Goal: Task Accomplishment & Management: Complete application form

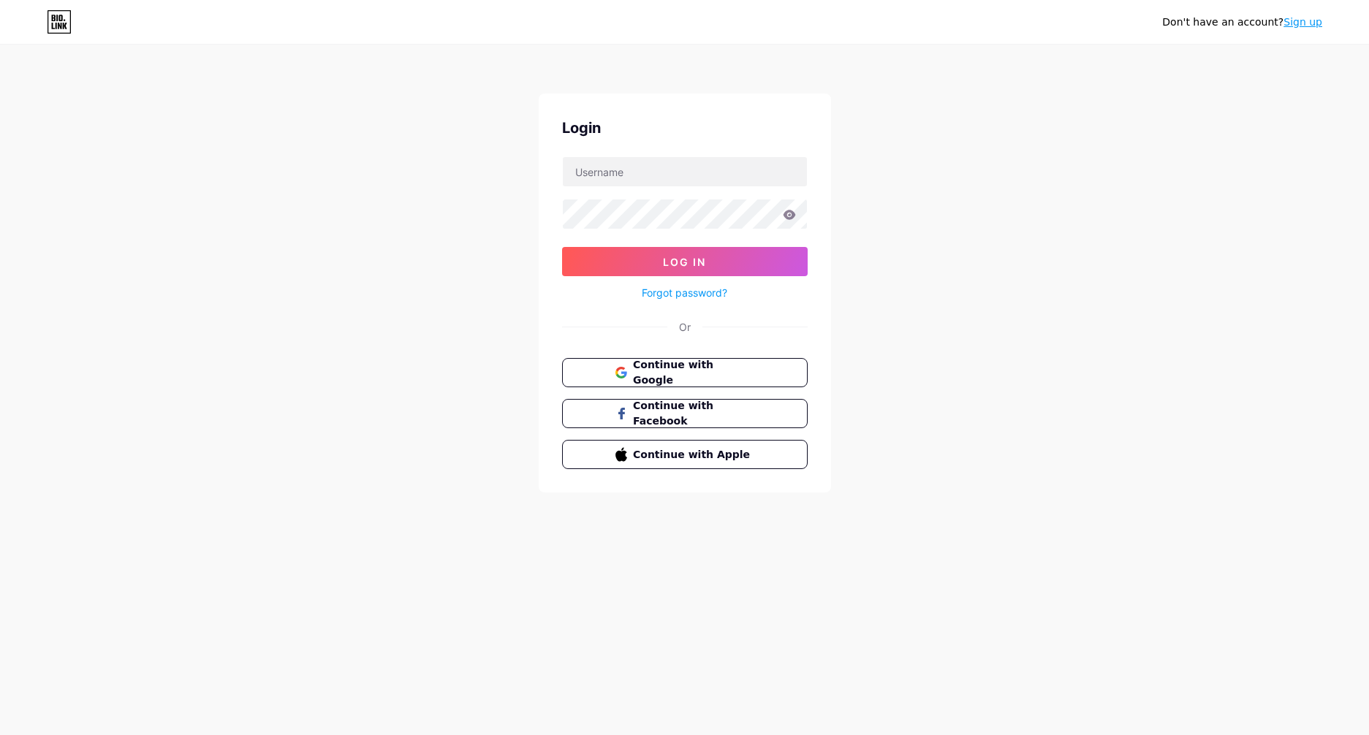
click at [762, 368] on button "Continue with Google" at bounding box center [685, 372] width 246 height 29
click at [619, 164] on input "text" at bounding box center [685, 171] width 244 height 29
click at [648, 265] on button "Log In" at bounding box center [685, 261] width 246 height 29
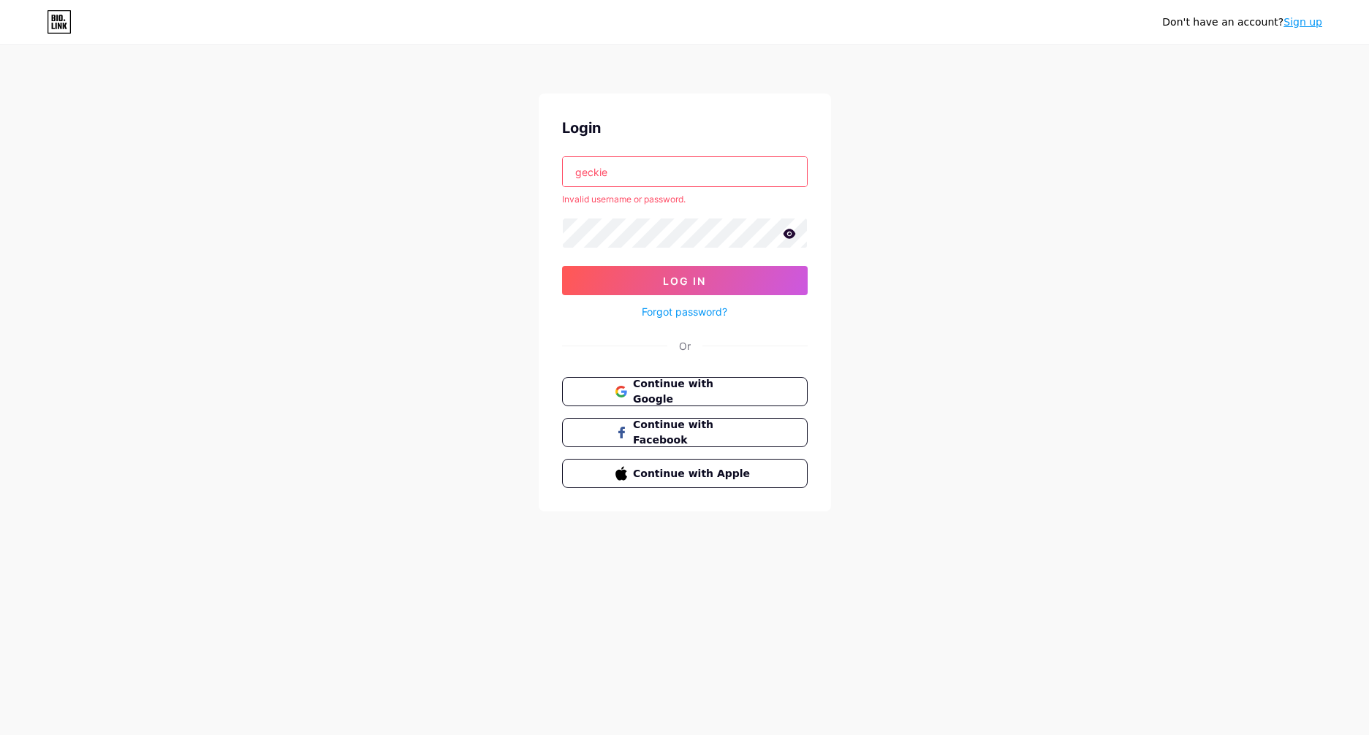
drag, startPoint x: 675, startPoint y: 181, endPoint x: 516, endPoint y: 194, distance: 159.9
click at [520, 191] on div "Don't have an account? Sign up Login geckie Invalid username or password. Log I…" at bounding box center [684, 279] width 1369 height 558
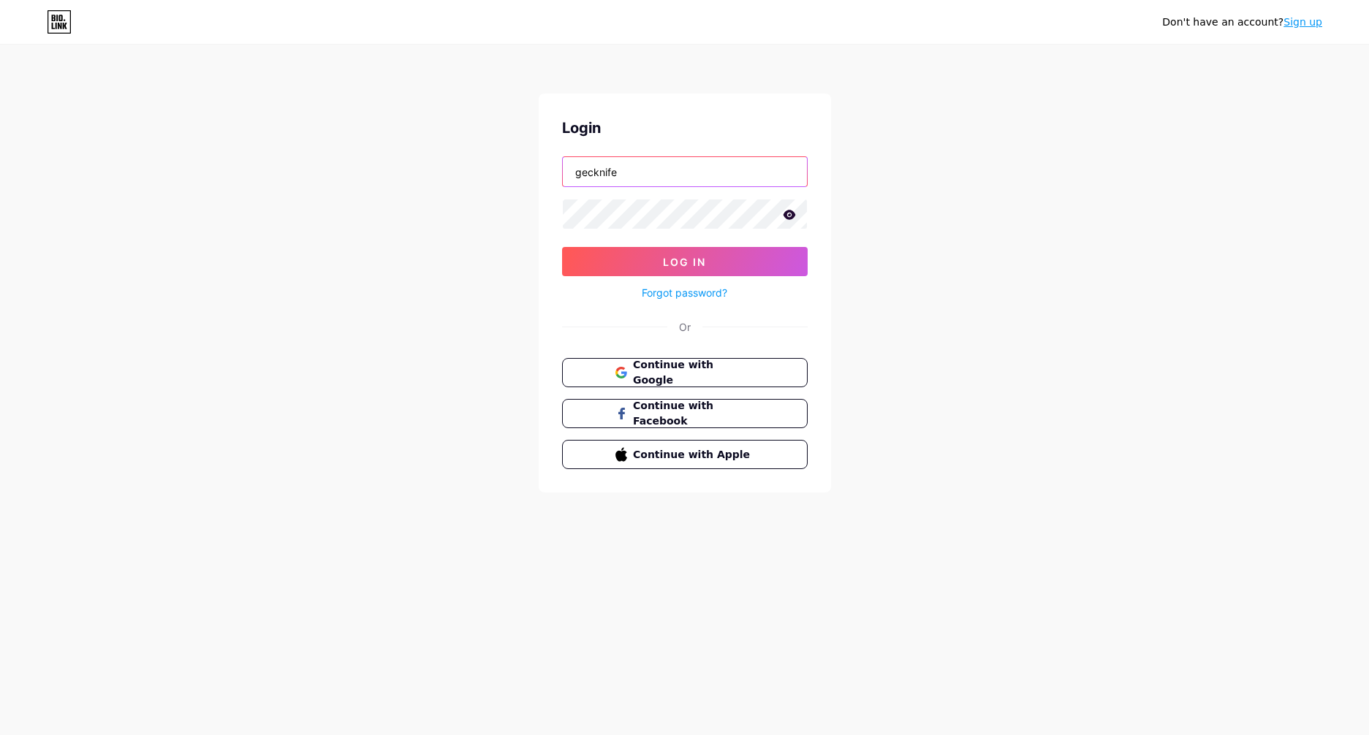
type input "gecknife"
click at [562, 247] on button "Log In" at bounding box center [685, 261] width 246 height 29
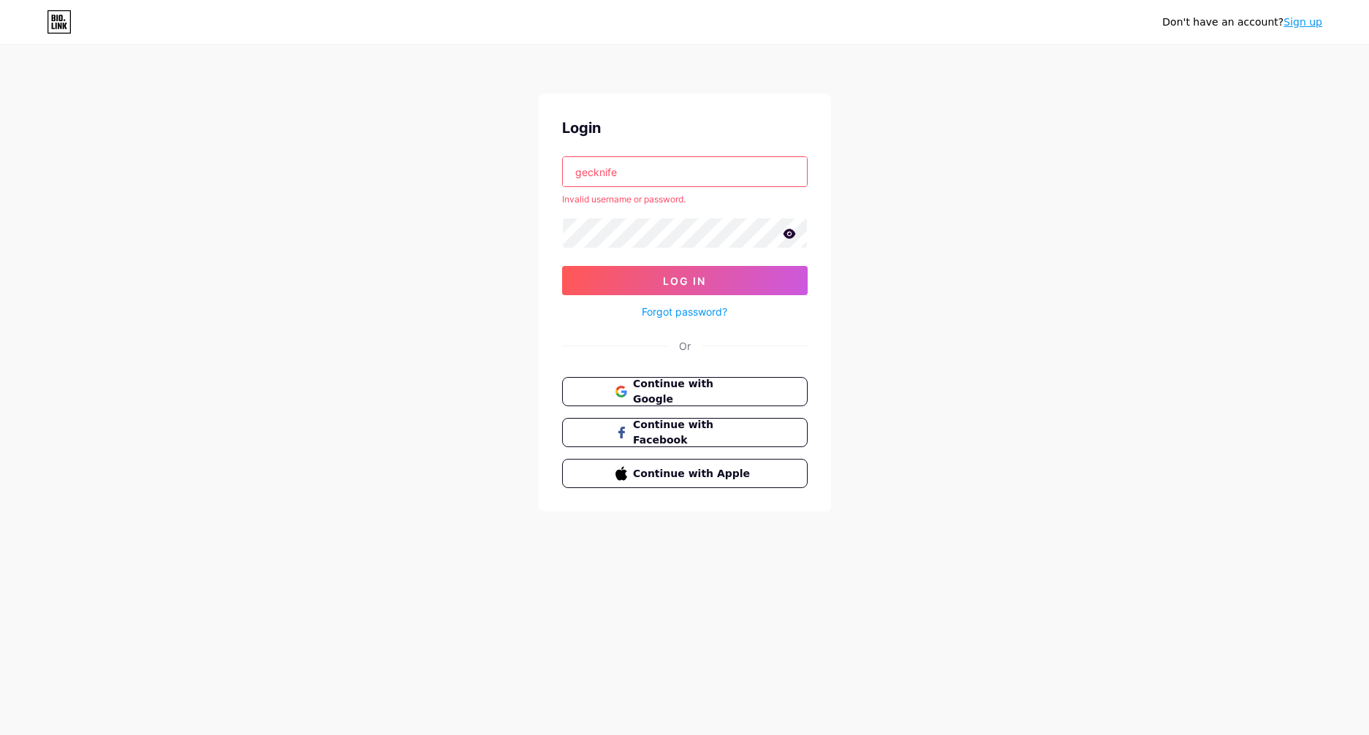
click at [644, 375] on div "Login gecknife Invalid username or password. Log In Forgot password? Or Continu…" at bounding box center [685, 303] width 292 height 418
click at [648, 383] on span "Continue with Google" at bounding box center [693, 391] width 122 height 31
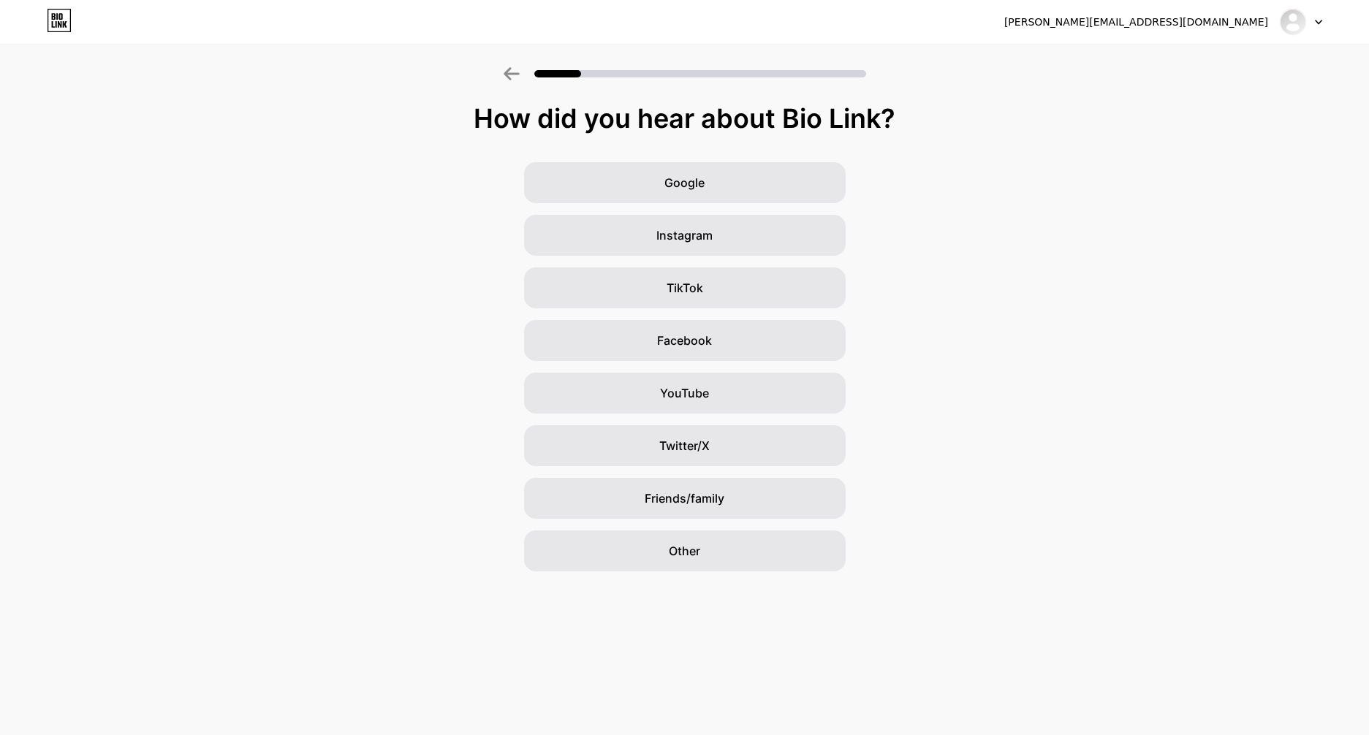
click at [504, 72] on icon at bounding box center [512, 73] width 16 height 13
click at [1321, 23] on icon at bounding box center [1318, 22] width 7 height 5
click at [1211, 60] on li "Logout" at bounding box center [1230, 59] width 181 height 39
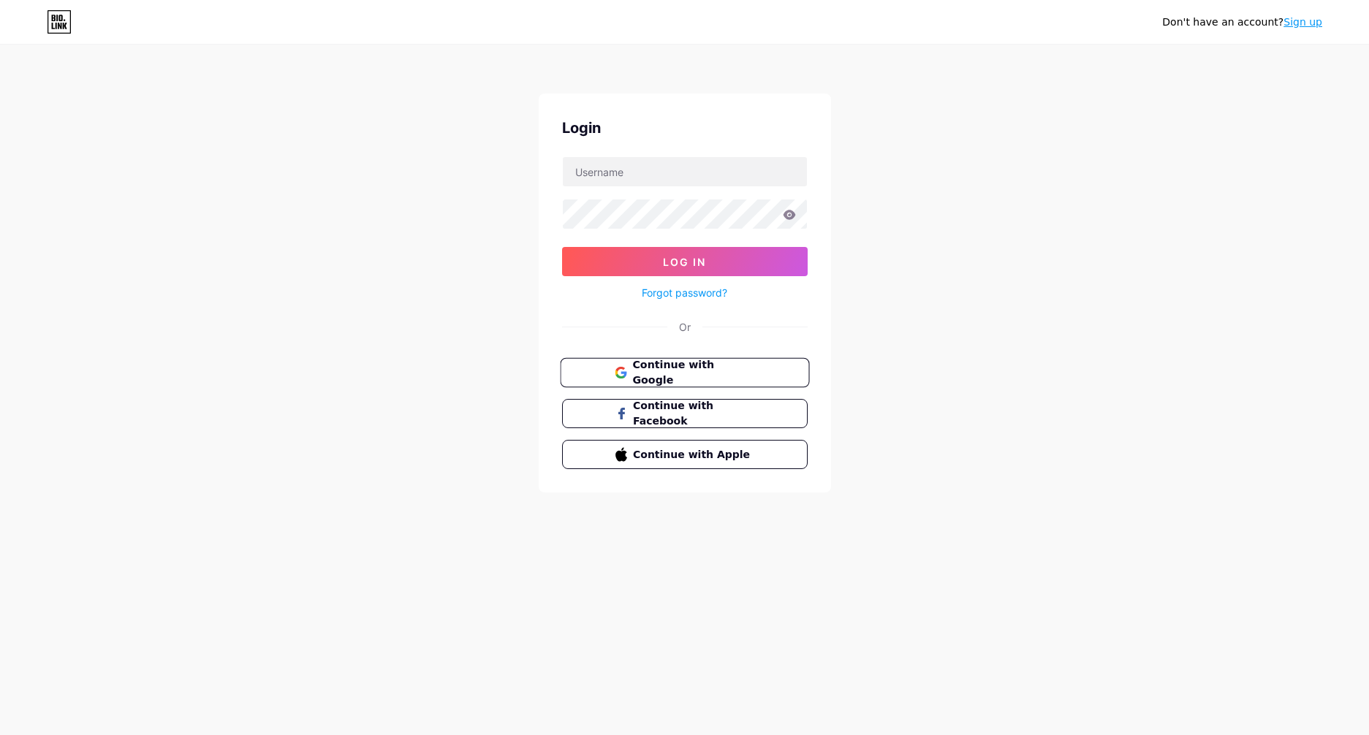
click at [694, 378] on span "Continue with Google" at bounding box center [693, 372] width 122 height 31
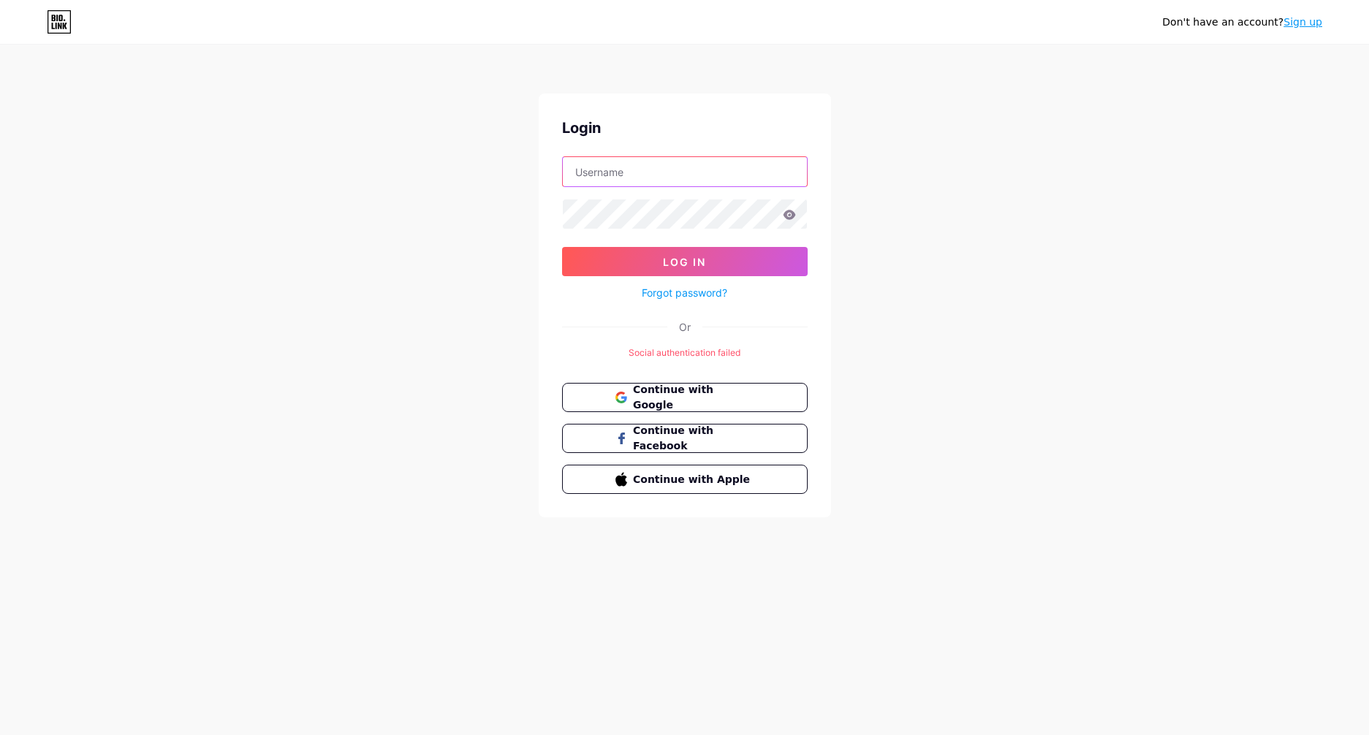
click at [673, 181] on input "text" at bounding box center [685, 171] width 244 height 29
click at [667, 189] on form "Log In Forgot password?" at bounding box center [685, 228] width 246 height 145
click at [670, 178] on input "text" at bounding box center [685, 171] width 244 height 29
click at [681, 167] on input "text" at bounding box center [685, 171] width 244 height 29
type input "geckie"
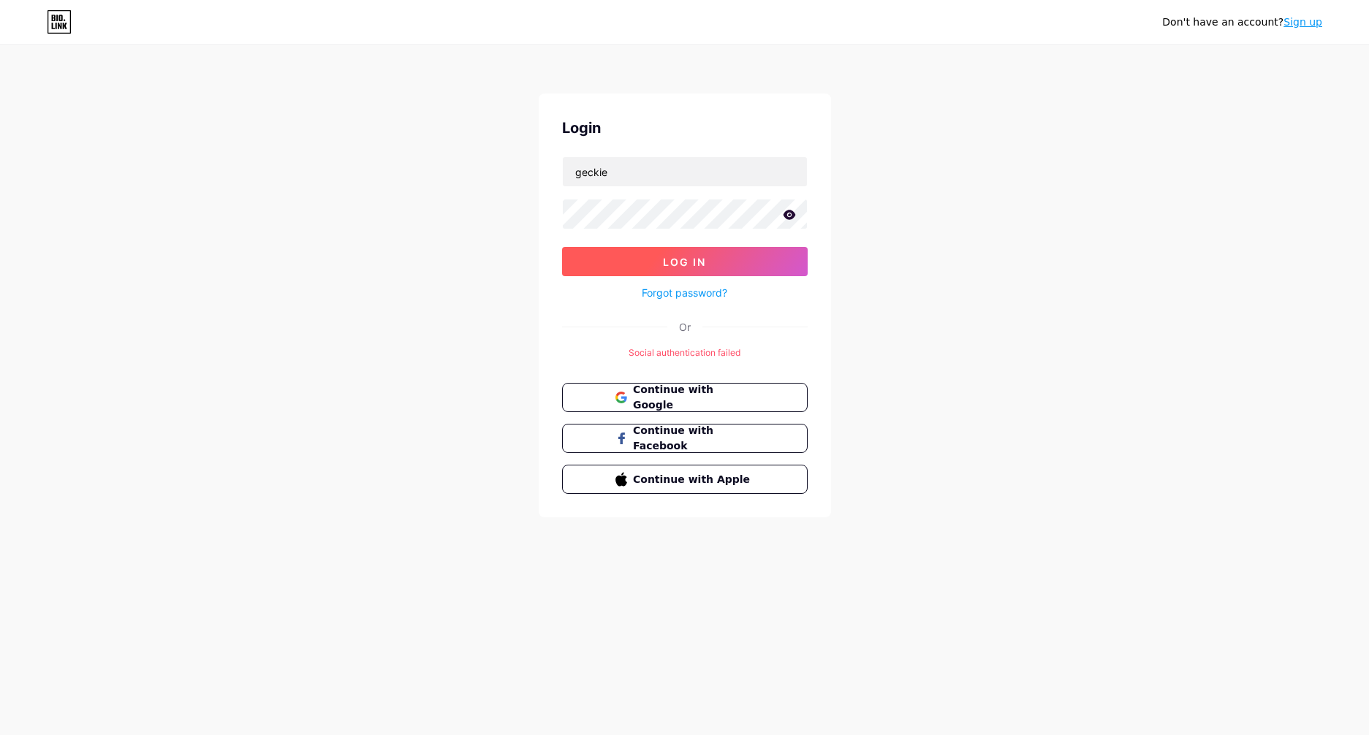
click at [657, 265] on button "Log In" at bounding box center [685, 261] width 246 height 29
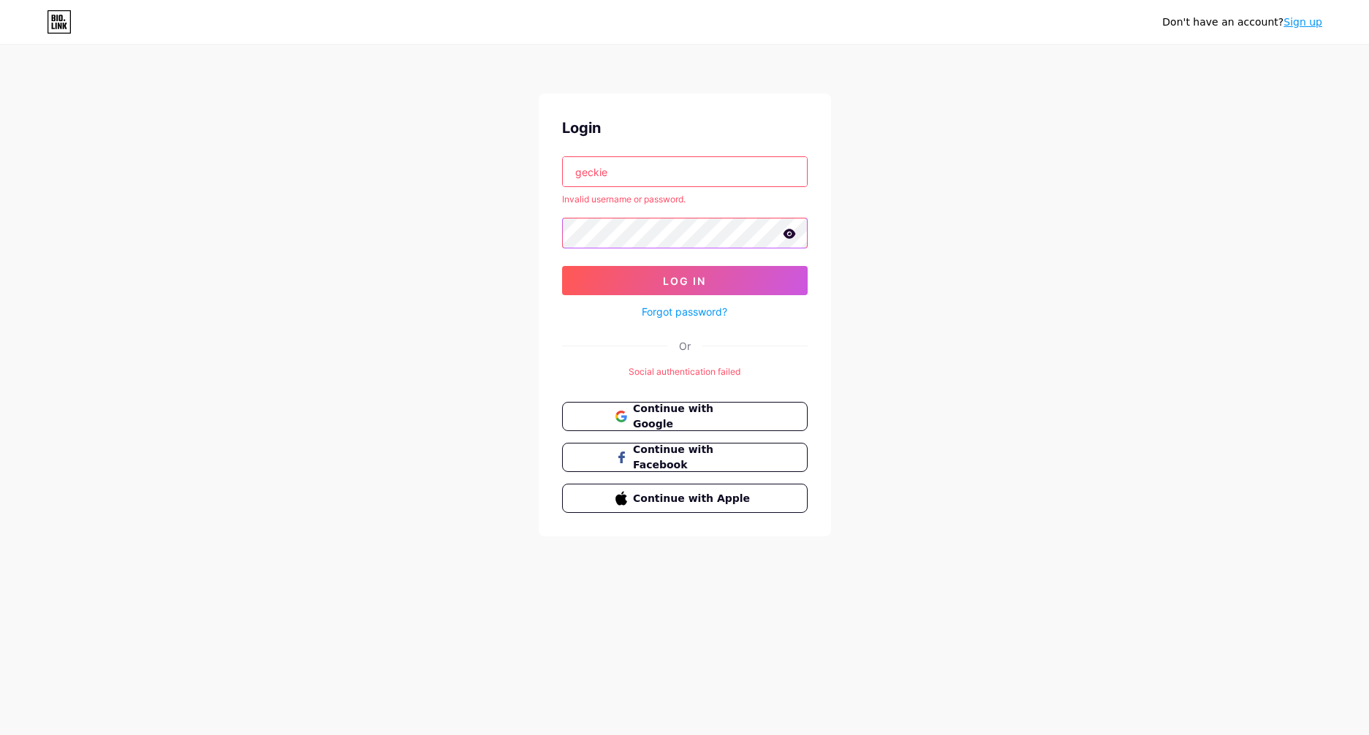
click at [510, 246] on div "Don't have an account? Sign up Login geckie Invalid username or password. Log I…" at bounding box center [684, 291] width 1369 height 583
click at [631, 279] on button "Log In" at bounding box center [685, 280] width 246 height 29
click at [795, 229] on div at bounding box center [685, 233] width 246 height 31
click at [794, 233] on icon at bounding box center [789, 234] width 12 height 10
click at [703, 276] on span "Log In" at bounding box center [684, 281] width 43 height 12
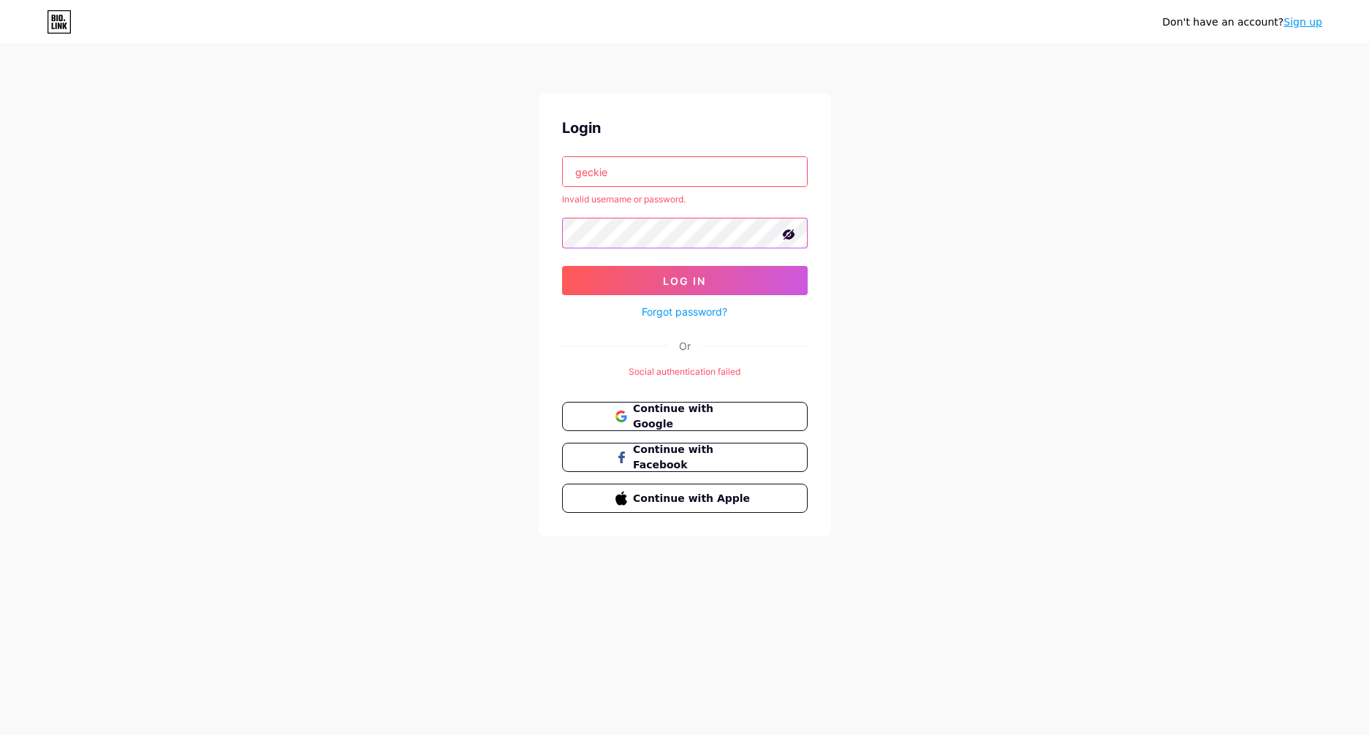
click at [461, 251] on div "Don't have an account? Sign up Login geckie Invalid username or password. Log I…" at bounding box center [684, 291] width 1369 height 583
click at [562, 266] on button "Log In" at bounding box center [685, 280] width 246 height 29
click at [405, 255] on div "Don't have an account? Sign up Login geckie Invalid username or password. Log I…" at bounding box center [684, 291] width 1369 height 583
click at [562, 266] on button "Log In" at bounding box center [685, 280] width 246 height 29
click at [689, 410] on span "Continue with Google" at bounding box center [693, 416] width 122 height 31
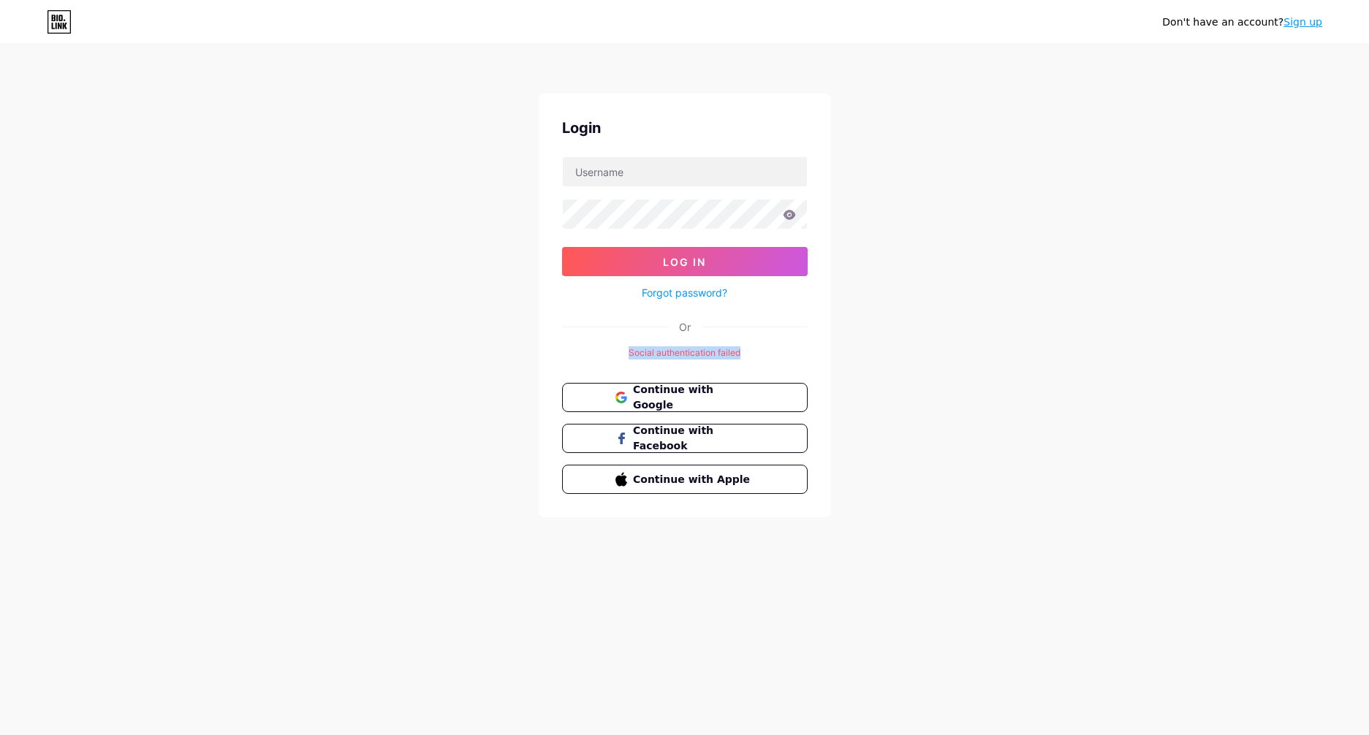
drag, startPoint x: 743, startPoint y: 352, endPoint x: 596, endPoint y: 344, distance: 147.2
click at [596, 344] on div "Login Log In Forgot password? Or Social authentication failed Continue with Goo…" at bounding box center [685, 306] width 292 height 424
click at [871, 350] on div "Don't have an account? Sign up Login Log In Forgot password? Or Social authenti…" at bounding box center [684, 282] width 1369 height 564
click at [1296, 33] on div "Don't have an account? Sign up" at bounding box center [1242, 21] width 160 height 23
click at [1308, 26] on link "Sign up" at bounding box center [1303, 22] width 39 height 12
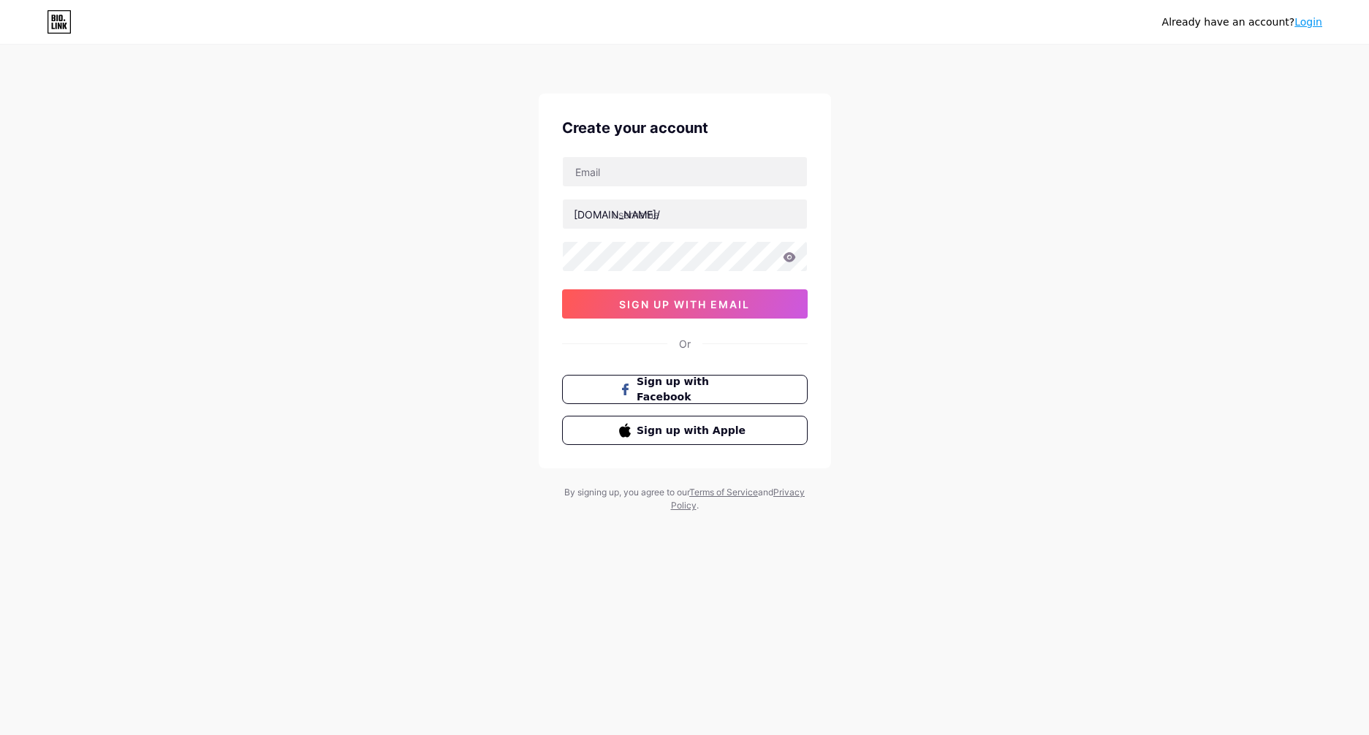
click at [1311, 23] on link "Login" at bounding box center [1309, 22] width 28 height 12
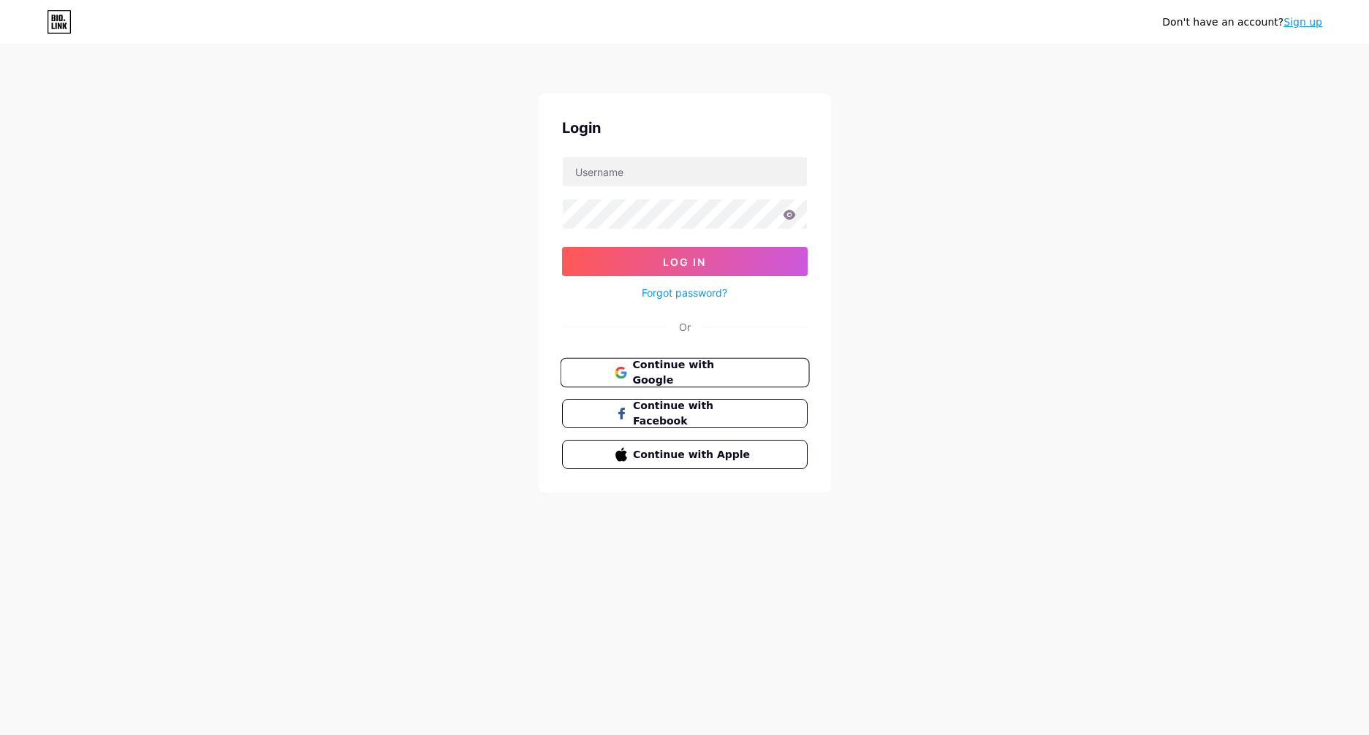
click at [726, 365] on span "Continue with Google" at bounding box center [693, 372] width 122 height 31
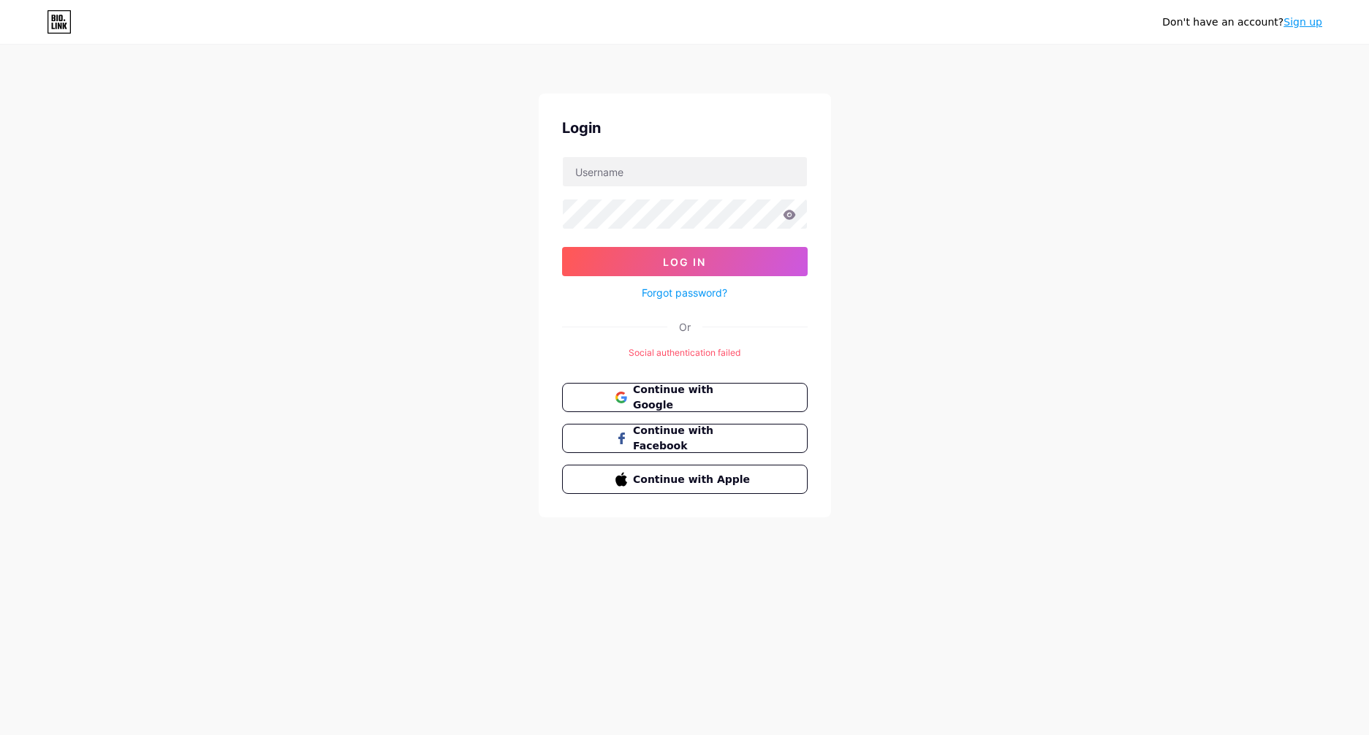
click at [67, 23] on icon at bounding box center [59, 21] width 25 height 23
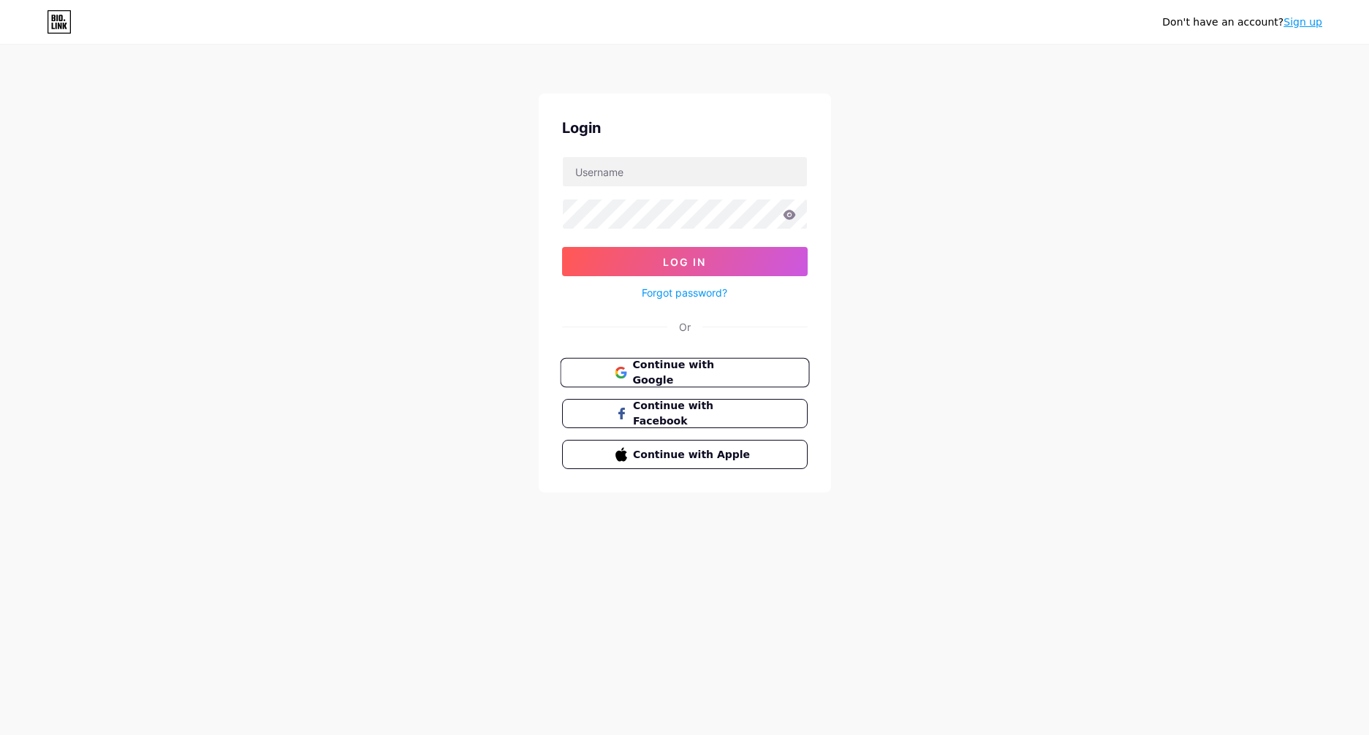
click at [722, 369] on span "Continue with Google" at bounding box center [693, 372] width 122 height 31
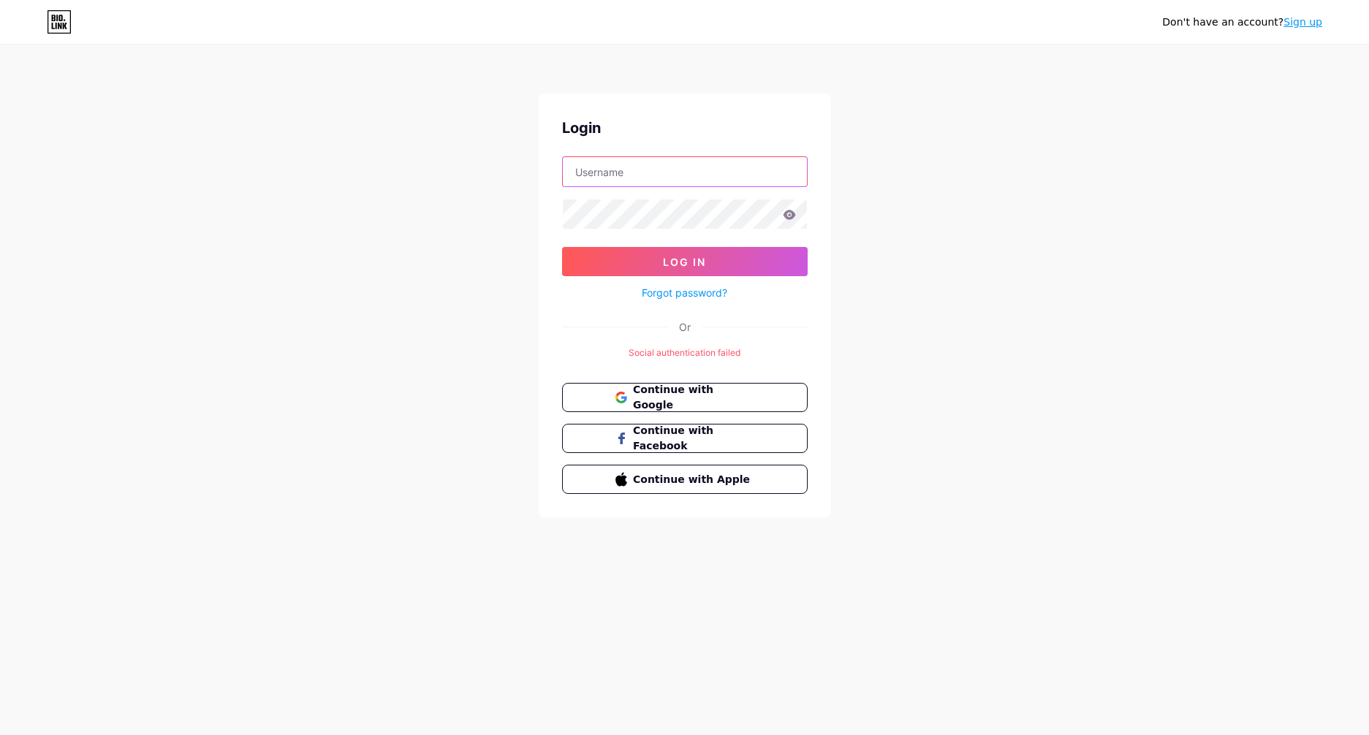
click at [678, 184] on input "text" at bounding box center [685, 171] width 244 height 29
drag, startPoint x: 792, startPoint y: 217, endPoint x: 783, endPoint y: 219, distance: 9.8
click at [790, 217] on icon at bounding box center [789, 215] width 12 height 10
click at [790, 215] on icon at bounding box center [789, 215] width 12 height 10
click at [789, 215] on icon at bounding box center [789, 215] width 12 height 10
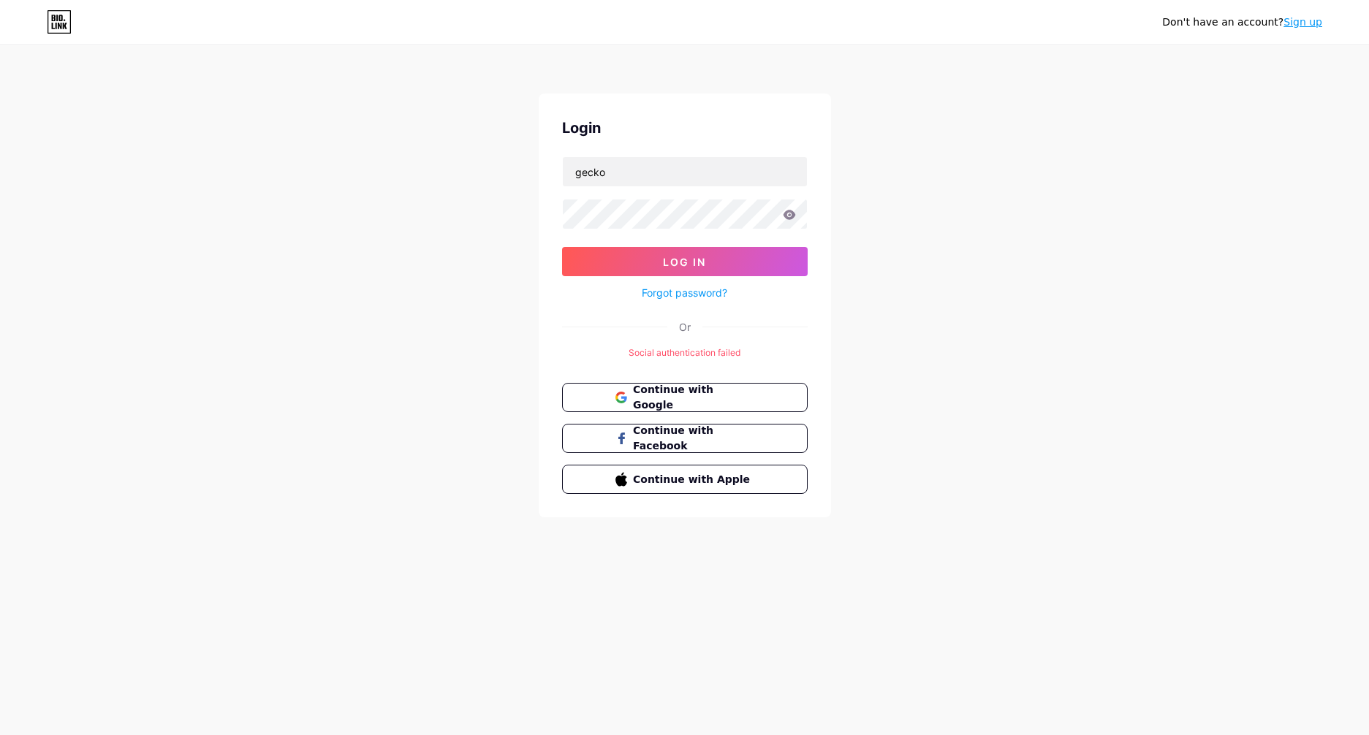
click at [792, 212] on icon at bounding box center [789, 215] width 12 height 10
click at [788, 214] on icon at bounding box center [789, 215] width 13 height 10
click at [789, 211] on icon at bounding box center [789, 215] width 12 height 10
click at [562, 247] on button "Log In" at bounding box center [685, 261] width 246 height 29
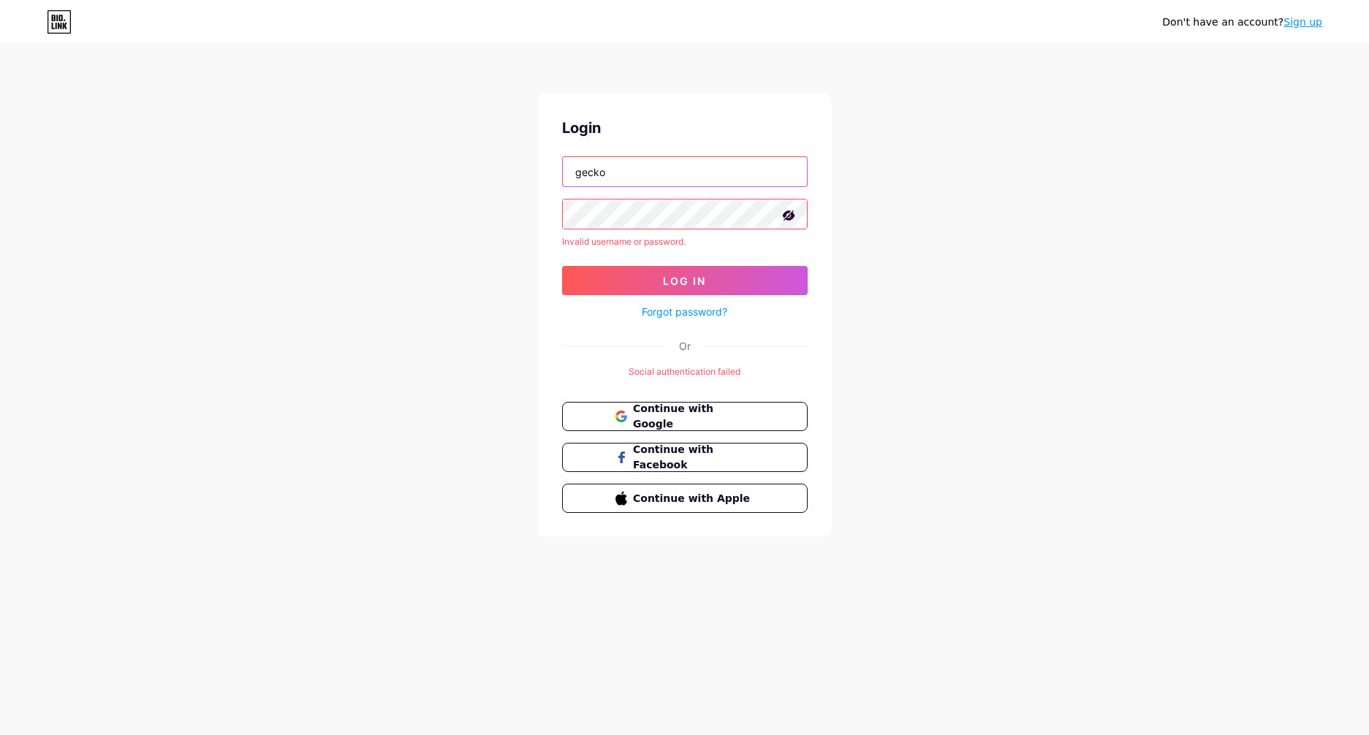
drag, startPoint x: 612, startPoint y: 183, endPoint x: 532, endPoint y: 173, distance: 80.2
click at [532, 173] on div "Don't have an account? Sign up Login gecko Invalid username or password. Log In…" at bounding box center [684, 291] width 1369 height 583
click at [562, 266] on button "Log In" at bounding box center [685, 280] width 246 height 29
click at [580, 175] on input "geckie" at bounding box center [685, 171] width 244 height 29
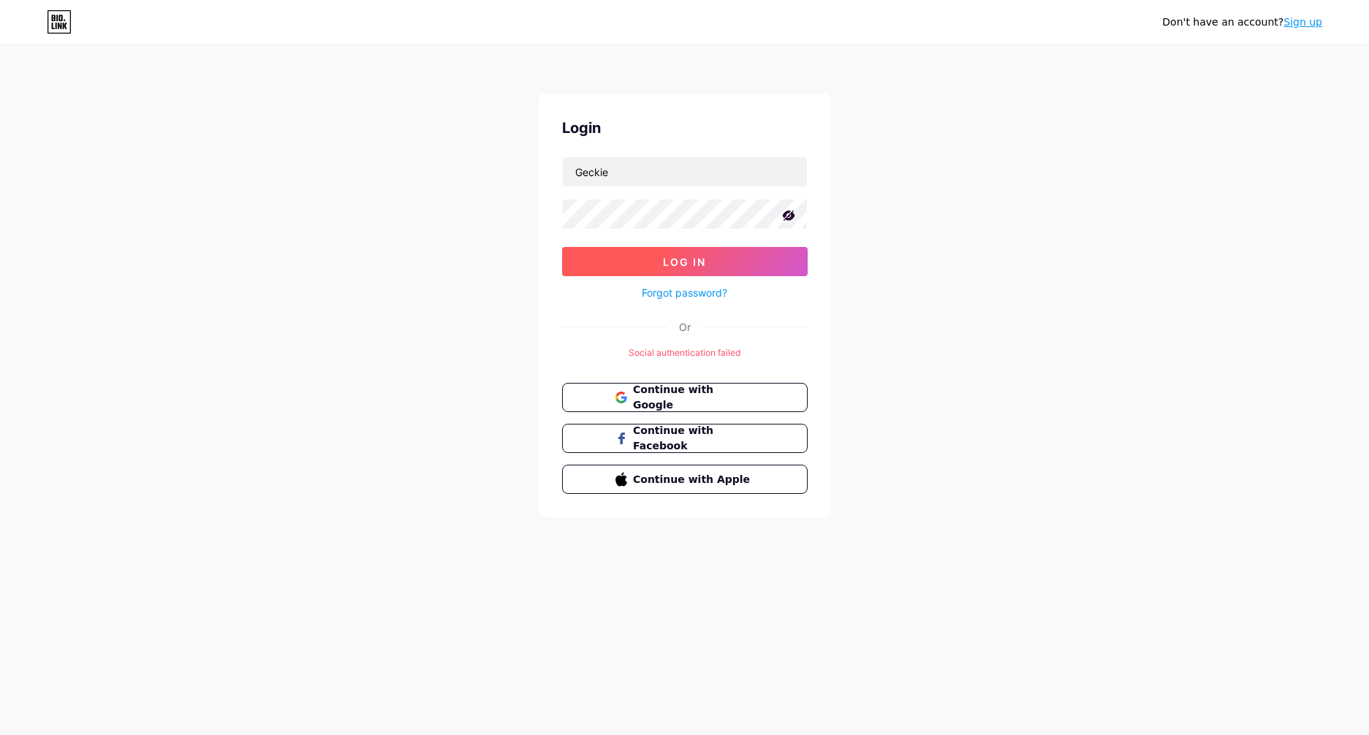
click at [646, 265] on button "Log In" at bounding box center [685, 261] width 246 height 29
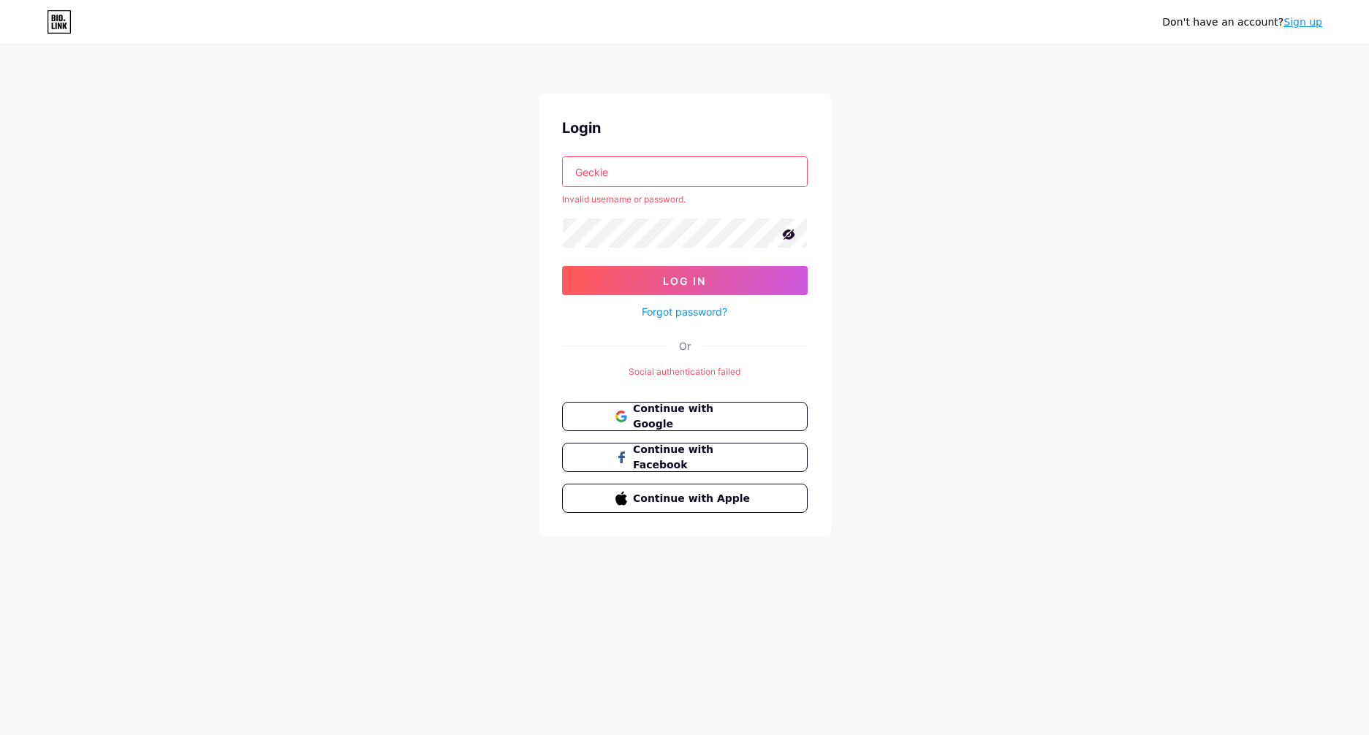
click at [598, 174] on input "Geckie" at bounding box center [685, 171] width 244 height 29
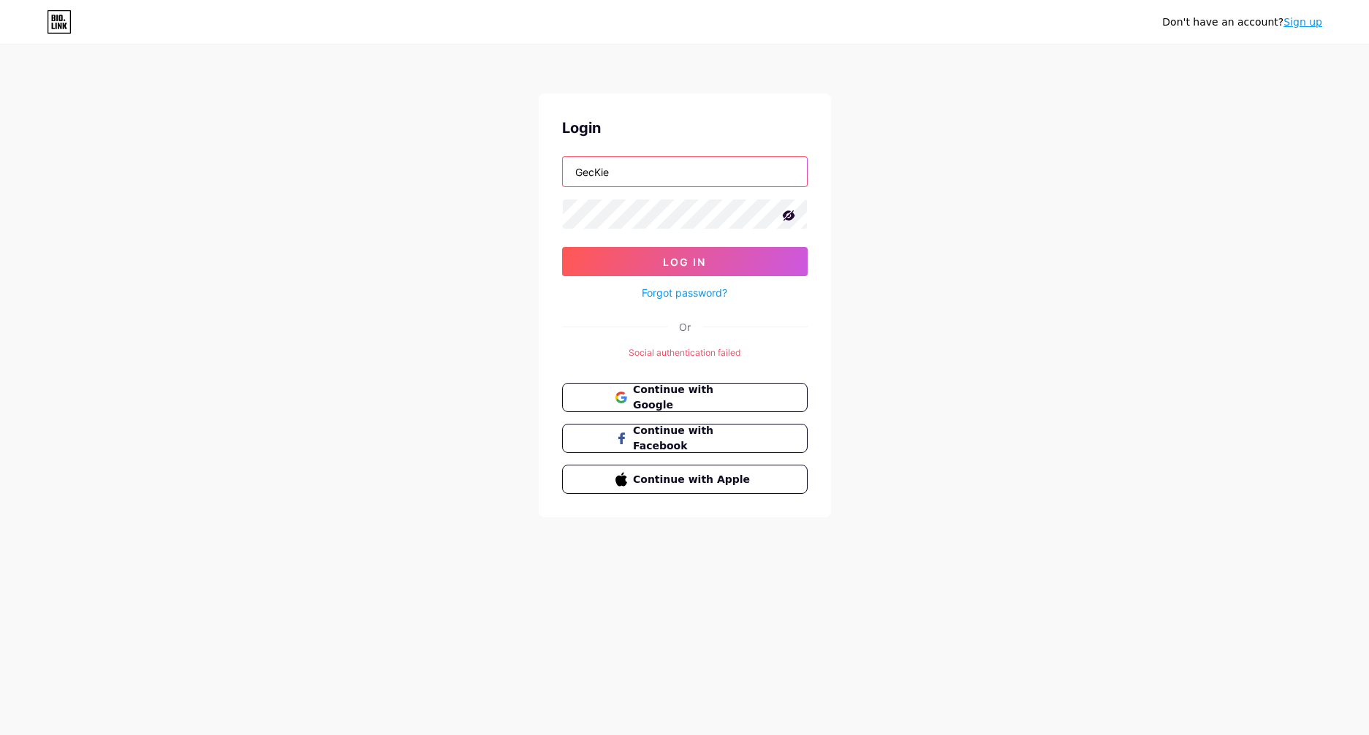
click at [562, 247] on button "Log In" at bounding box center [685, 261] width 246 height 29
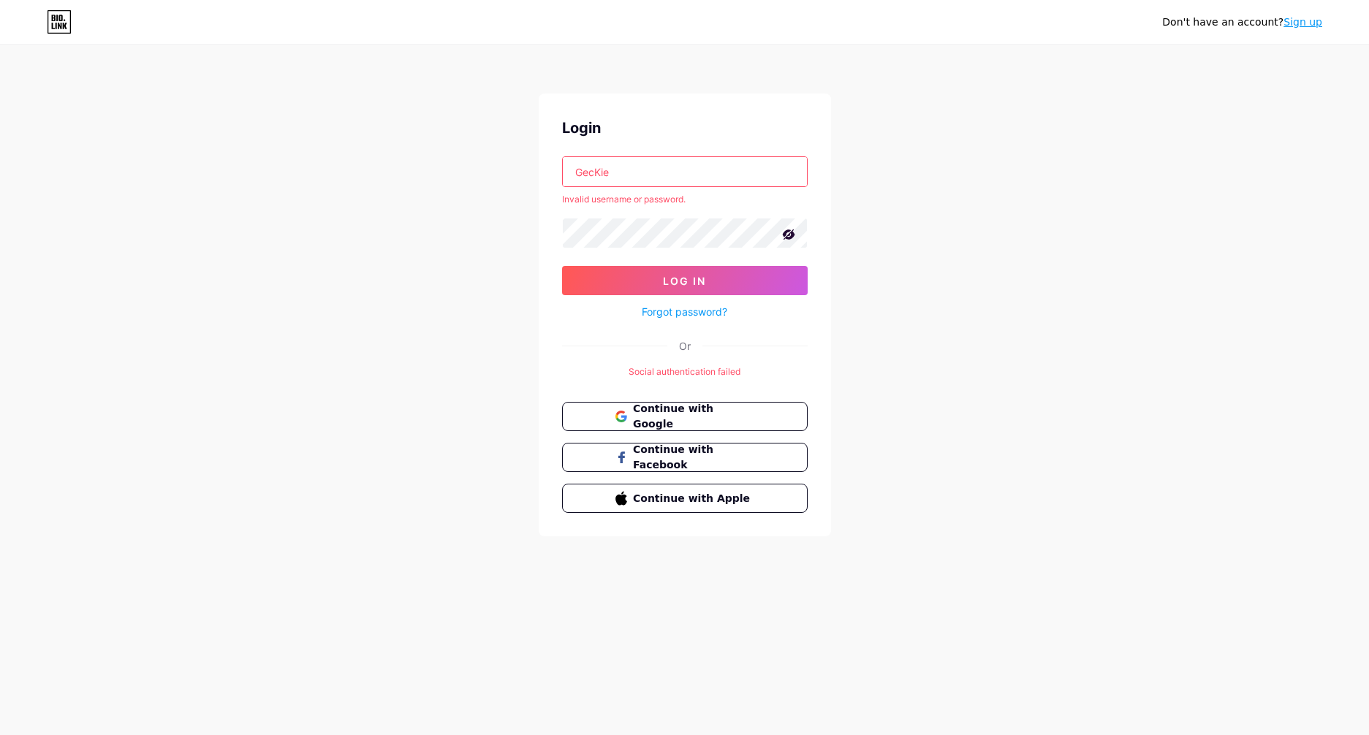
click at [588, 173] on input "GecKie" at bounding box center [685, 171] width 244 height 29
click at [584, 173] on input "GecKie" at bounding box center [685, 171] width 244 height 29
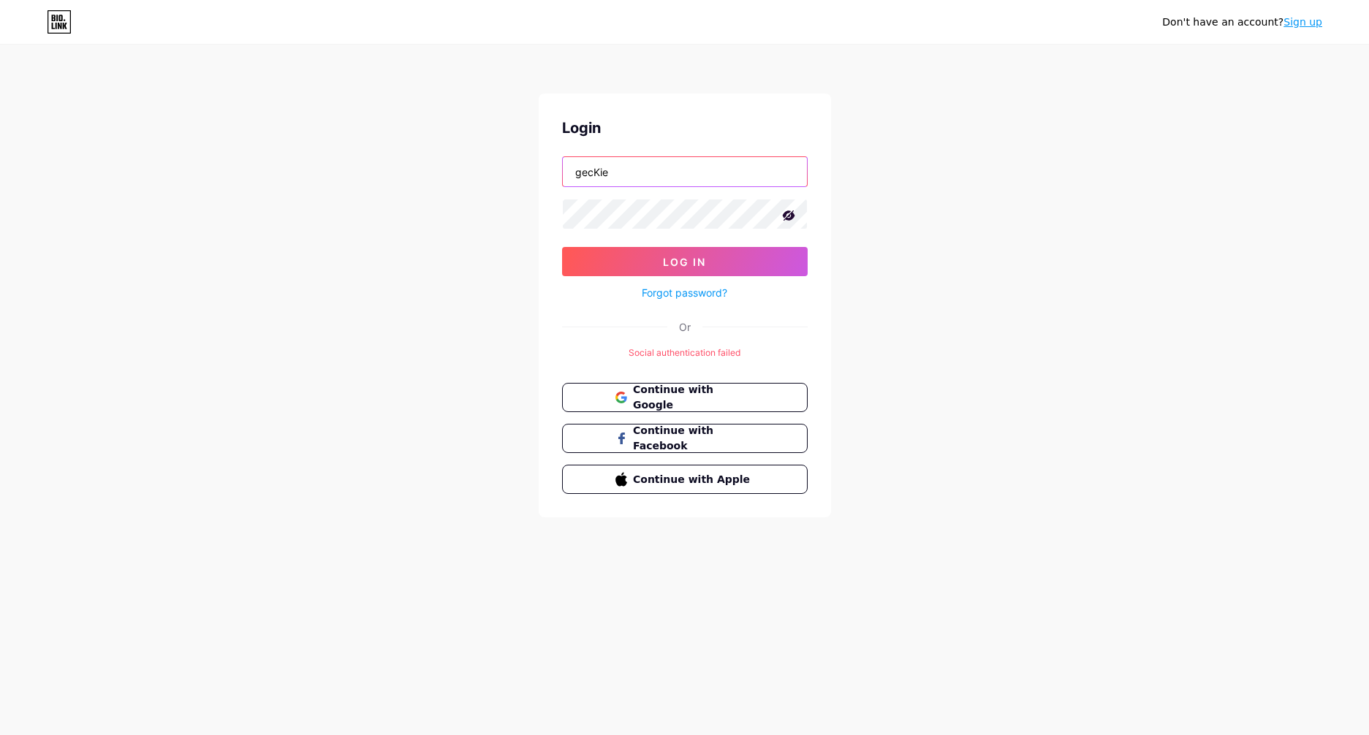
click at [562, 247] on button "Log In" at bounding box center [685, 261] width 246 height 29
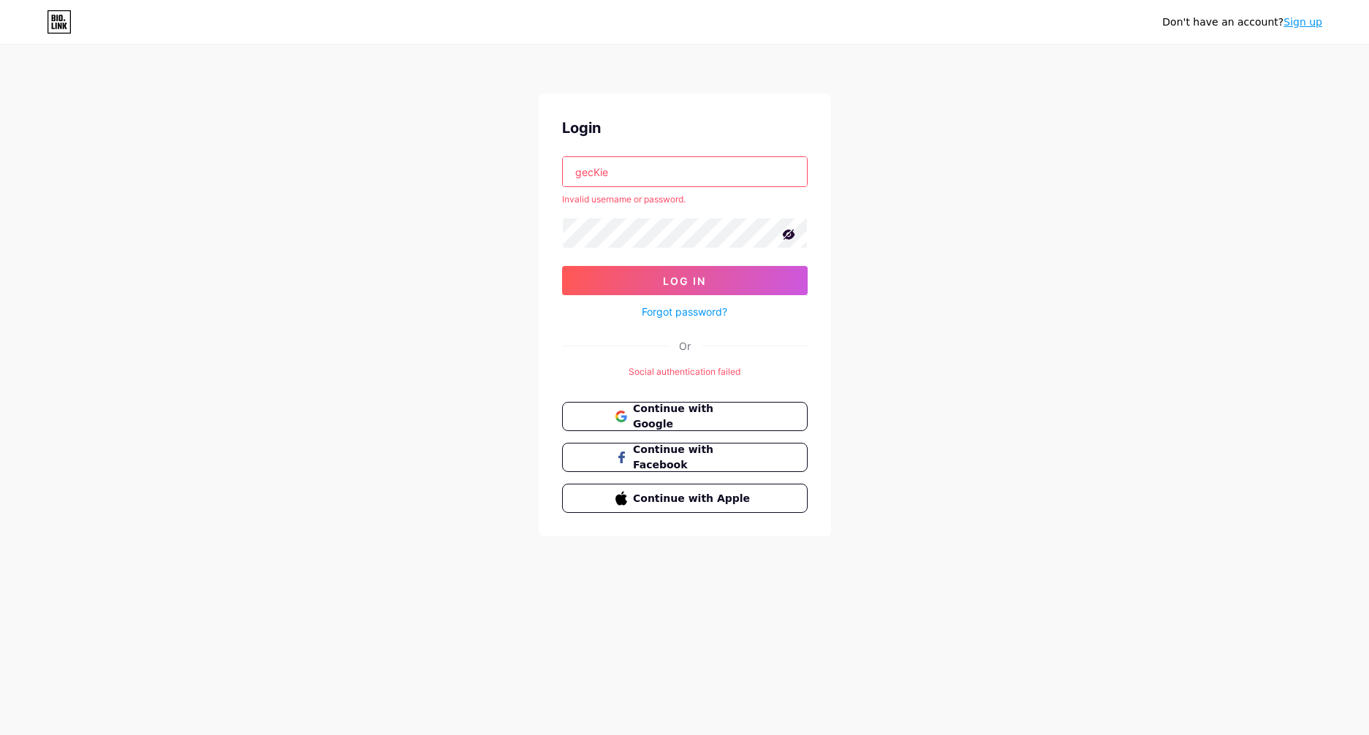
click at [675, 159] on input "gecKie" at bounding box center [685, 171] width 244 height 29
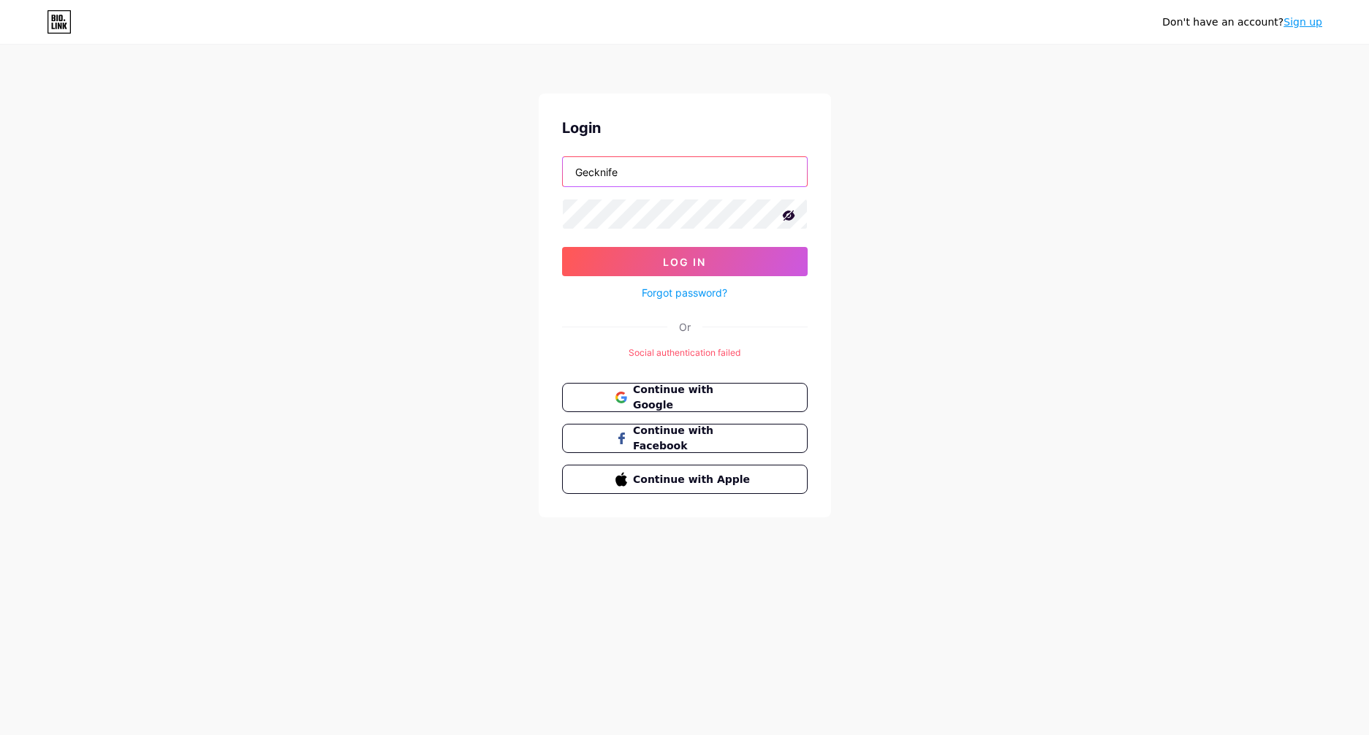
click at [562, 247] on button "Log In" at bounding box center [685, 261] width 246 height 29
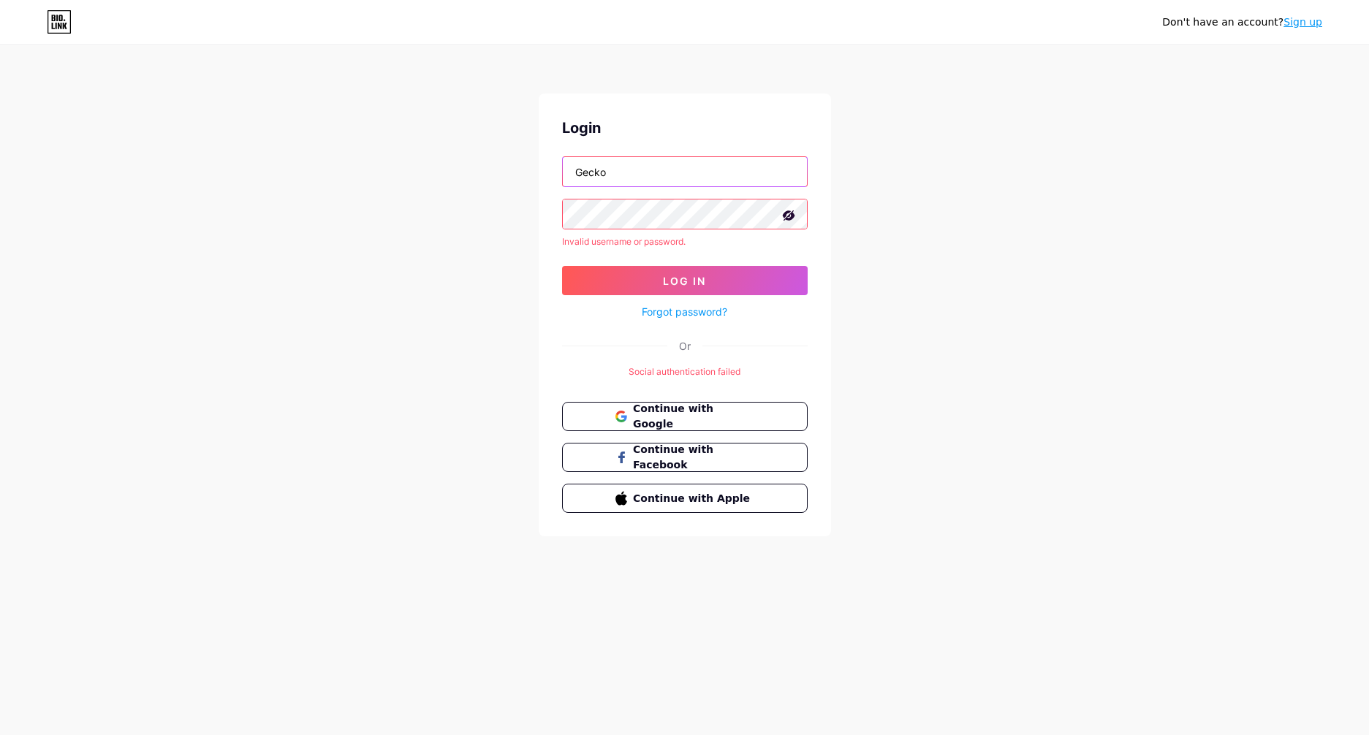
click at [562, 266] on button "Log In" at bounding box center [685, 280] width 246 height 29
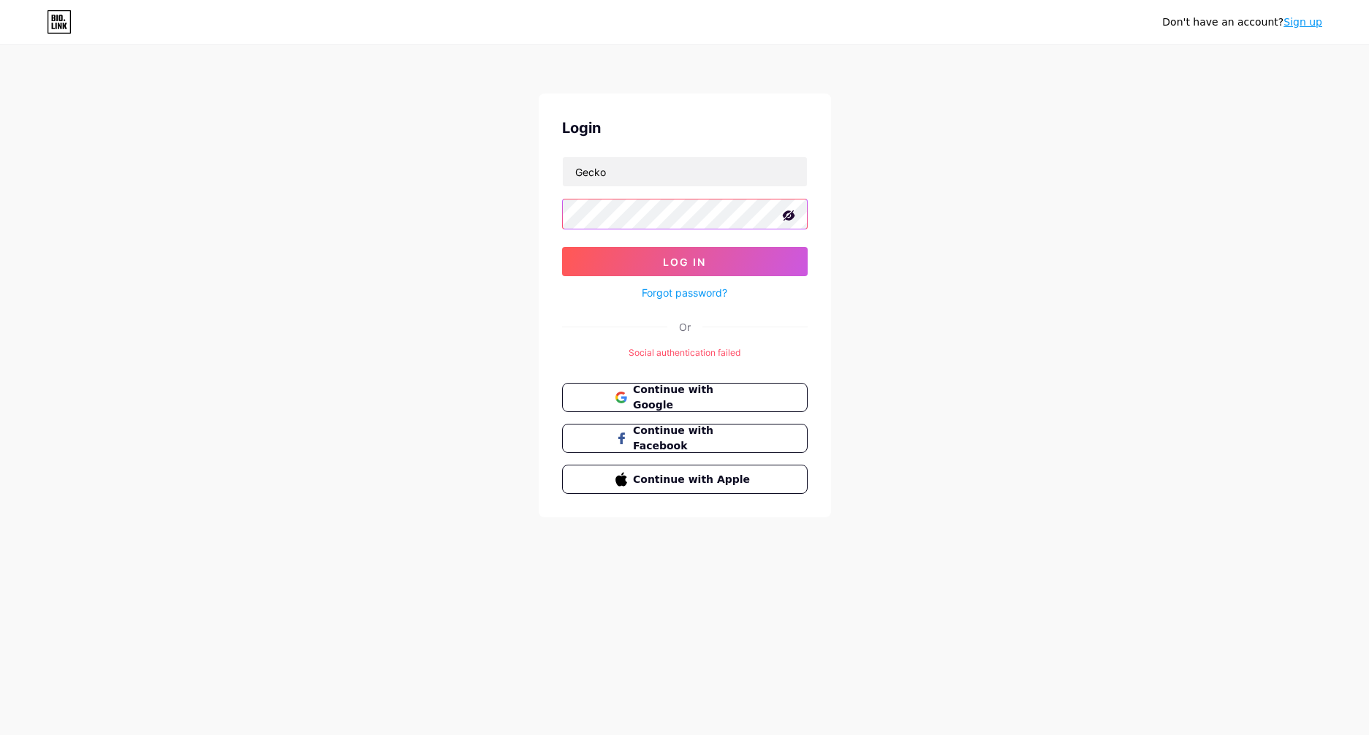
click at [562, 247] on button "Log In" at bounding box center [685, 261] width 246 height 29
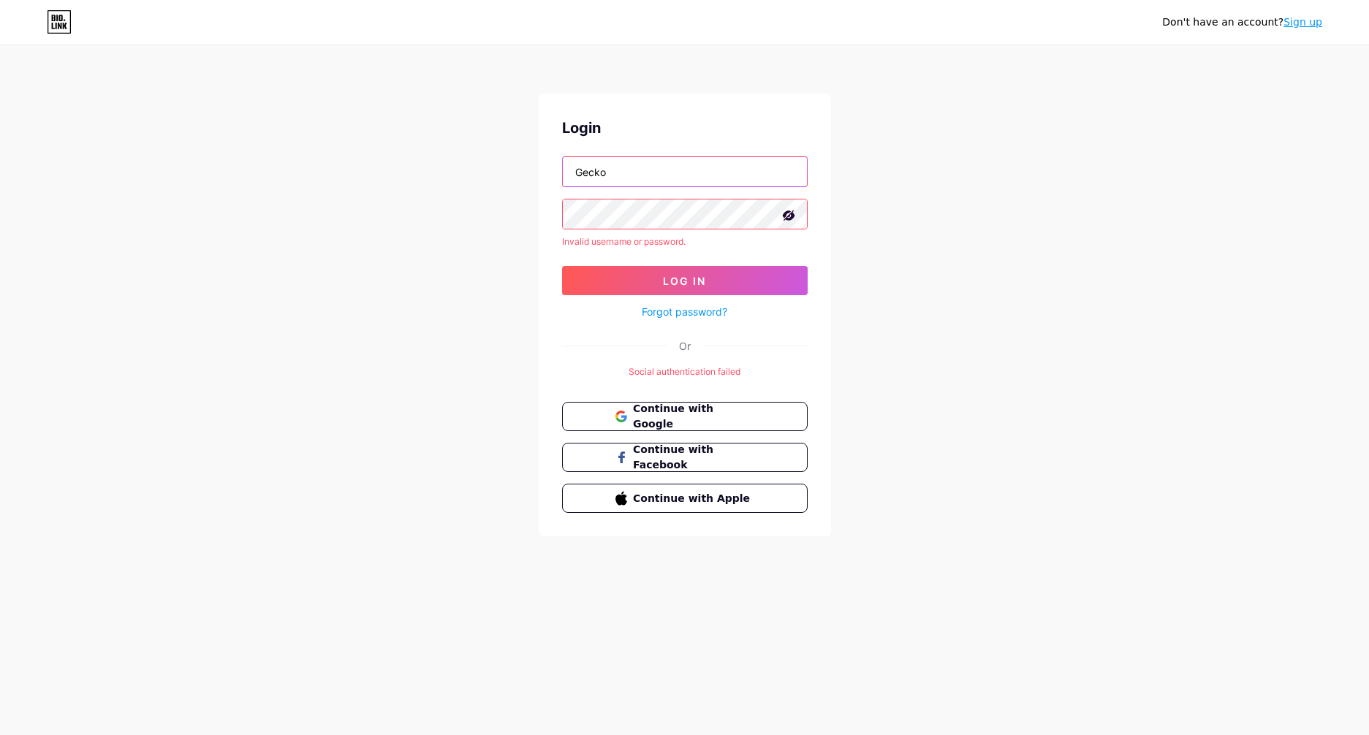
drag, startPoint x: 636, startPoint y: 164, endPoint x: 424, endPoint y: 162, distance: 212.0
click at [426, 159] on div "Don't have an account? Sign up Login Gecko Invalid username or password. Log In…" at bounding box center [684, 291] width 1369 height 583
click at [562, 266] on button "Log In" at bounding box center [685, 280] width 246 height 29
drag, startPoint x: 632, startPoint y: 181, endPoint x: 398, endPoint y: 180, distance: 233.2
click at [398, 180] on div "Don't have an account? Sign up Login Gecknife Invalid username or password. Log…" at bounding box center [684, 291] width 1369 height 583
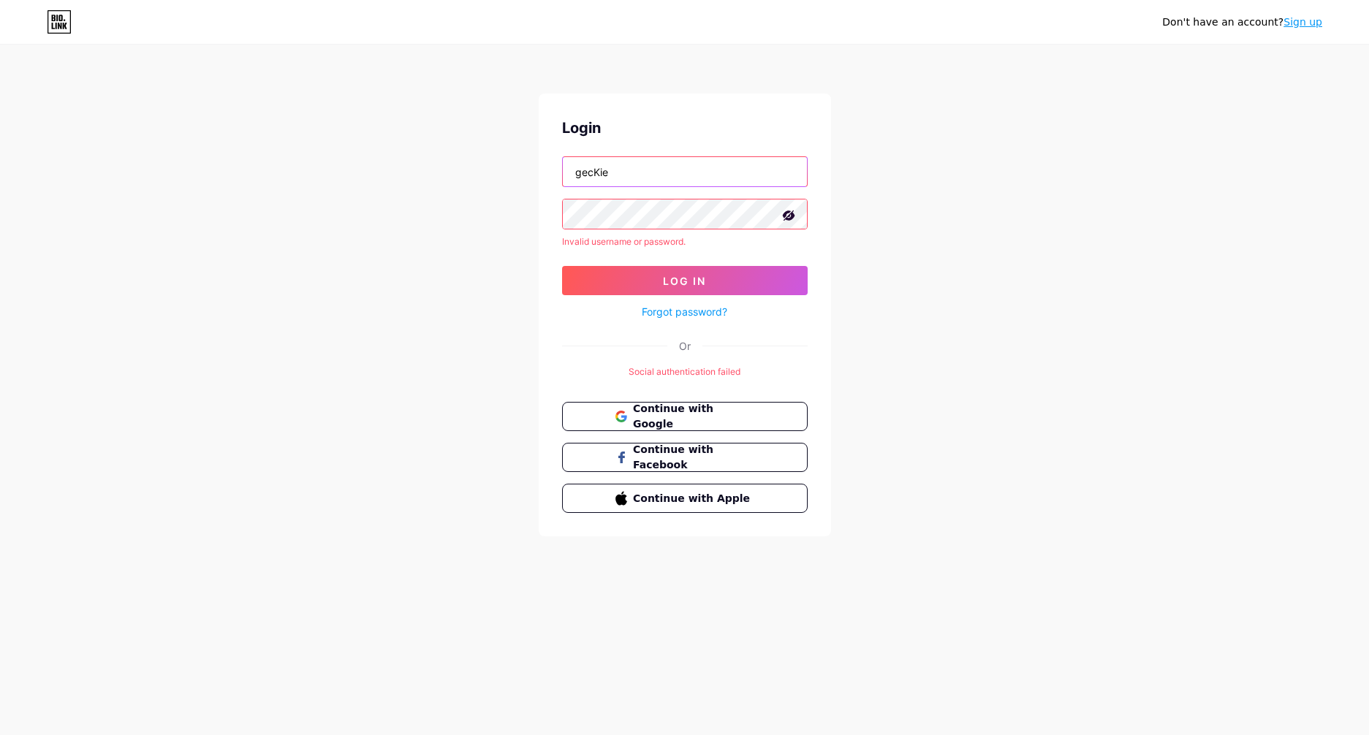
click at [562, 266] on button "Log In" at bounding box center [685, 280] width 246 height 29
drag, startPoint x: 621, startPoint y: 180, endPoint x: 504, endPoint y: 154, distance: 119.0
click at [506, 154] on div "Don't have an account? Sign up Login gecKie Invalid username or password. Log I…" at bounding box center [684, 291] width 1369 height 583
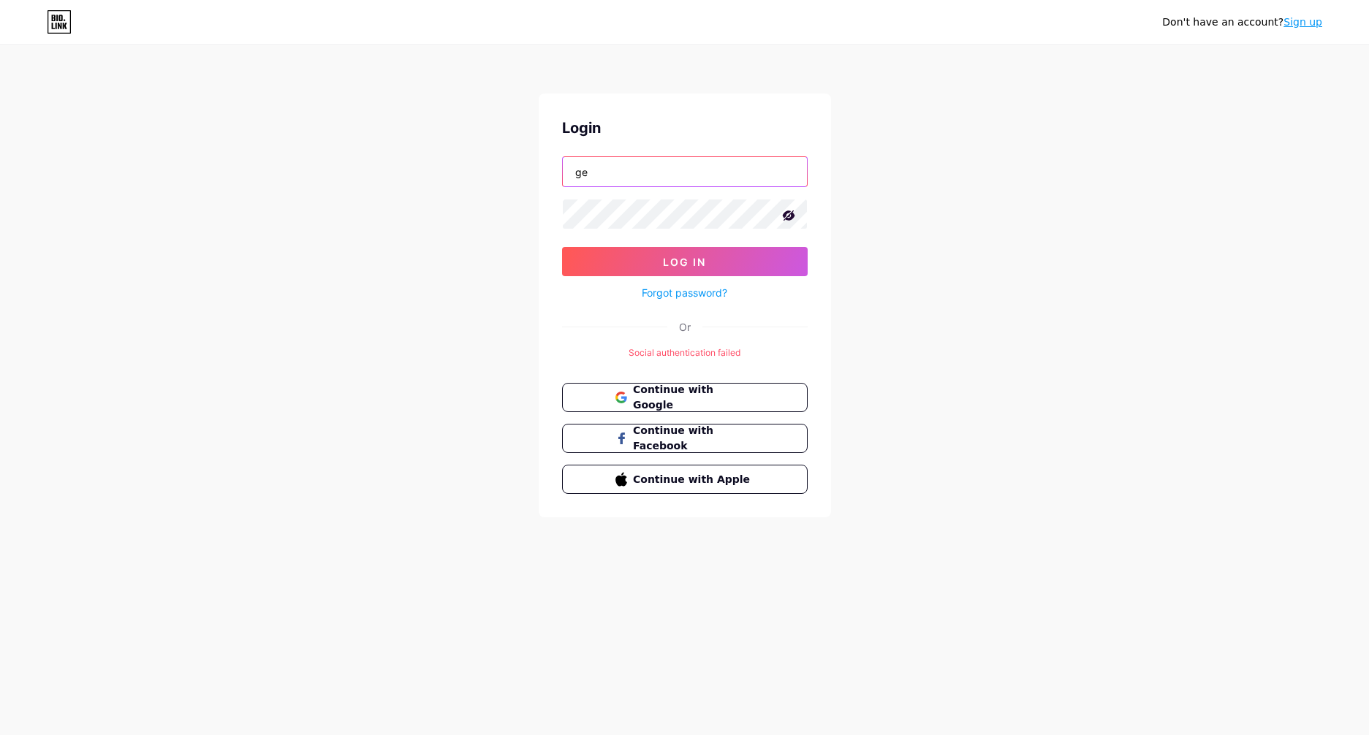
type input "g"
click at [562, 247] on button "Log In" at bounding box center [685, 261] width 246 height 29
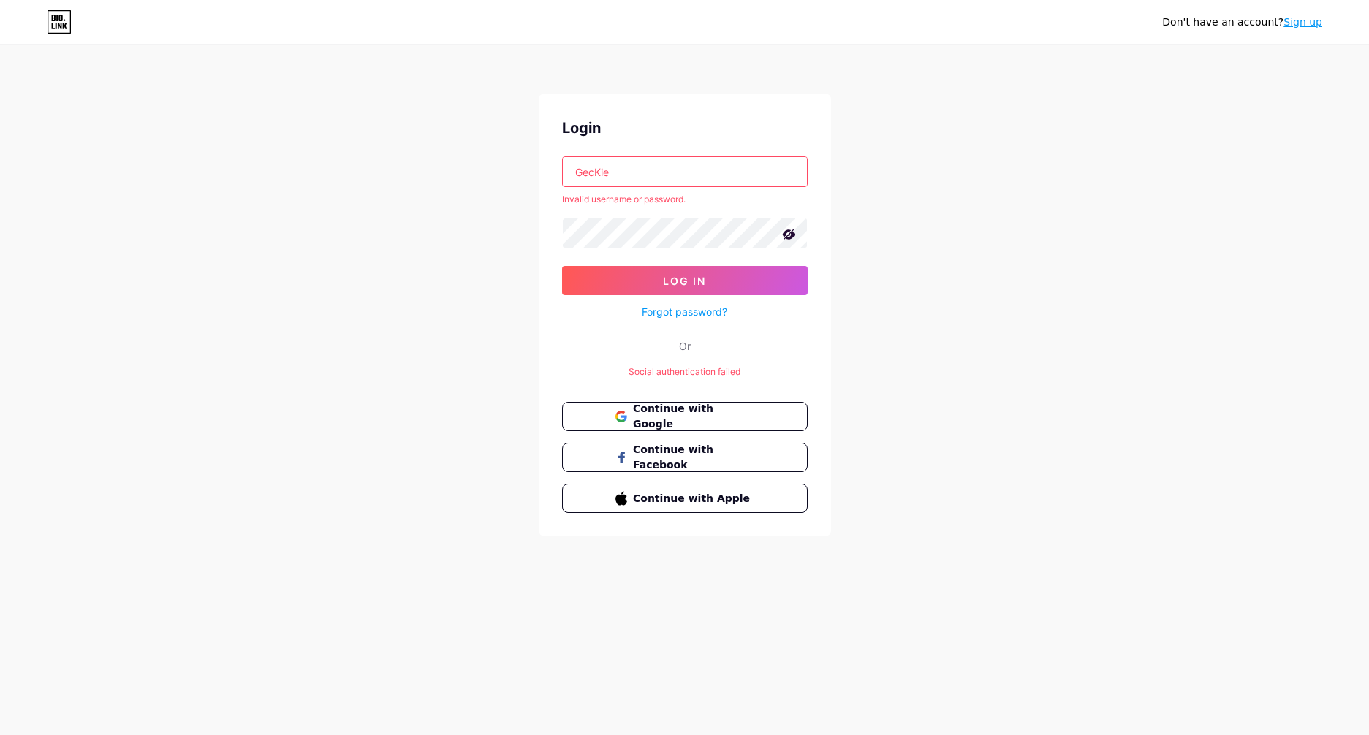
drag, startPoint x: 683, startPoint y: 170, endPoint x: 550, endPoint y: 162, distance: 133.3
click at [553, 163] on div "Login GecKie Invalid username or password. Log In Forgot password? Or Social au…" at bounding box center [685, 315] width 292 height 443
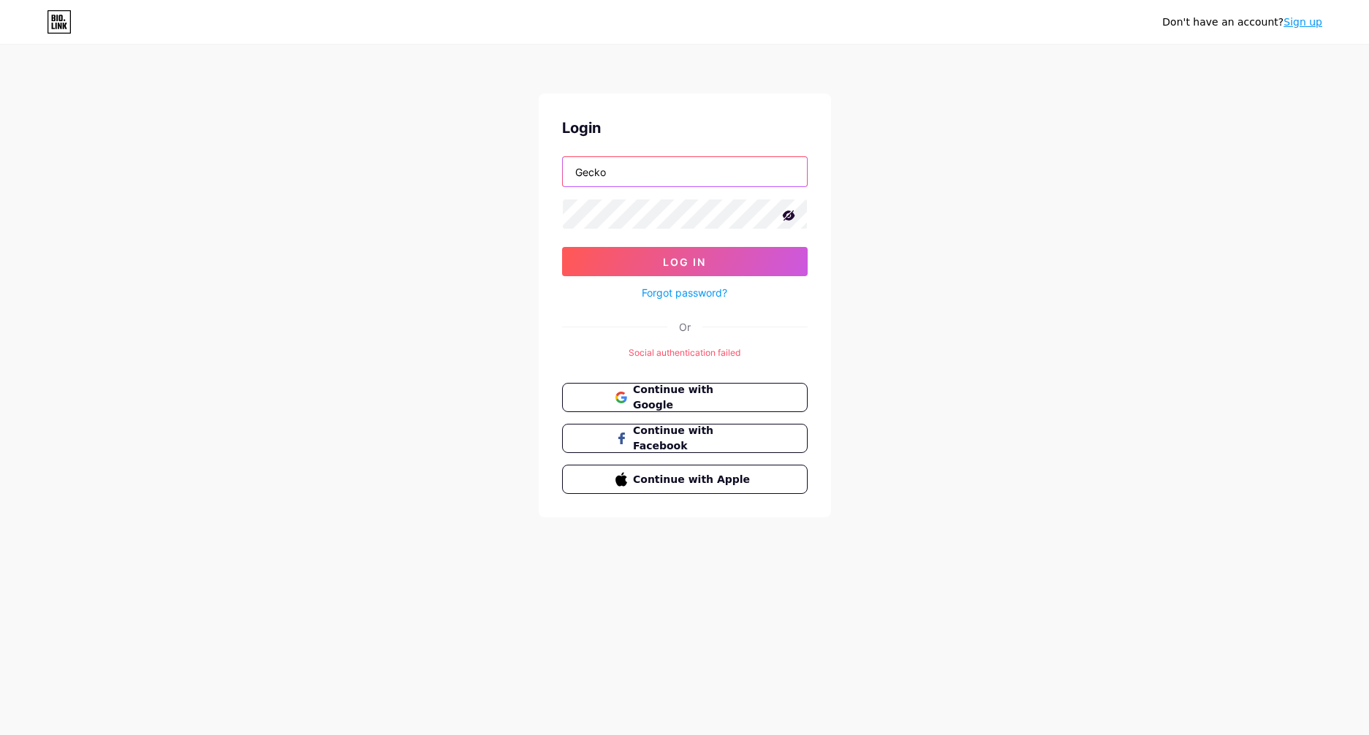
type input "Gecko"
click at [562, 247] on button "Log In" at bounding box center [685, 261] width 246 height 29
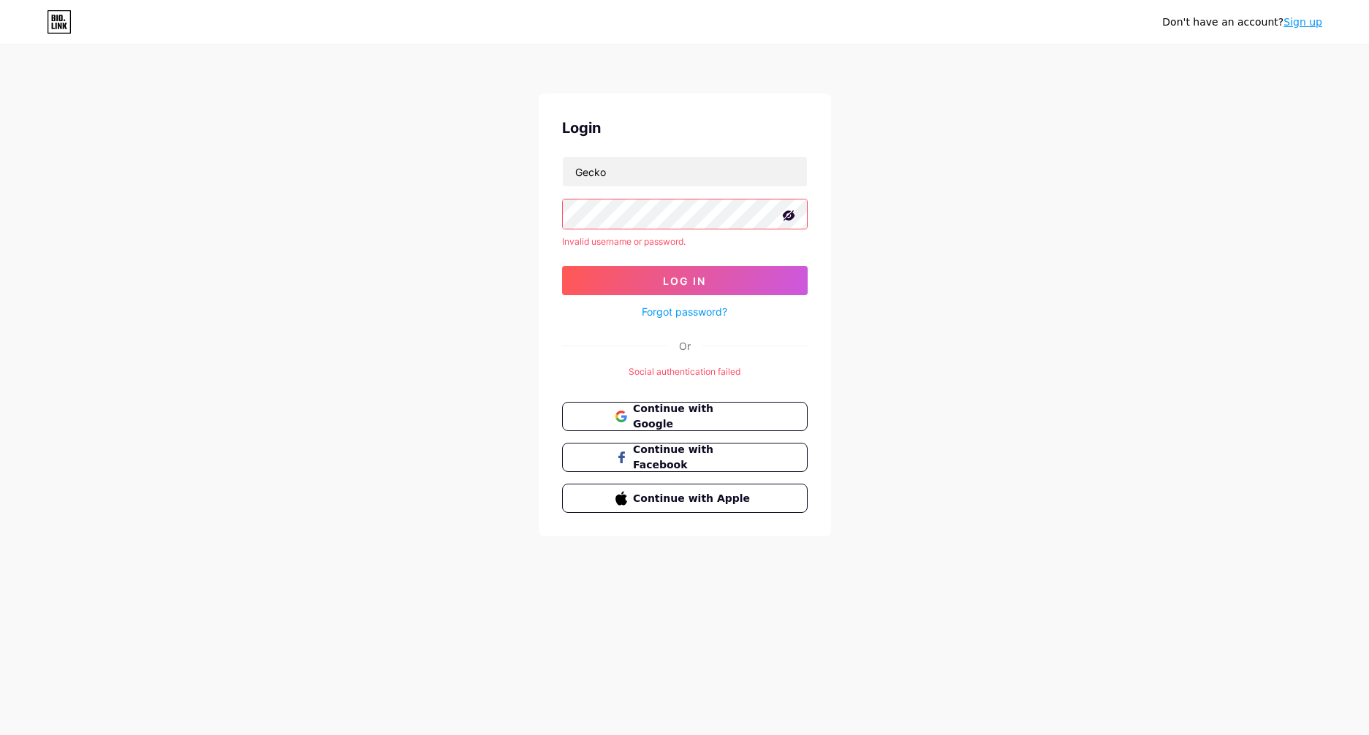
click at [758, 230] on form "Gecko Invalid username or password. Log In Forgot password?" at bounding box center [685, 238] width 246 height 164
click at [394, 205] on div "Don't have an account? Sign up Login Gecko Invalid username or password. Log In…" at bounding box center [684, 291] width 1369 height 583
click at [659, 415] on span "Continue with Google" at bounding box center [693, 416] width 122 height 31
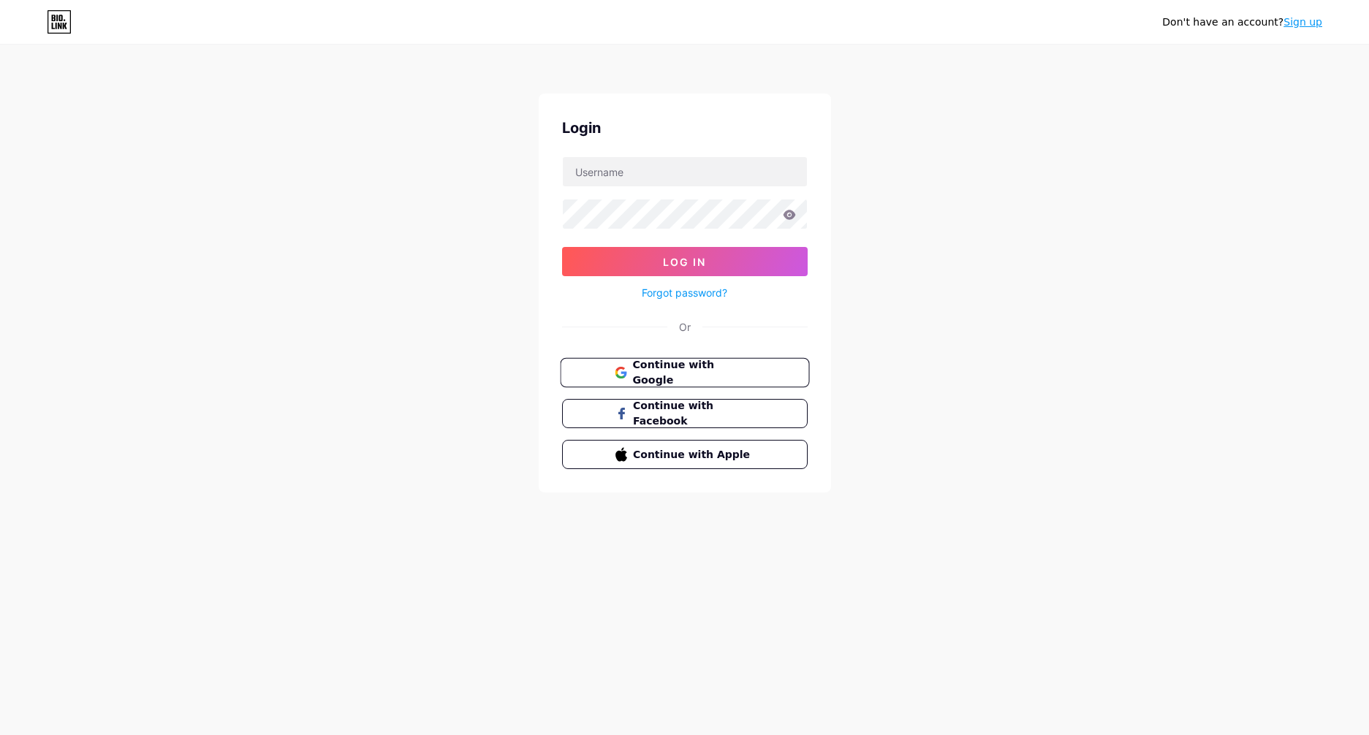
click at [696, 374] on span "Continue with Google" at bounding box center [693, 372] width 122 height 31
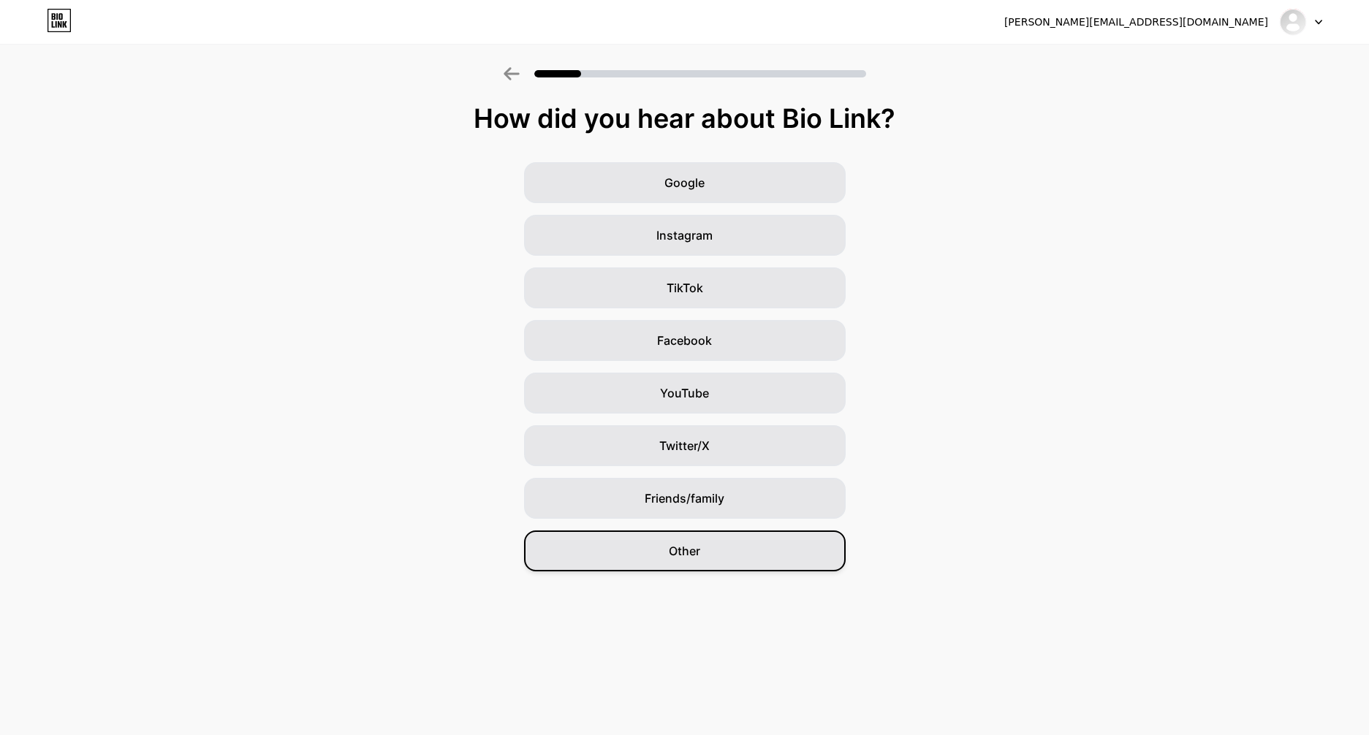
click at [748, 562] on div "Other" at bounding box center [685, 551] width 322 height 41
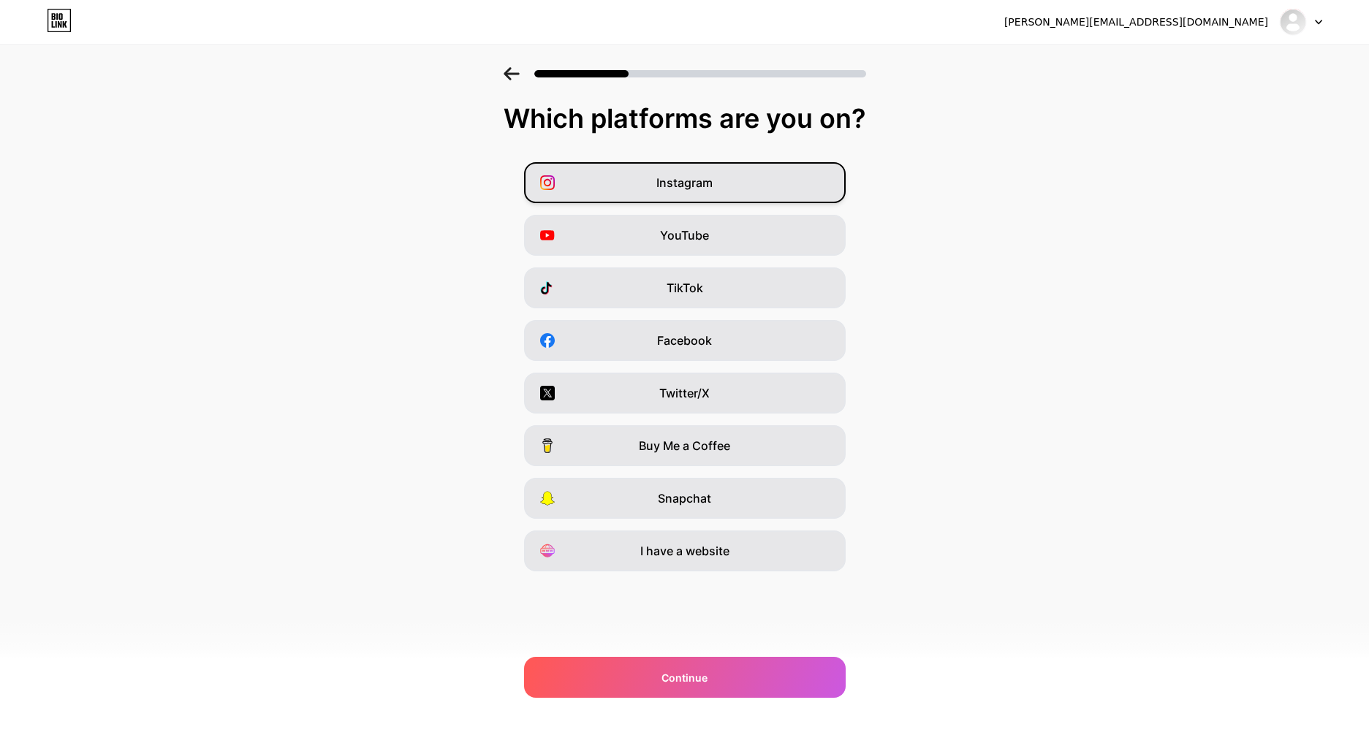
click at [727, 188] on div "Instagram" at bounding box center [685, 182] width 322 height 41
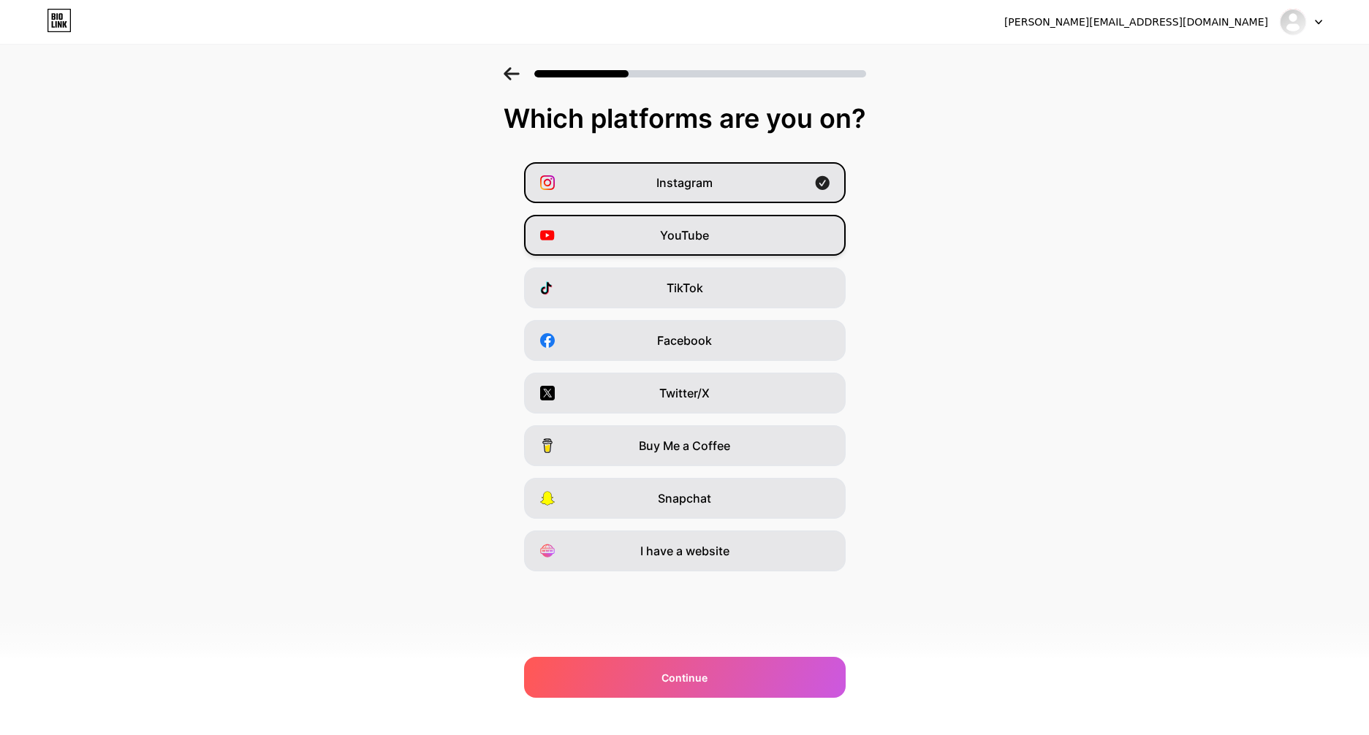
click at [723, 229] on div "YouTube" at bounding box center [685, 235] width 322 height 41
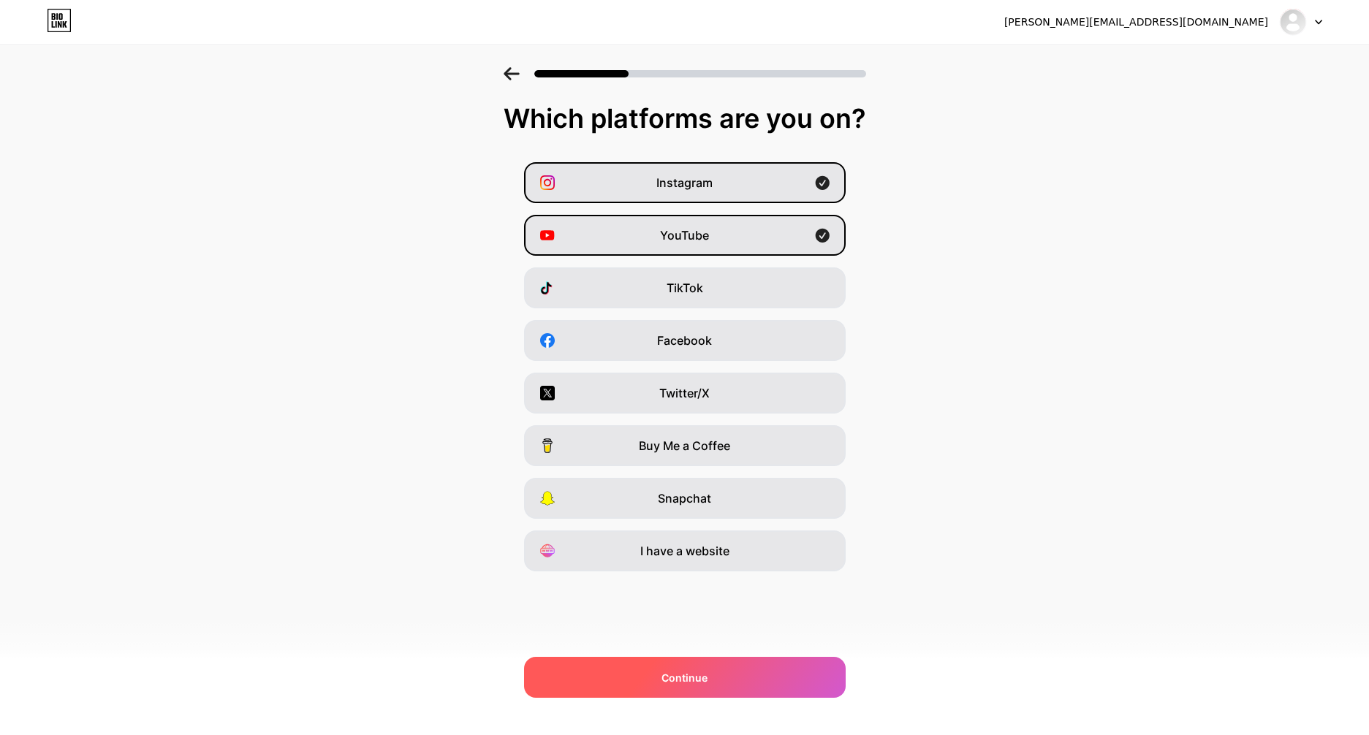
click at [711, 678] on div "Continue" at bounding box center [685, 677] width 322 height 41
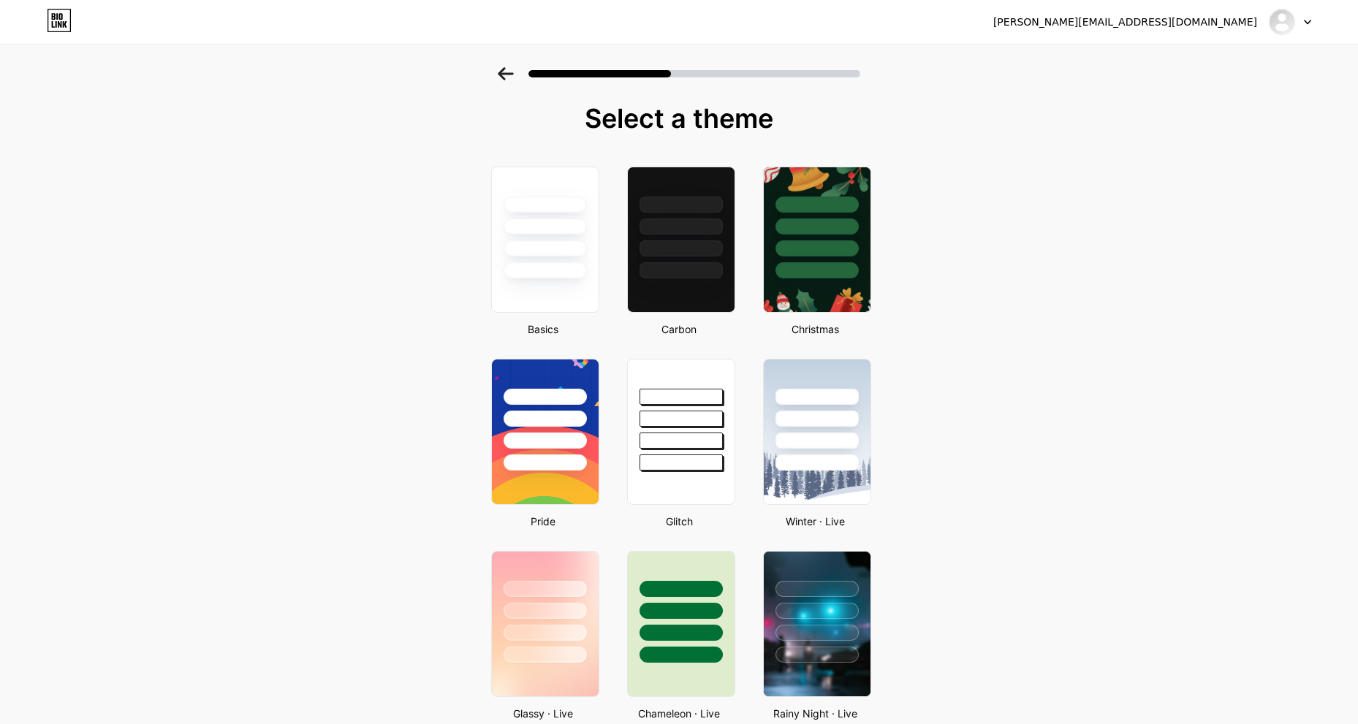
click at [507, 72] on icon at bounding box center [505, 73] width 15 height 13
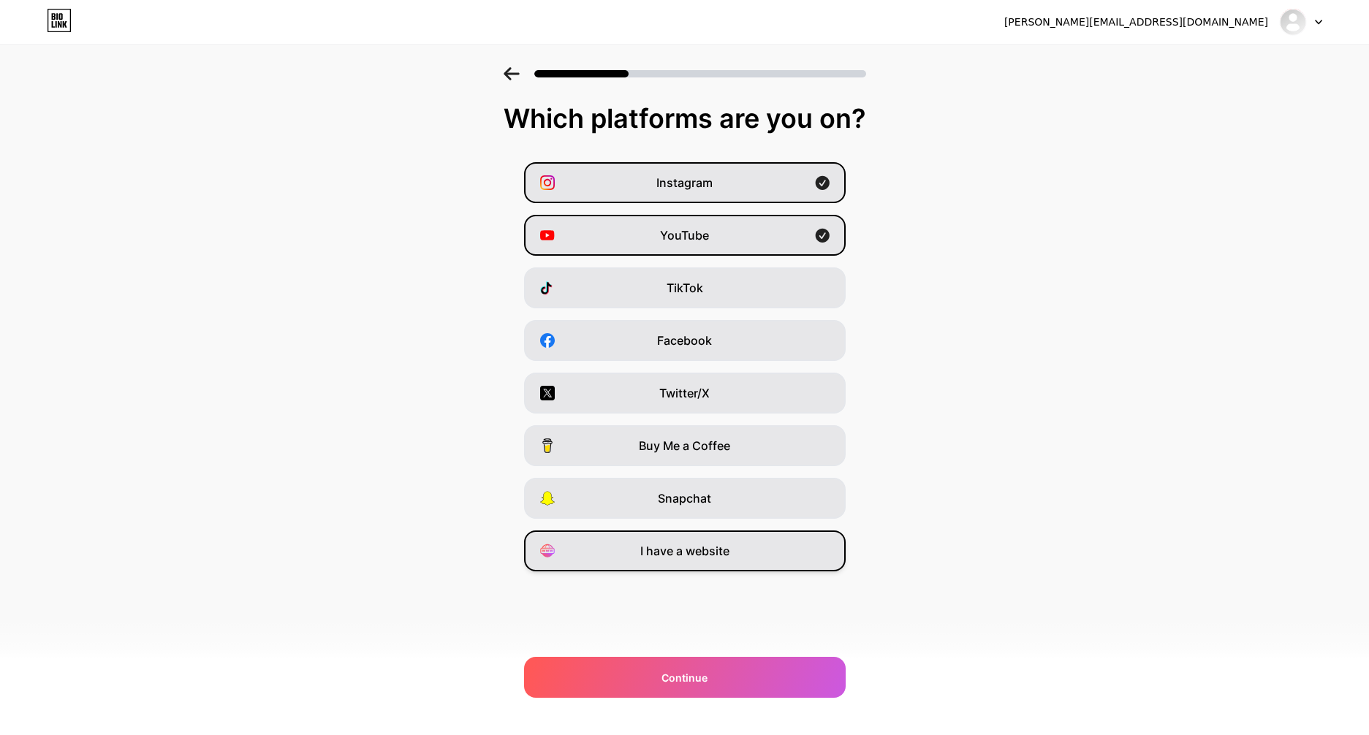
click at [645, 539] on div "I have a website" at bounding box center [685, 551] width 322 height 41
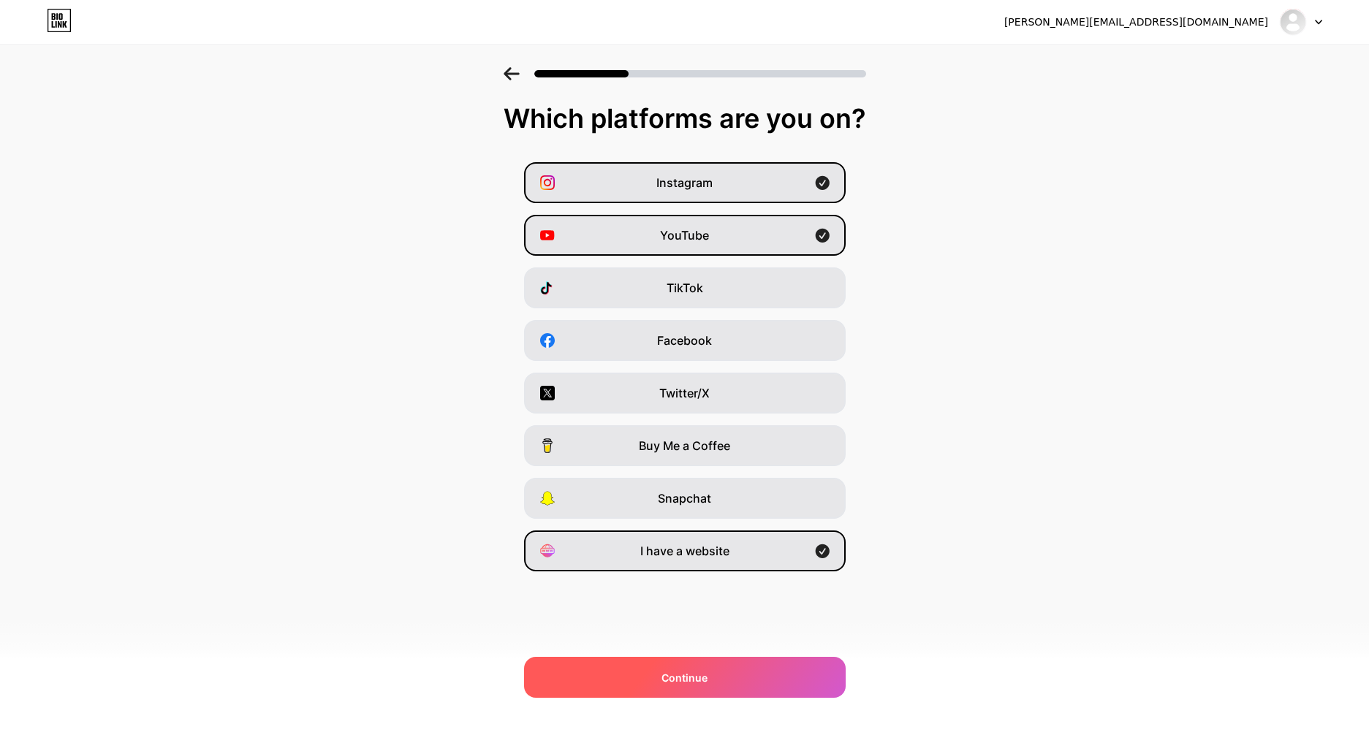
click at [721, 679] on div "Continue" at bounding box center [685, 677] width 322 height 41
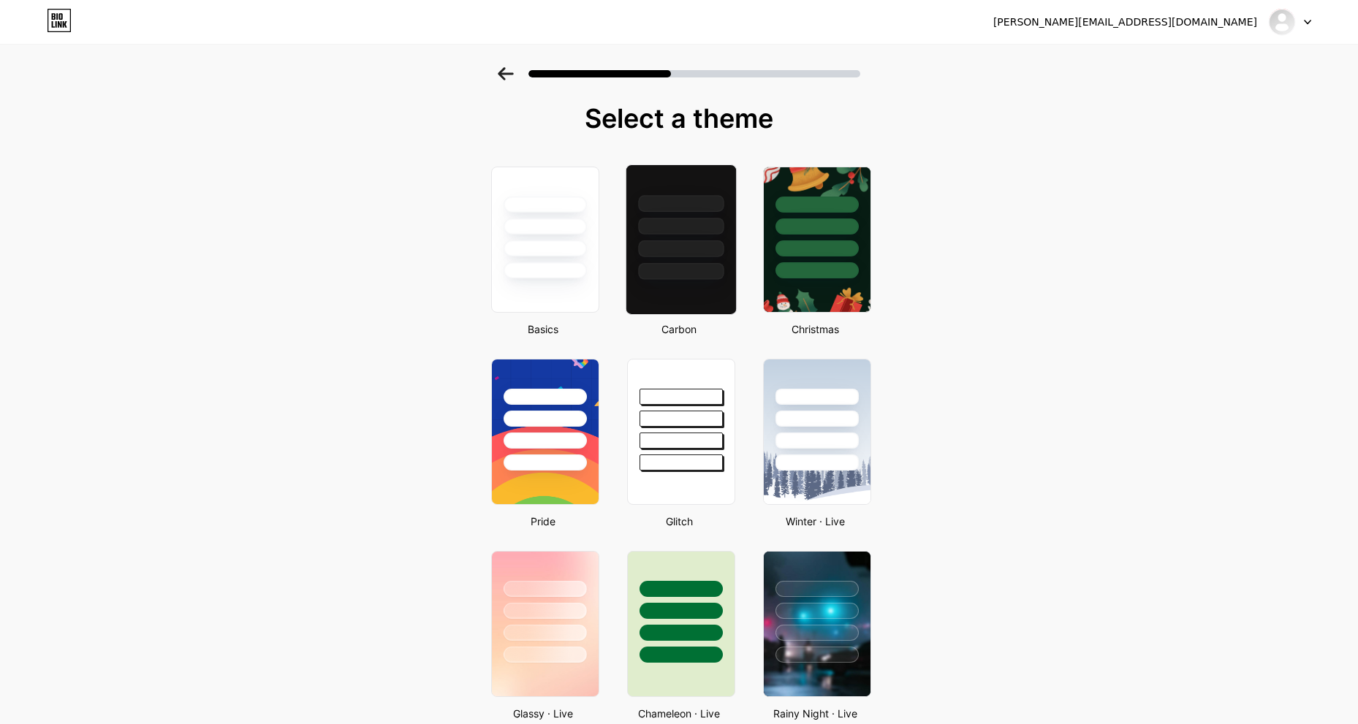
click at [702, 237] on div at bounding box center [681, 222] width 110 height 115
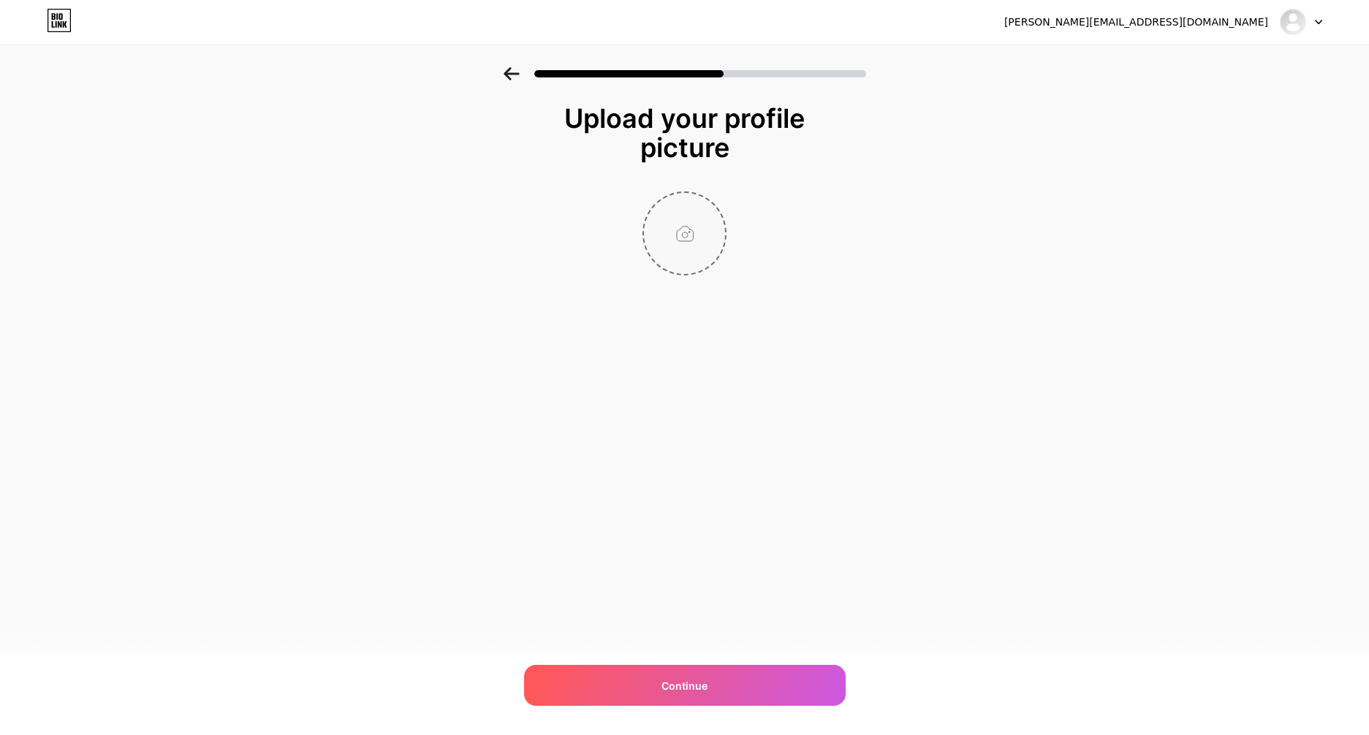
click at [685, 238] on input "file" at bounding box center [684, 233] width 81 height 81
type input "C:\fakepath\gecklogo.jpg"
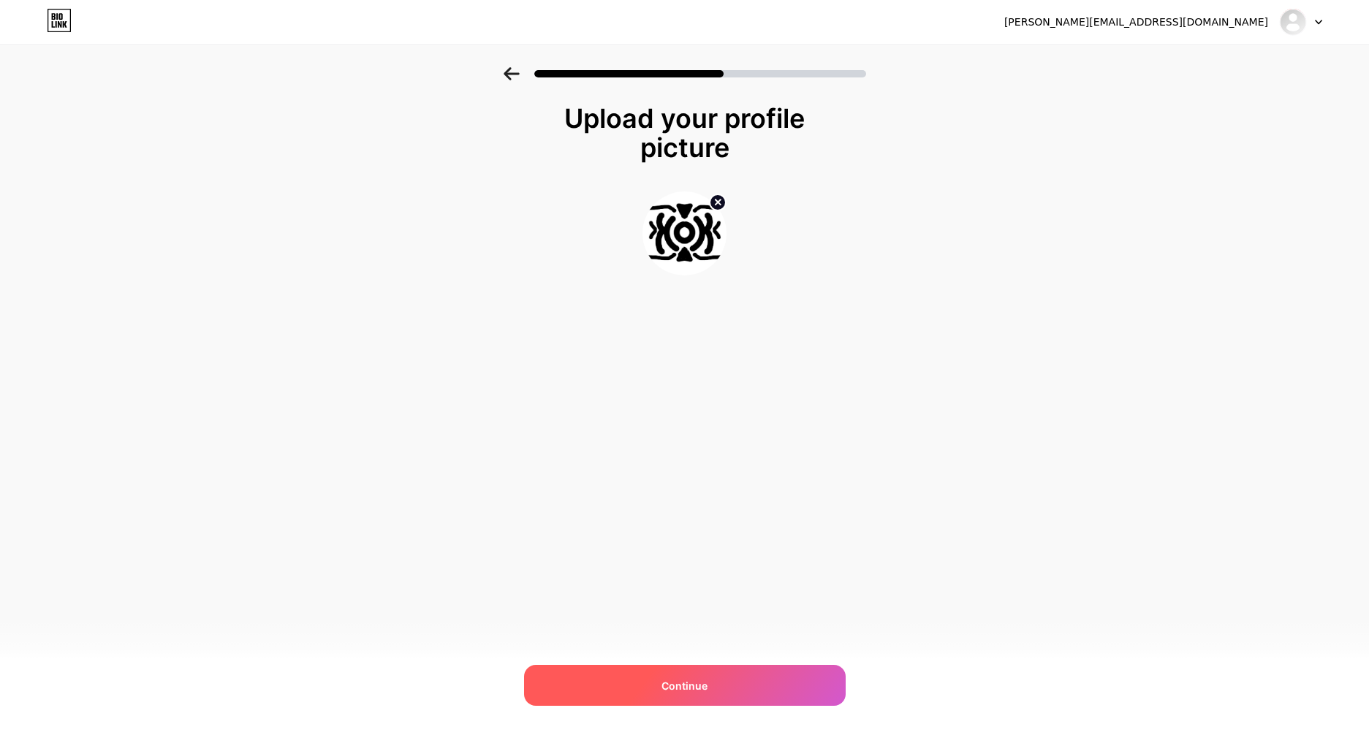
click at [718, 691] on div "Continue" at bounding box center [685, 685] width 322 height 41
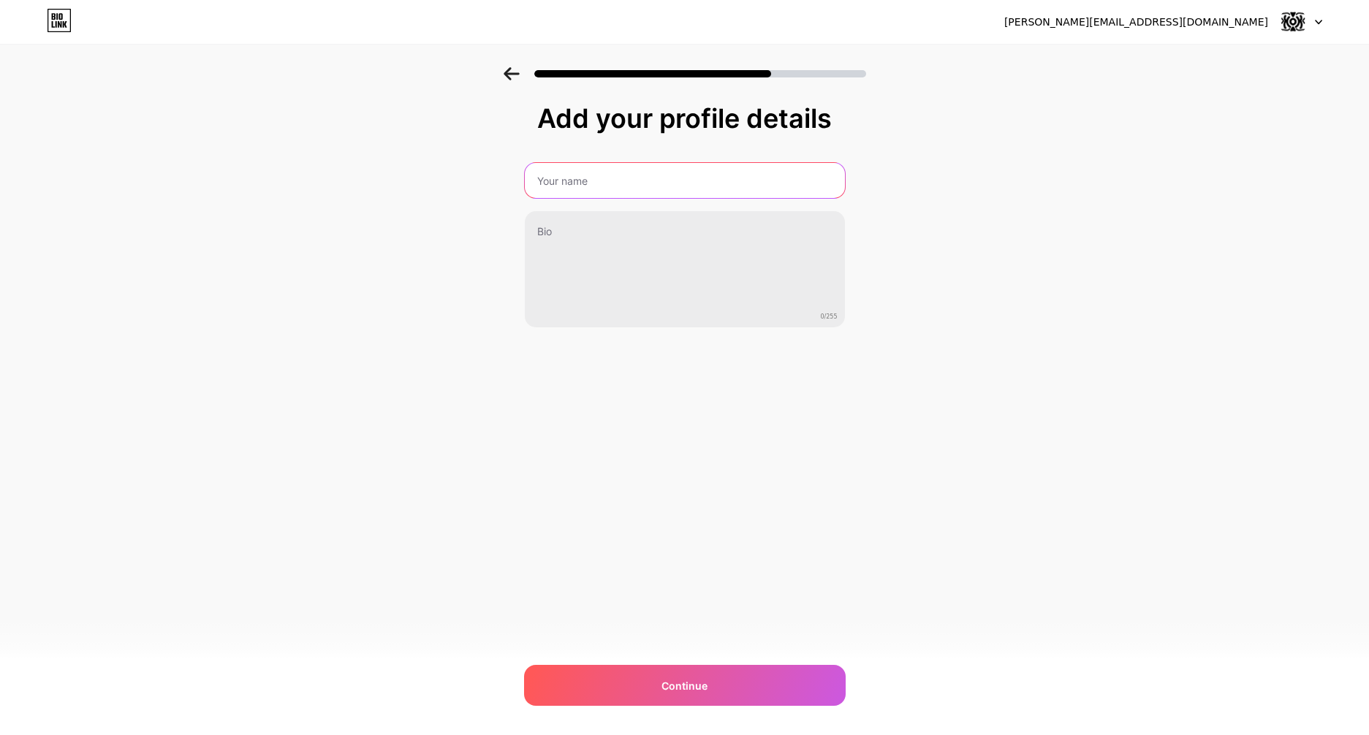
click at [626, 176] on input "text" at bounding box center [685, 180] width 320 height 35
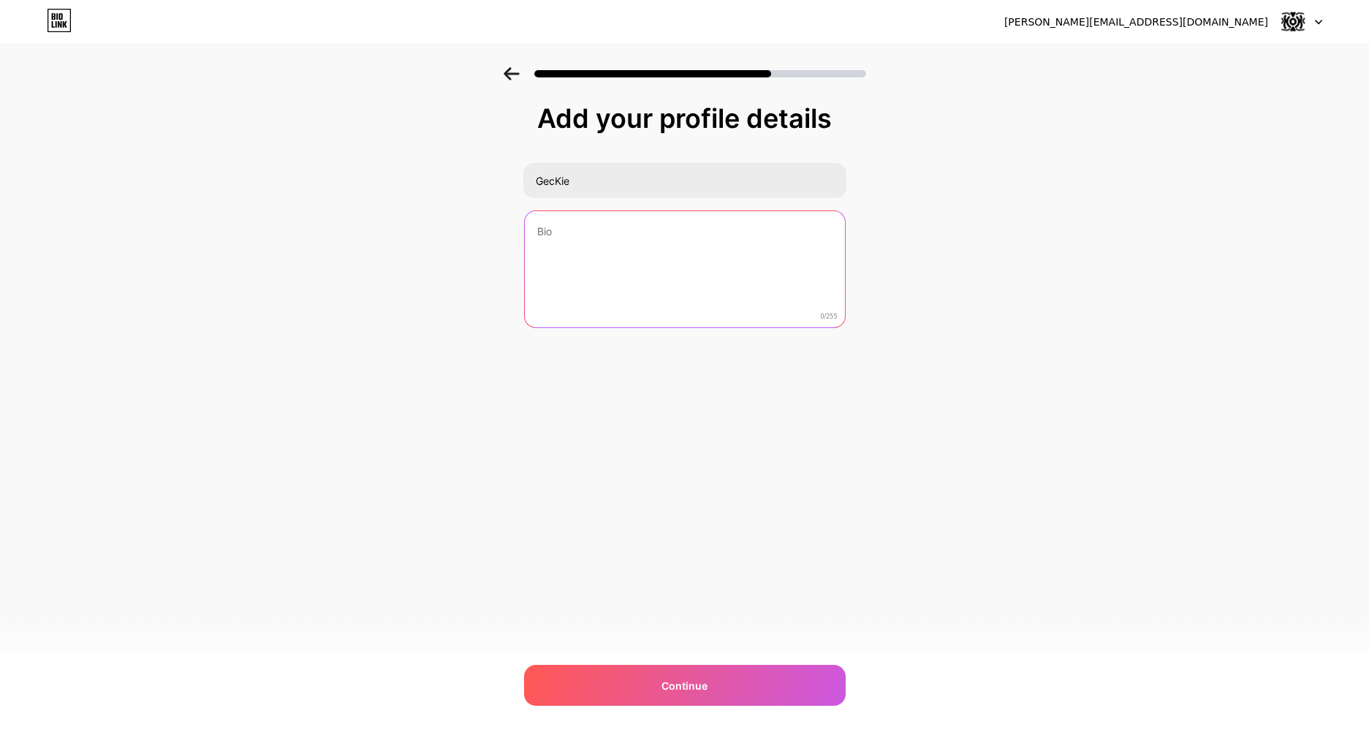
click at [615, 222] on textarea at bounding box center [685, 270] width 320 height 118
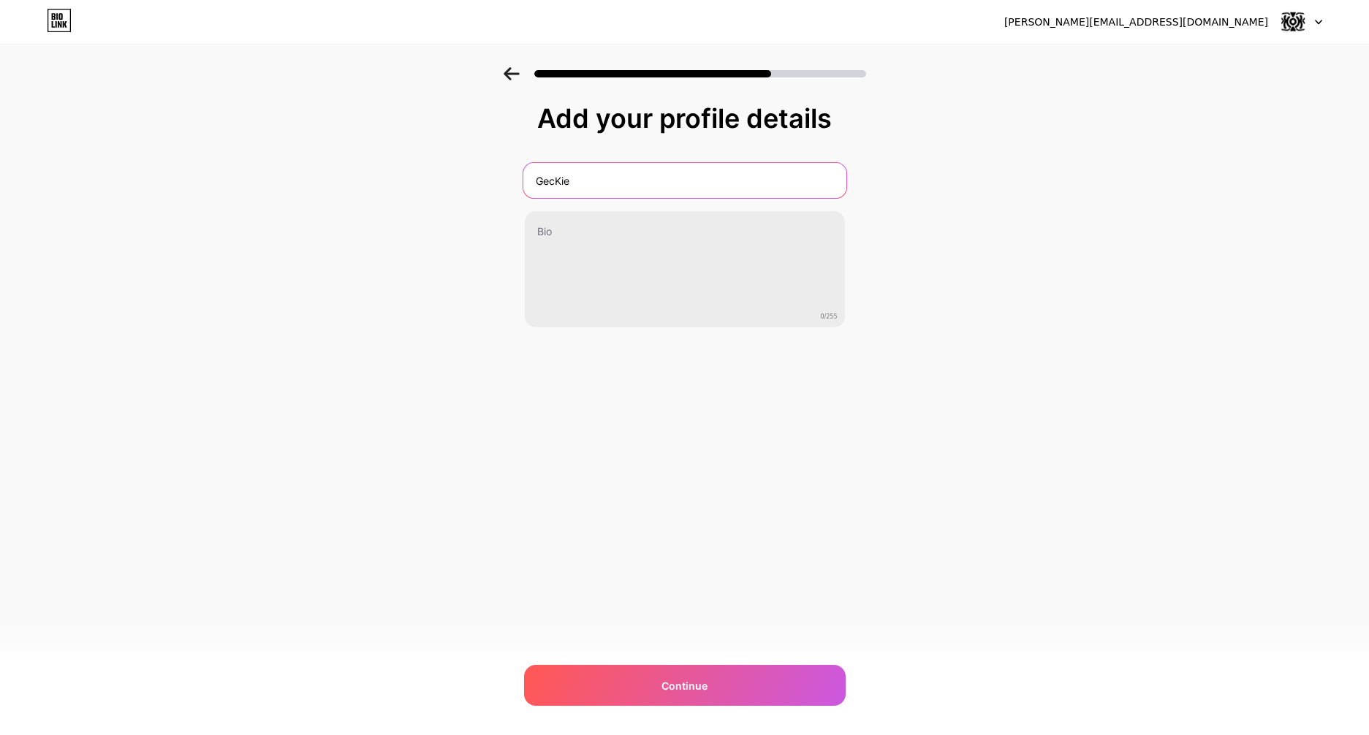
drag, startPoint x: 603, startPoint y: 177, endPoint x: 400, endPoint y: 189, distance: 203.6
click at [401, 189] on div "Add your profile details GecKie 0/255 Continue Error" at bounding box center [684, 234] width 1369 height 334
type input "Gecko"
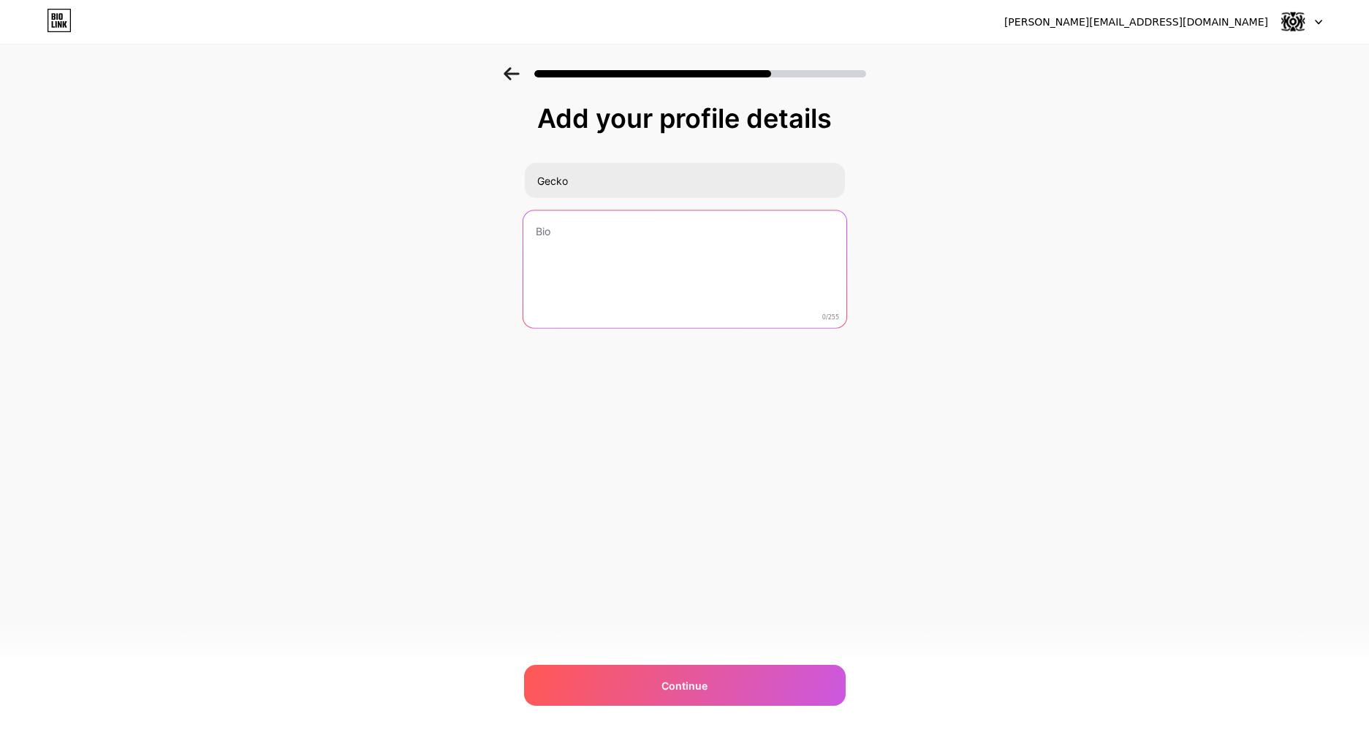
click at [637, 233] on textarea at bounding box center [684, 270] width 323 height 119
drag, startPoint x: 762, startPoint y: 265, endPoint x: 754, endPoint y: 261, distance: 8.2
click at [762, 265] on textarea at bounding box center [684, 270] width 323 height 119
click at [624, 259] on textarea at bounding box center [684, 270] width 323 height 119
paste textarea "•Game Designer. 👾 •Art Director. 🎬 •Hip-Hop Militant. 🪐"
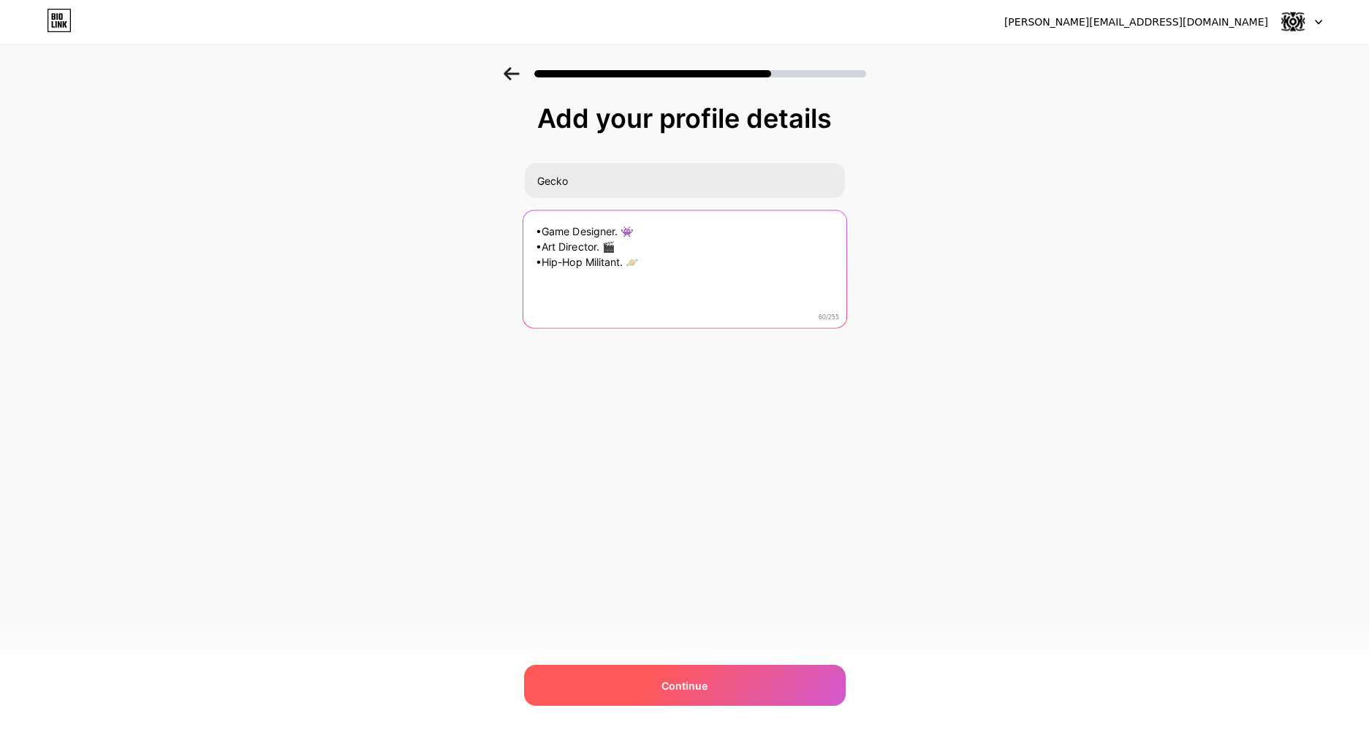
type textarea "•Game Designer. 👾 •Art Director. 🎬 •Hip-Hop Militant. 🪐"
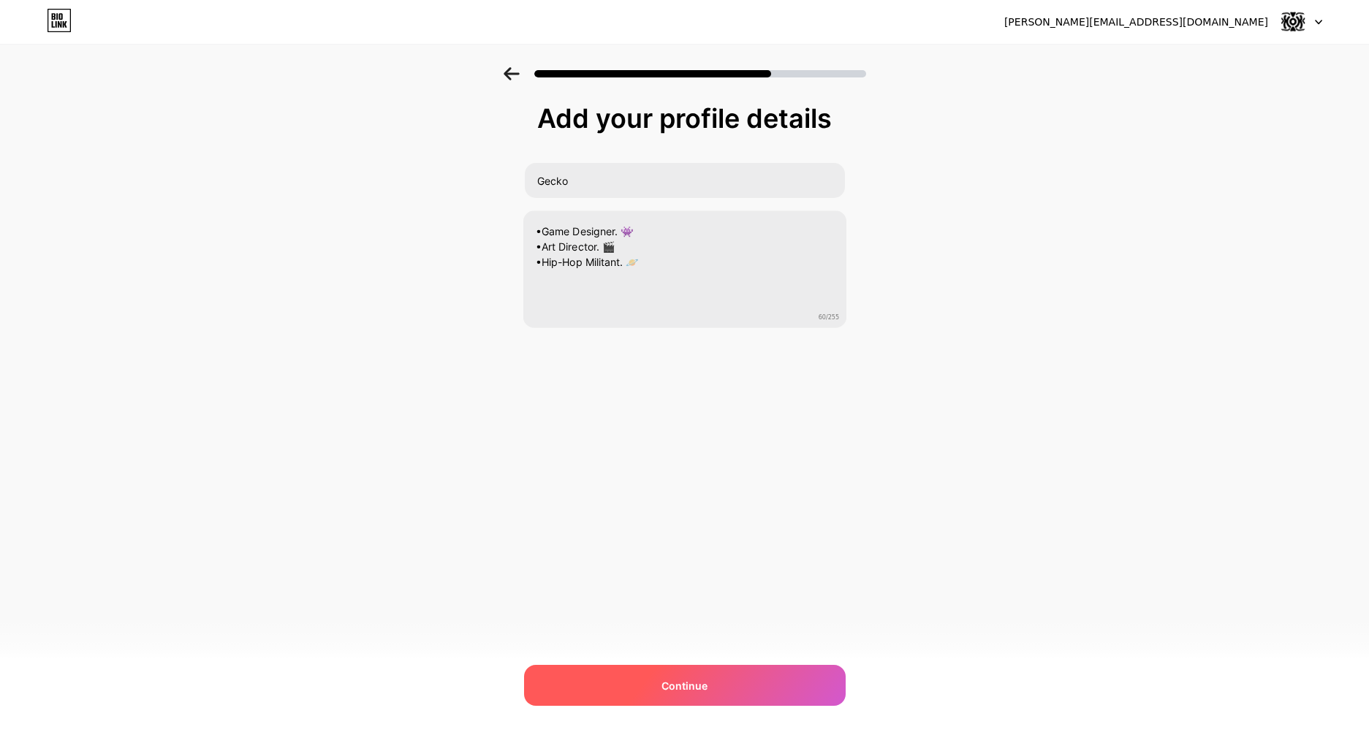
click at [757, 691] on div "Continue" at bounding box center [685, 685] width 322 height 41
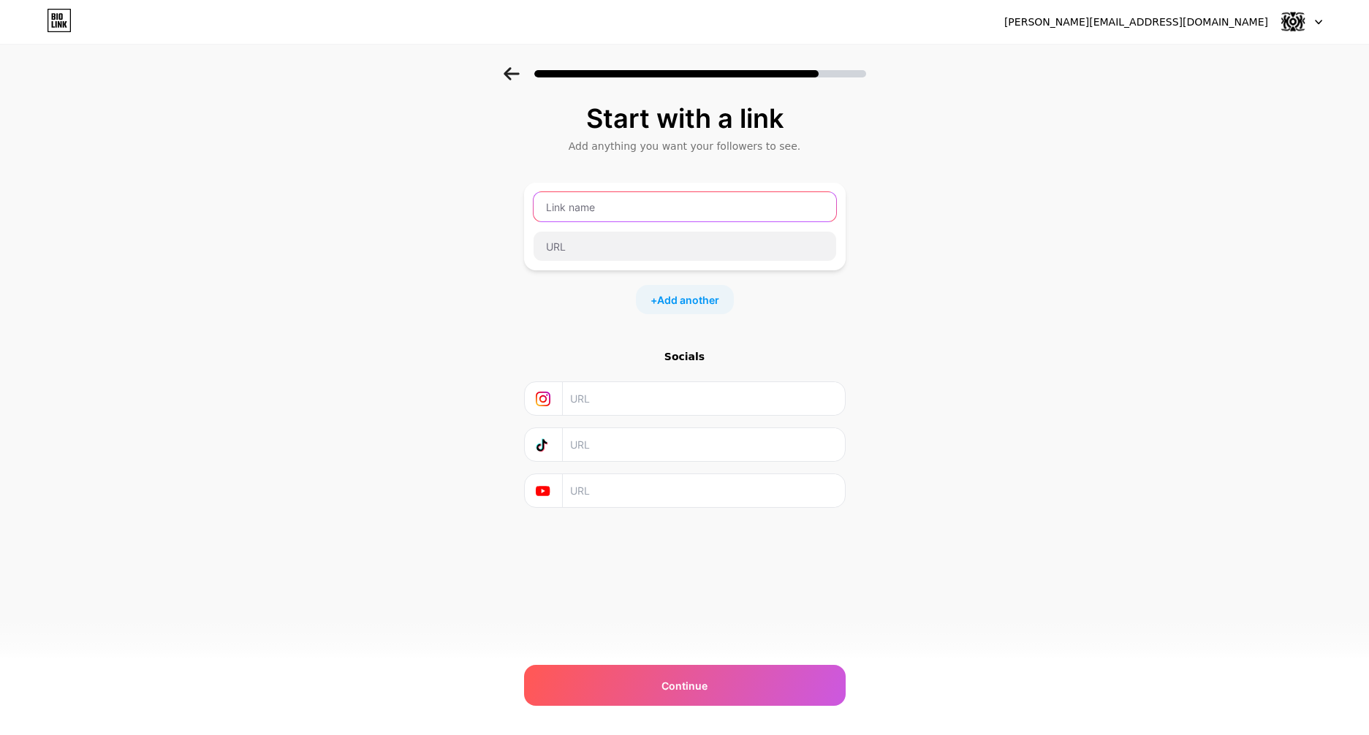
click at [610, 208] on input "text" at bounding box center [685, 206] width 303 height 29
type input "geckie"
click at [617, 249] on input "text" at bounding box center [685, 246] width 303 height 29
drag, startPoint x: 667, startPoint y: 204, endPoint x: 487, endPoint y: 216, distance: 181.0
click at [487, 216] on div "Start with a link Add anything you want your followers to see. geckie + Add ano…" at bounding box center [684, 324] width 1369 height 514
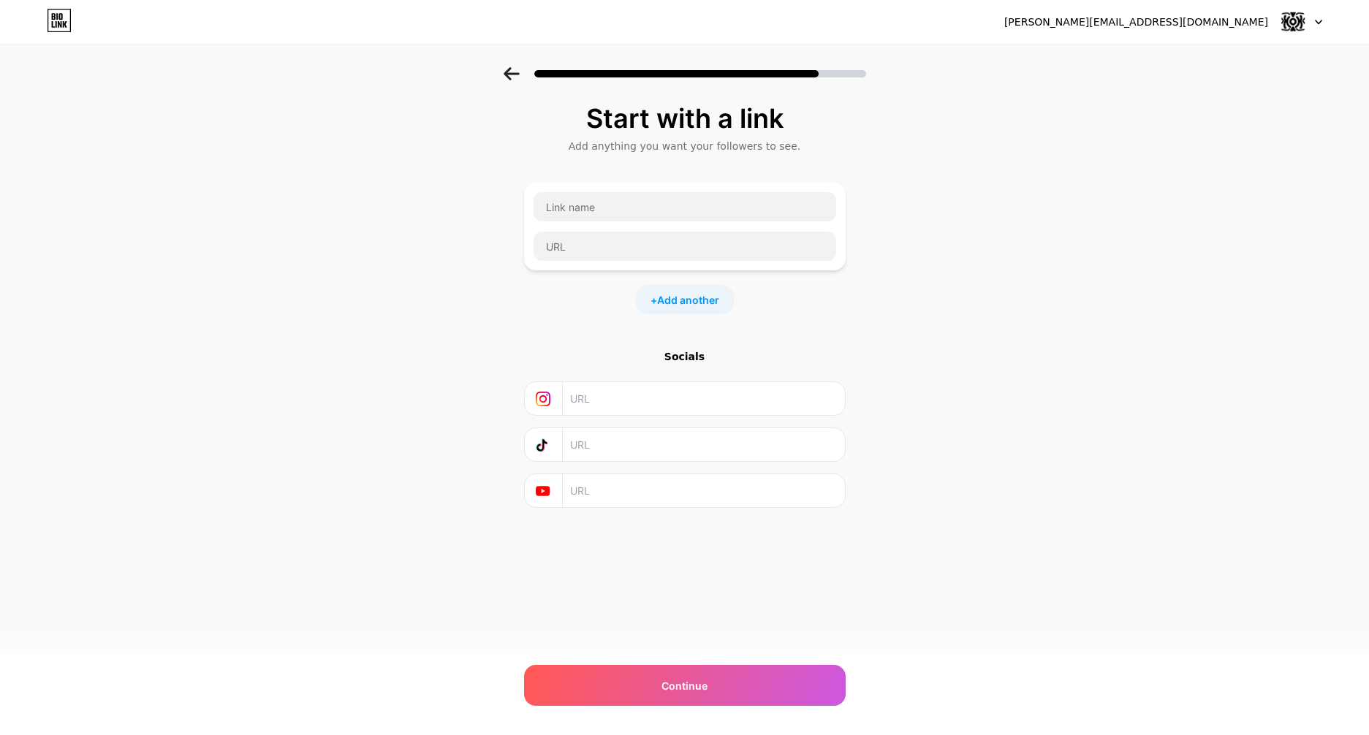
click at [867, 303] on div "Start with a link Add anything you want your followers to see. + Add another So…" at bounding box center [684, 324] width 1369 height 514
click at [750, 397] on input "text" at bounding box center [702, 398] width 265 height 33
drag, startPoint x: 672, startPoint y: 404, endPoint x: 662, endPoint y: 405, distance: 9.6
click at [670, 404] on input "text" at bounding box center [702, 398] width 265 height 33
type input "[URL][DOMAIN_NAME]"
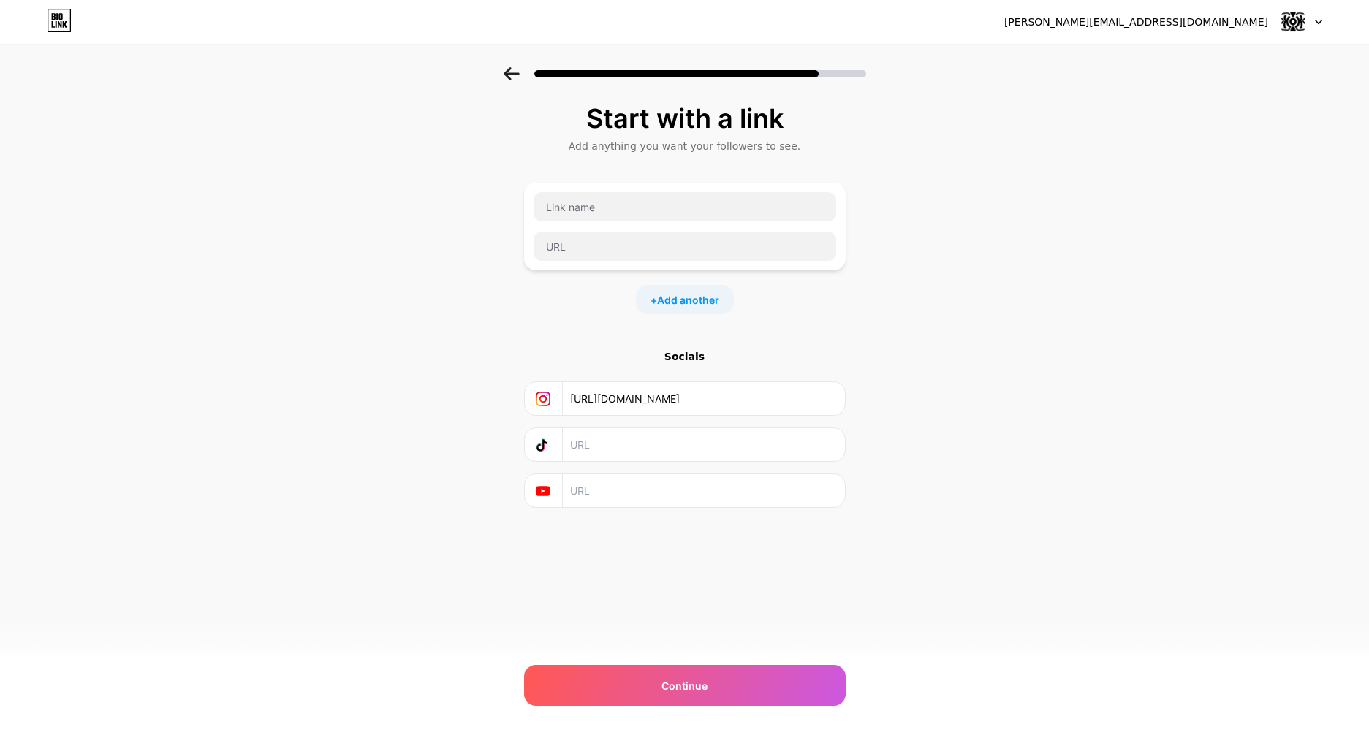
click at [643, 492] on input "text" at bounding box center [702, 490] width 265 height 33
paste input "[URL][DOMAIN_NAME]"
type input "[URL][DOMAIN_NAME]"
click at [662, 220] on input "text" at bounding box center [685, 206] width 303 height 29
type input "Kick"
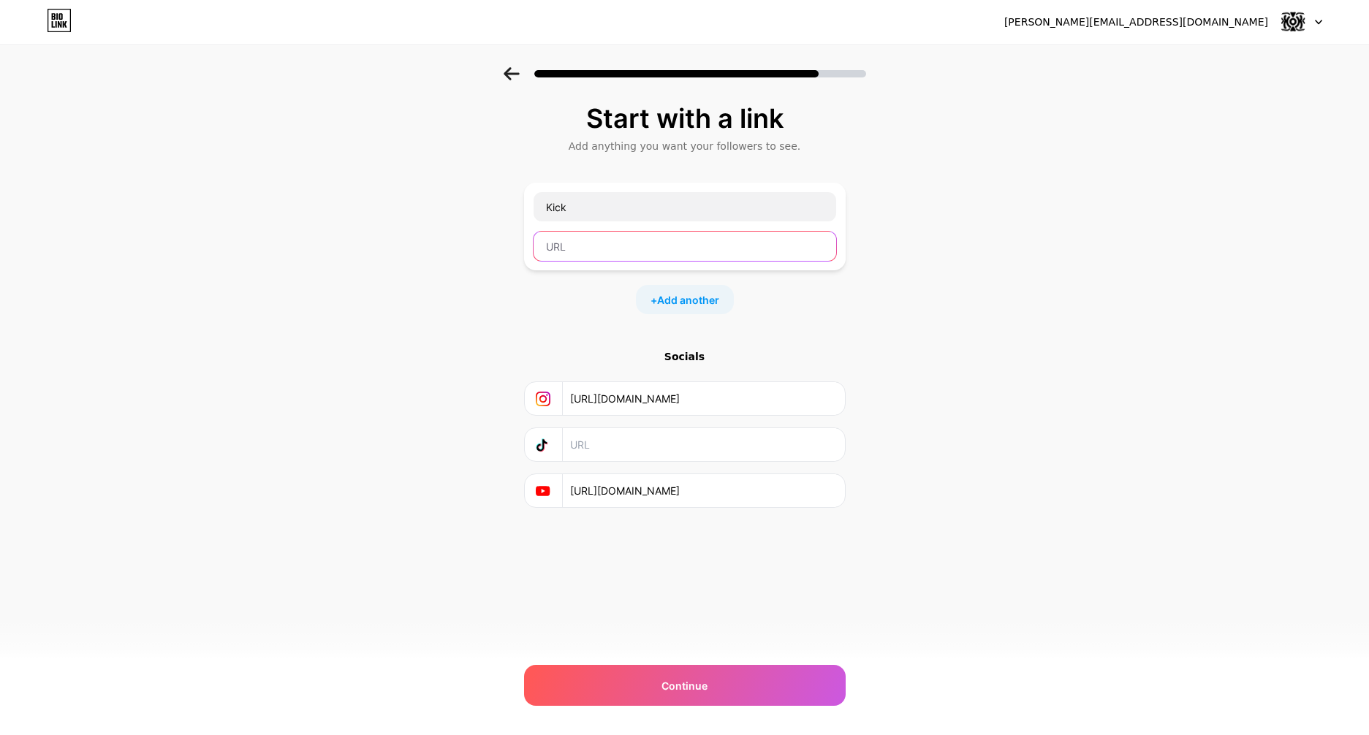
click at [596, 257] on input "text" at bounding box center [685, 246] width 303 height 29
paste input "[URL][DOMAIN_NAME]"
type input "[URL][DOMAIN_NAME]"
click at [676, 289] on div "+ Add another" at bounding box center [685, 299] width 98 height 29
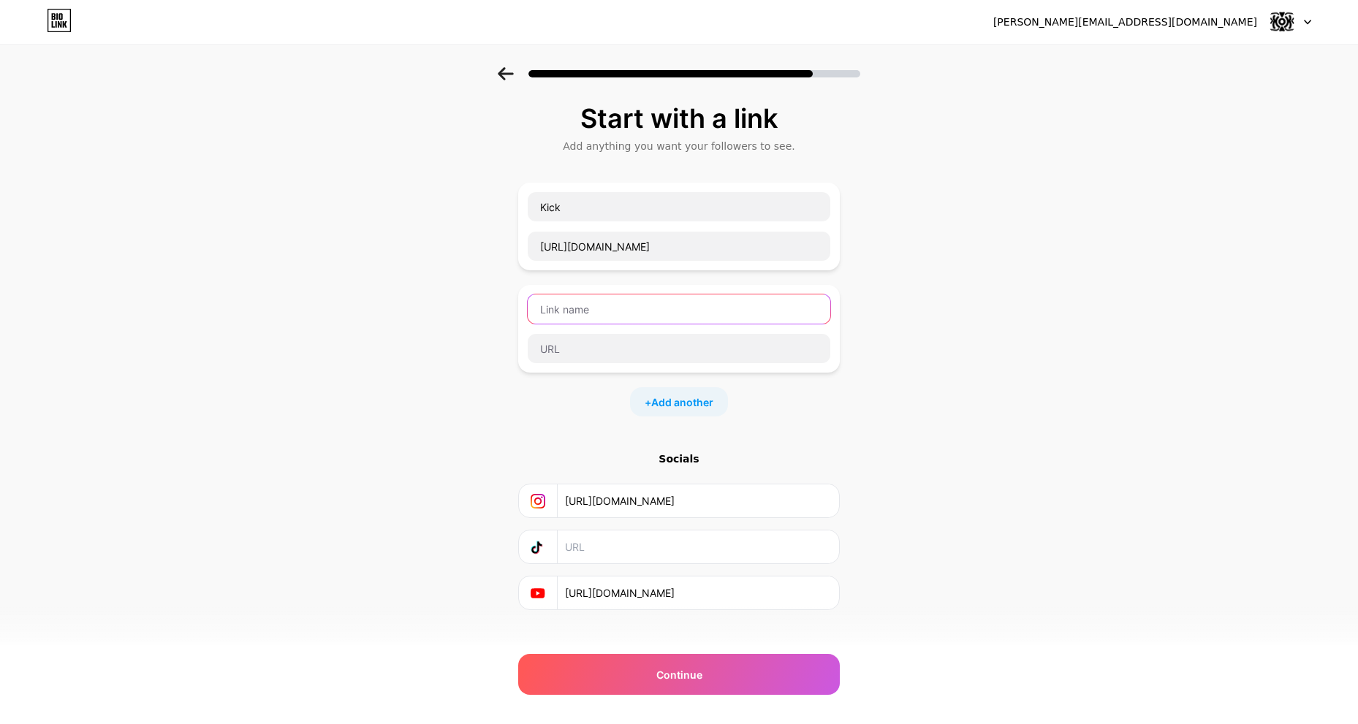
click at [656, 310] on input "text" at bounding box center [679, 309] width 303 height 29
type input "Discord"
click at [648, 352] on input "text" at bounding box center [679, 348] width 303 height 29
paste input "[URL][DOMAIN_NAME]"
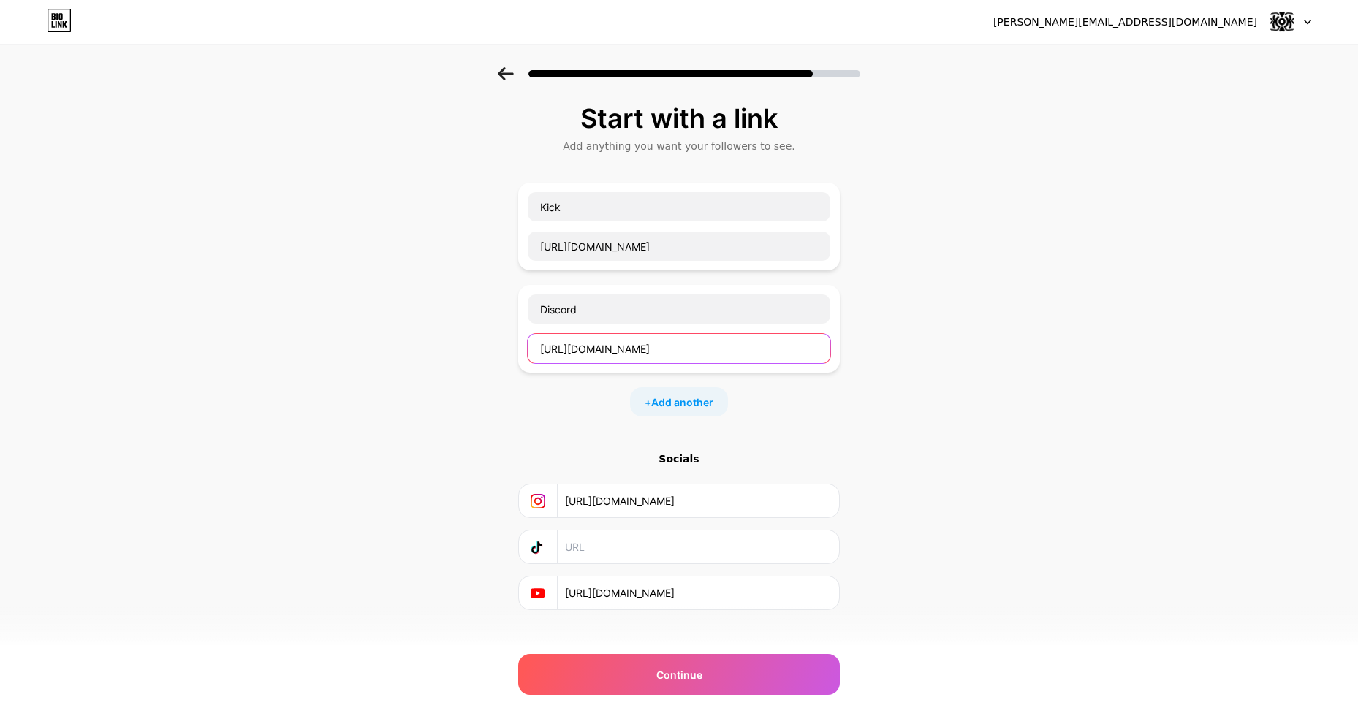
drag, startPoint x: 709, startPoint y: 349, endPoint x: 583, endPoint y: 347, distance: 126.5
click at [580, 348] on input "[URL][DOMAIN_NAME]" at bounding box center [679, 348] width 303 height 29
paste input "WKXKQ8Q6Um"
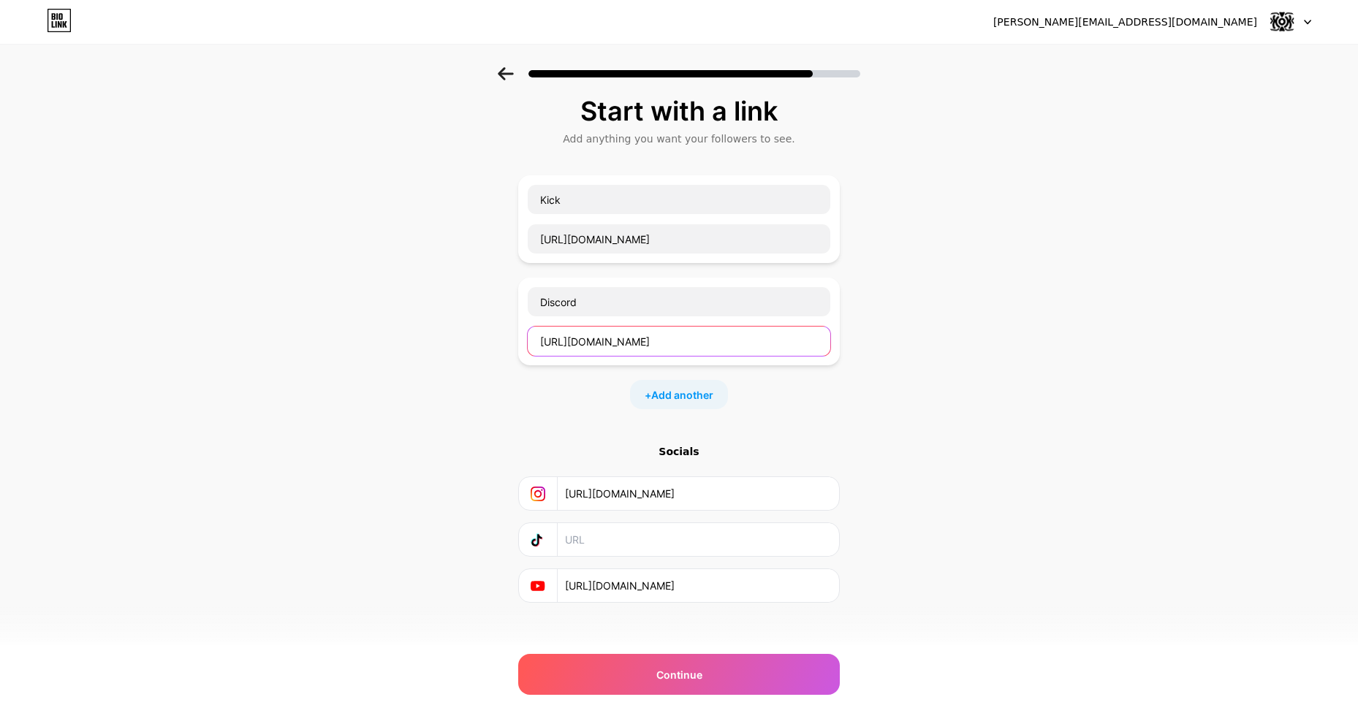
scroll to position [18, 0]
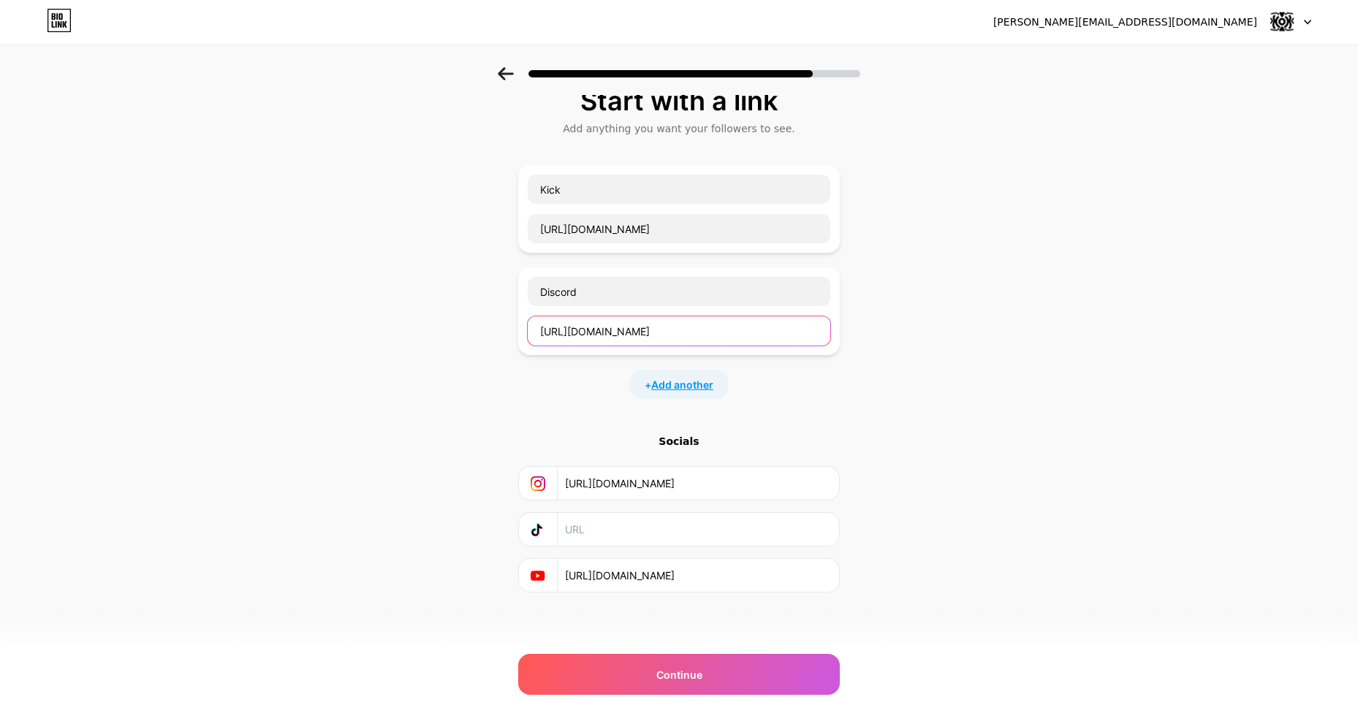
type input "[URL][DOMAIN_NAME]"
click at [688, 388] on span "Add another" at bounding box center [682, 384] width 62 height 15
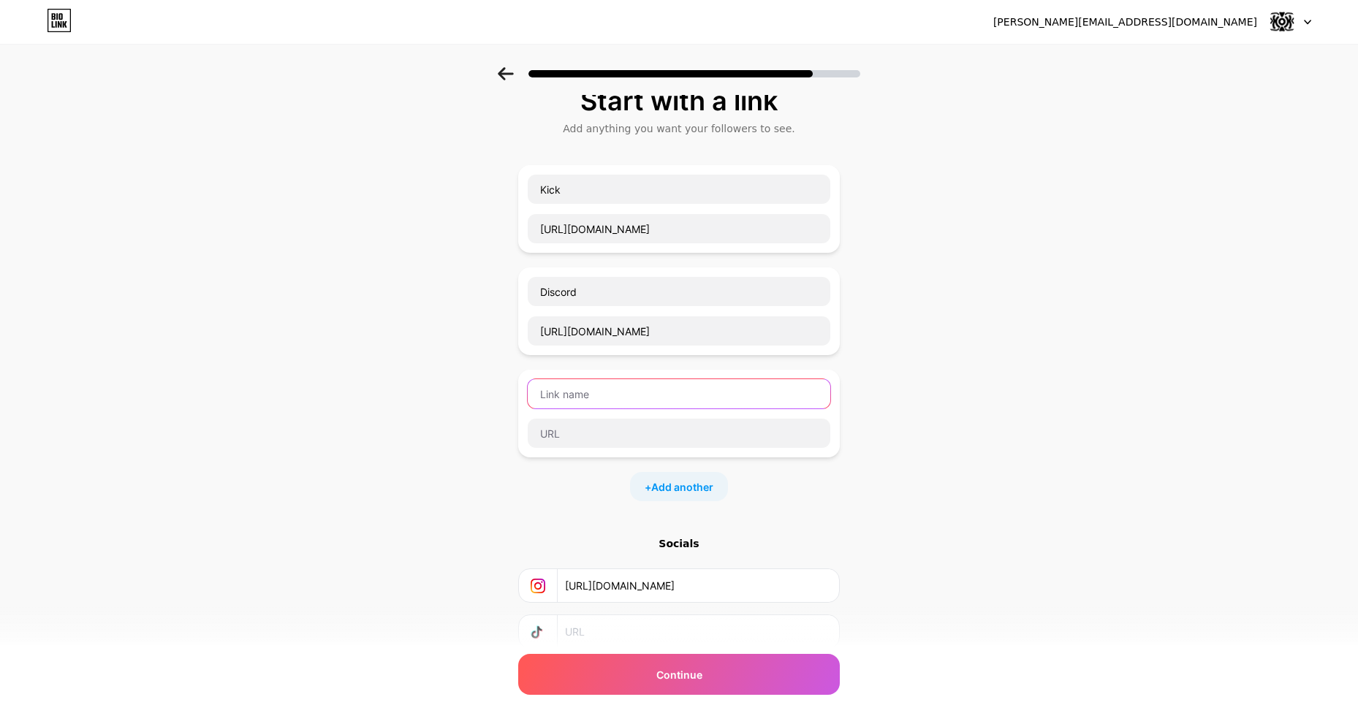
click at [643, 398] on input "text" at bounding box center [679, 393] width 303 height 29
type input "Merchandise"
click at [733, 438] on input "text" at bounding box center [679, 433] width 303 height 29
click at [661, 439] on input "text" at bounding box center [679, 433] width 303 height 29
paste input "[URL][DOMAIN_NAME]"
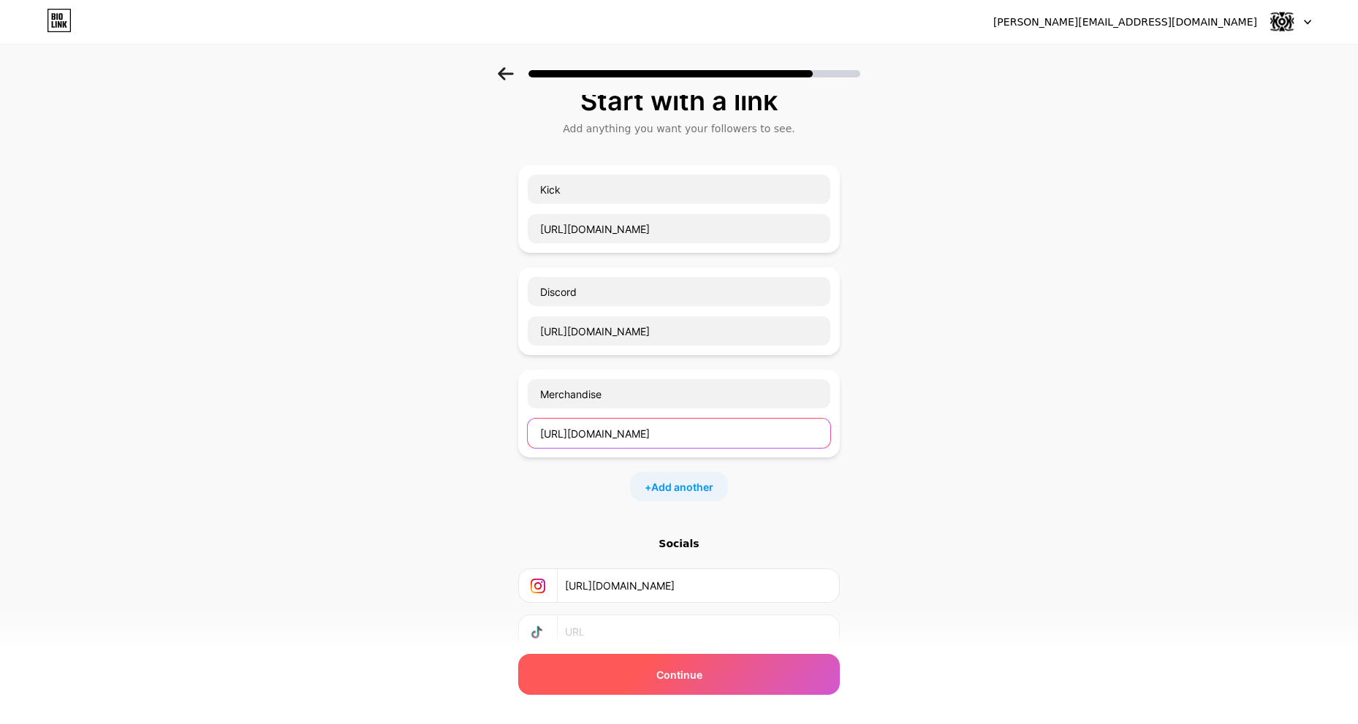
type input "[URL][DOMAIN_NAME]"
click at [671, 681] on span "Continue" at bounding box center [679, 674] width 46 height 15
click at [717, 679] on div "Continue" at bounding box center [679, 674] width 322 height 41
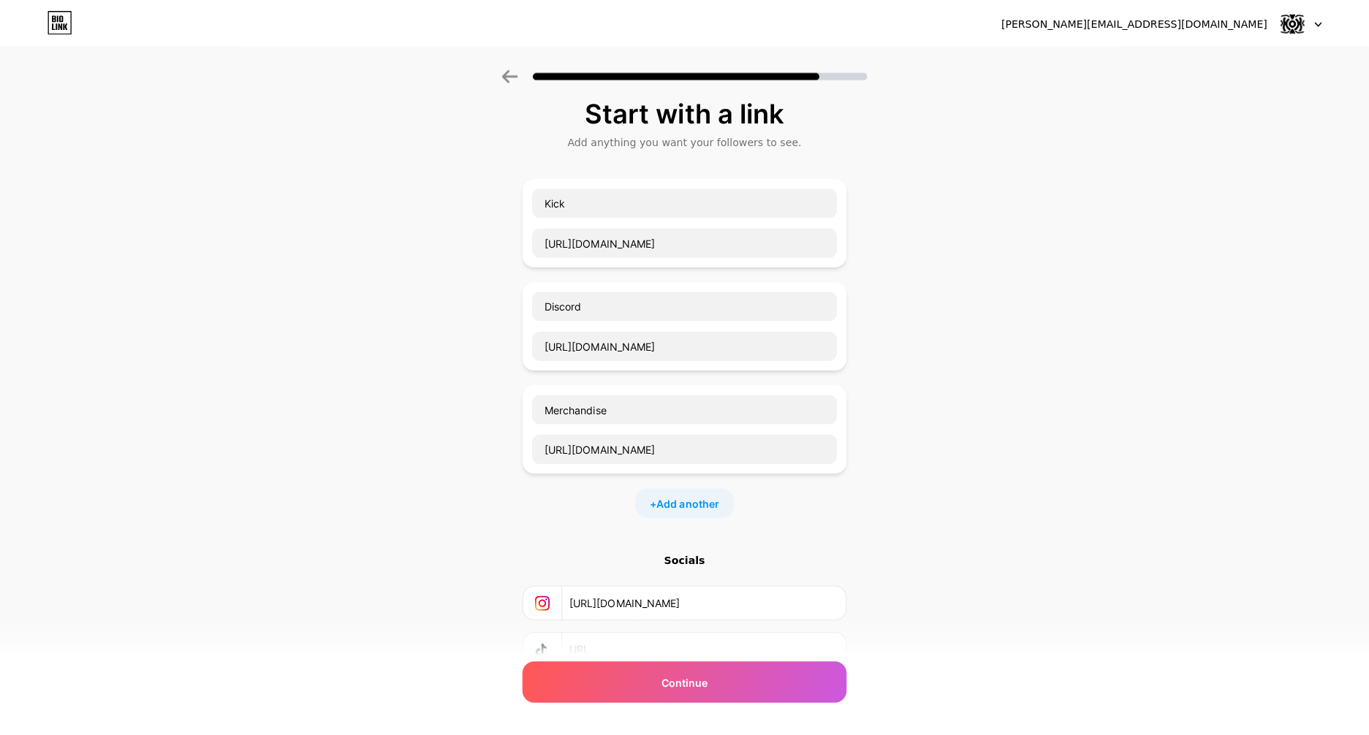
scroll to position [0, 0]
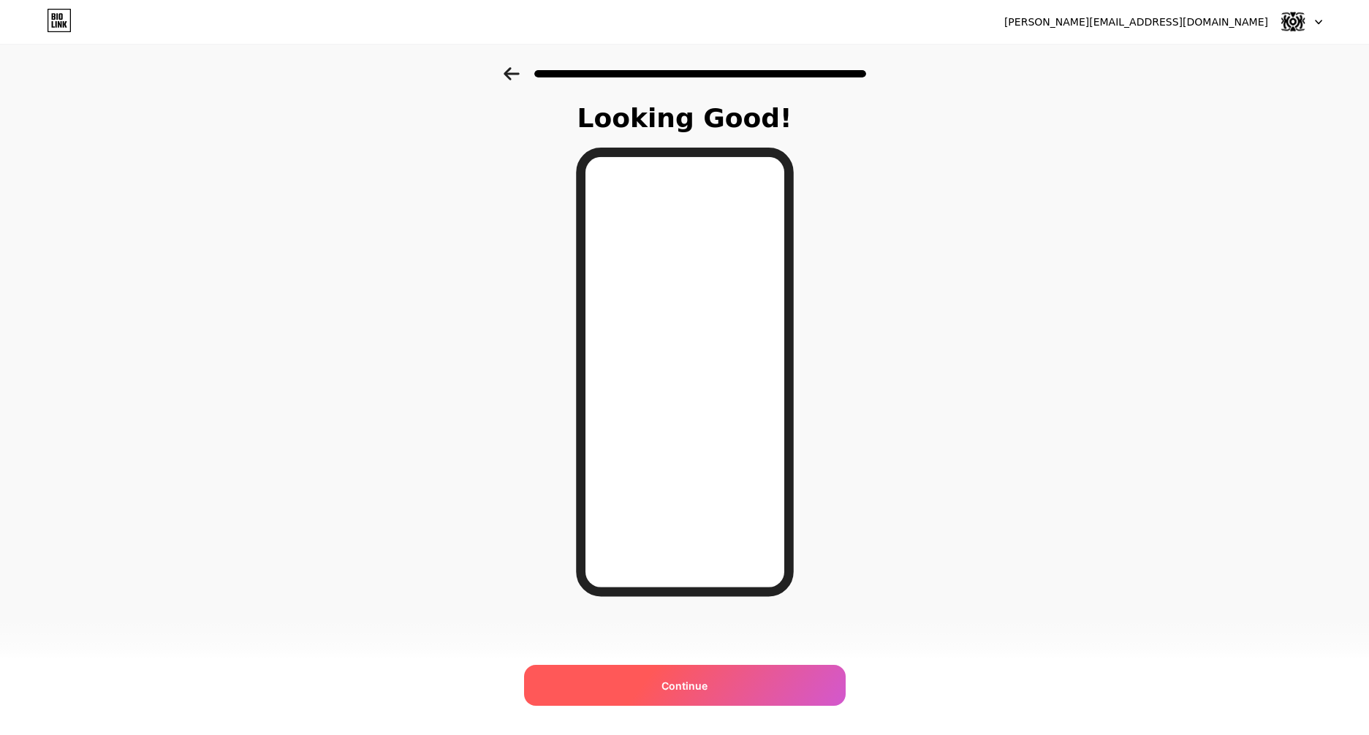
click at [723, 686] on div "Continue" at bounding box center [685, 685] width 322 height 41
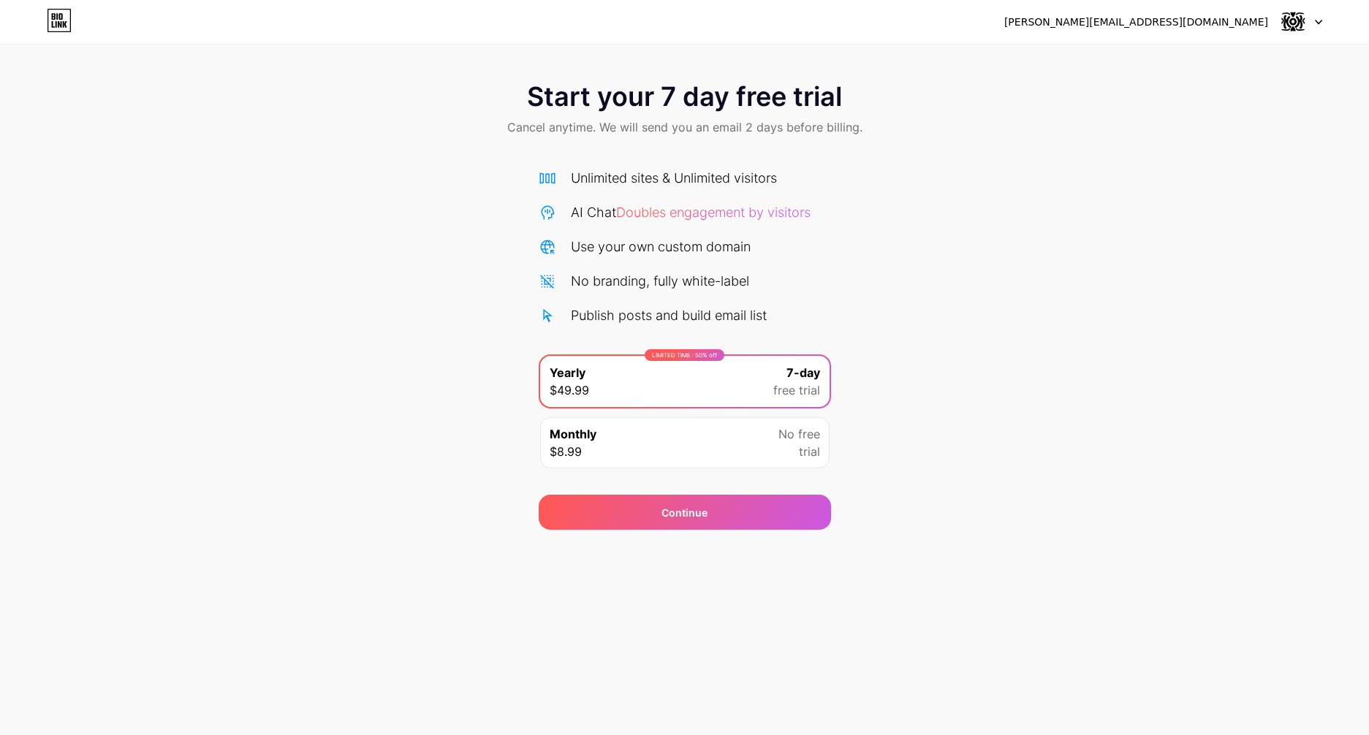
click at [666, 455] on div "Monthly $8.99 No free trial" at bounding box center [684, 442] width 289 height 51
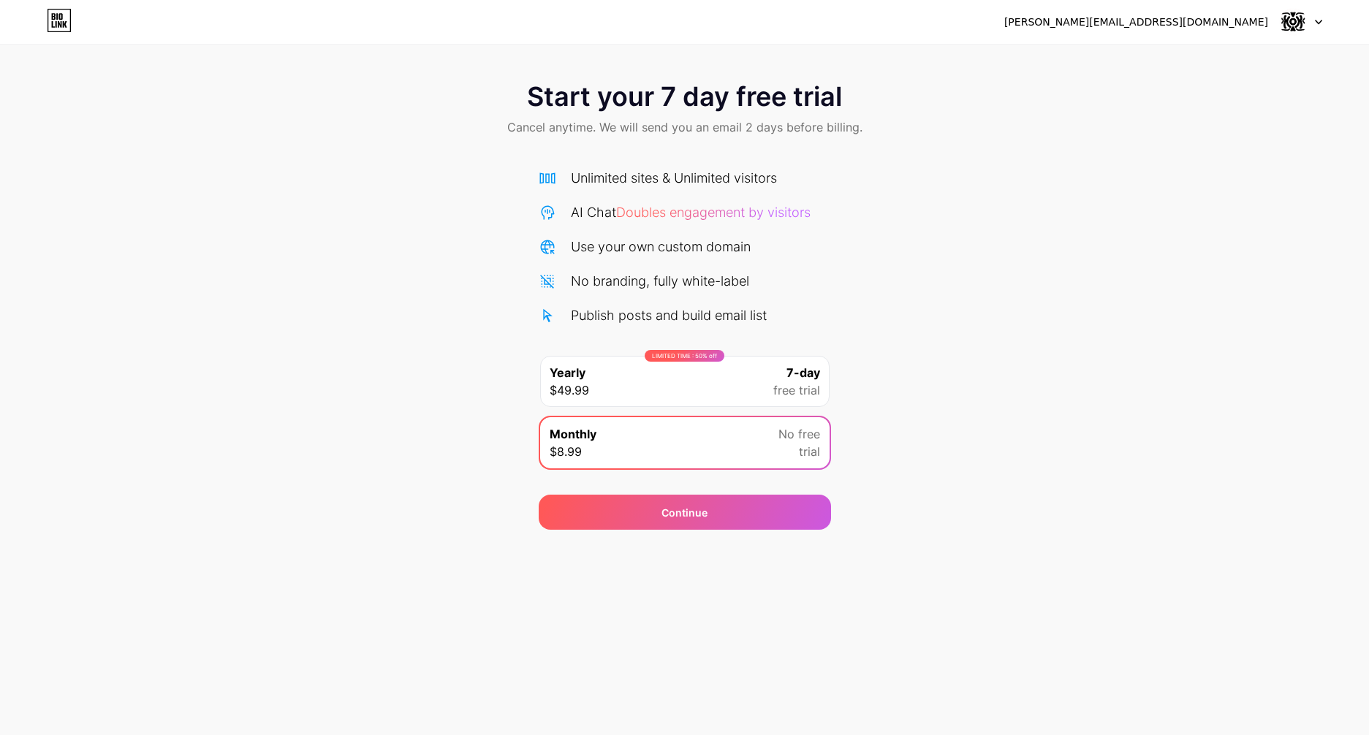
click at [656, 388] on div "LIMITED TIME : 50% off Yearly $49.99 7-day free trial" at bounding box center [684, 381] width 289 height 51
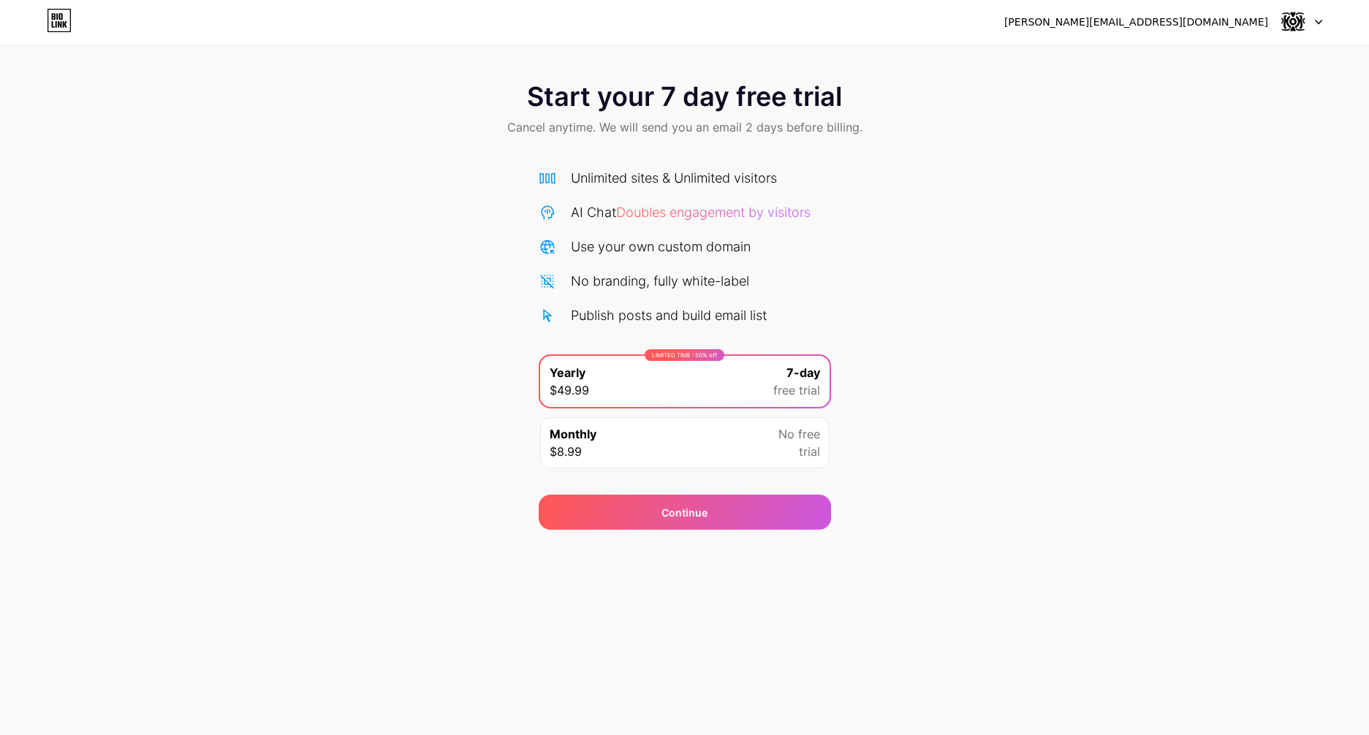
click at [641, 442] on div "Monthly $8.99 No free trial" at bounding box center [684, 442] width 289 height 51
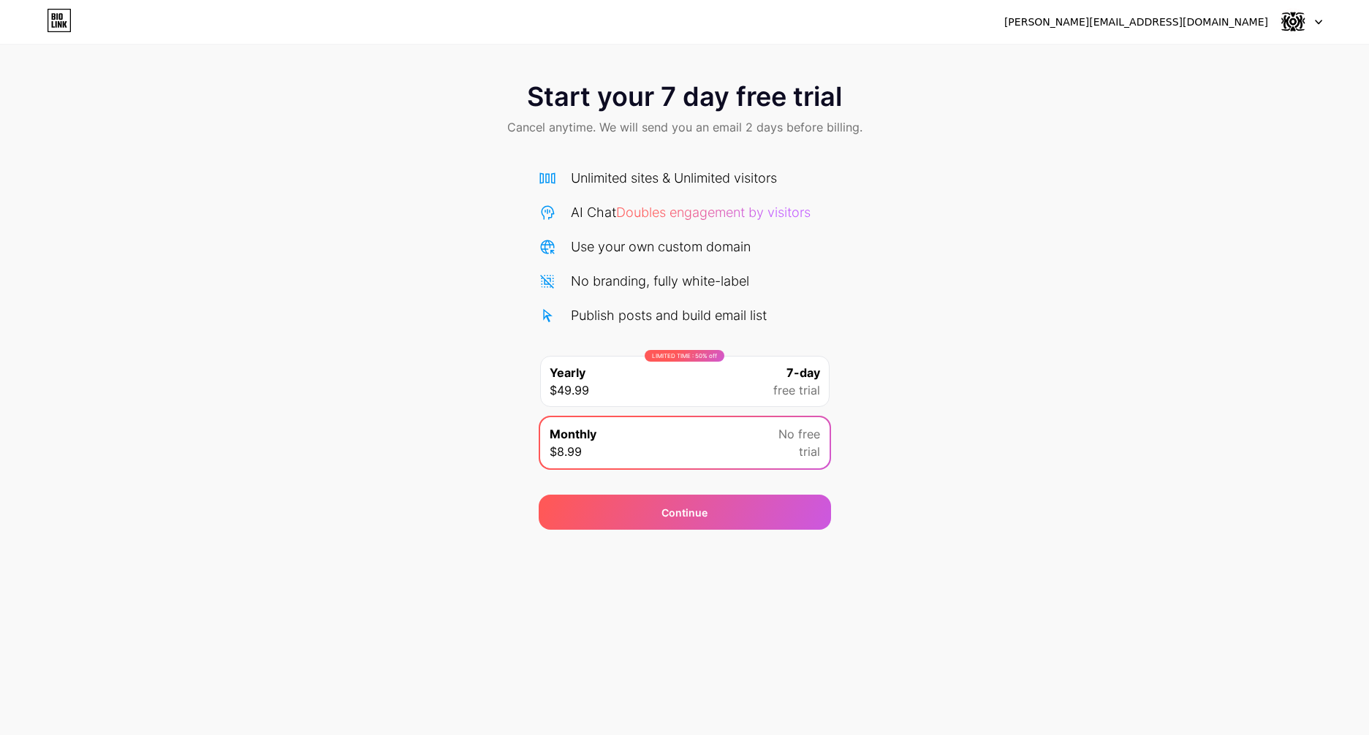
click at [659, 385] on div "LIMITED TIME : 50% off Yearly $49.99 7-day free trial" at bounding box center [684, 381] width 289 height 51
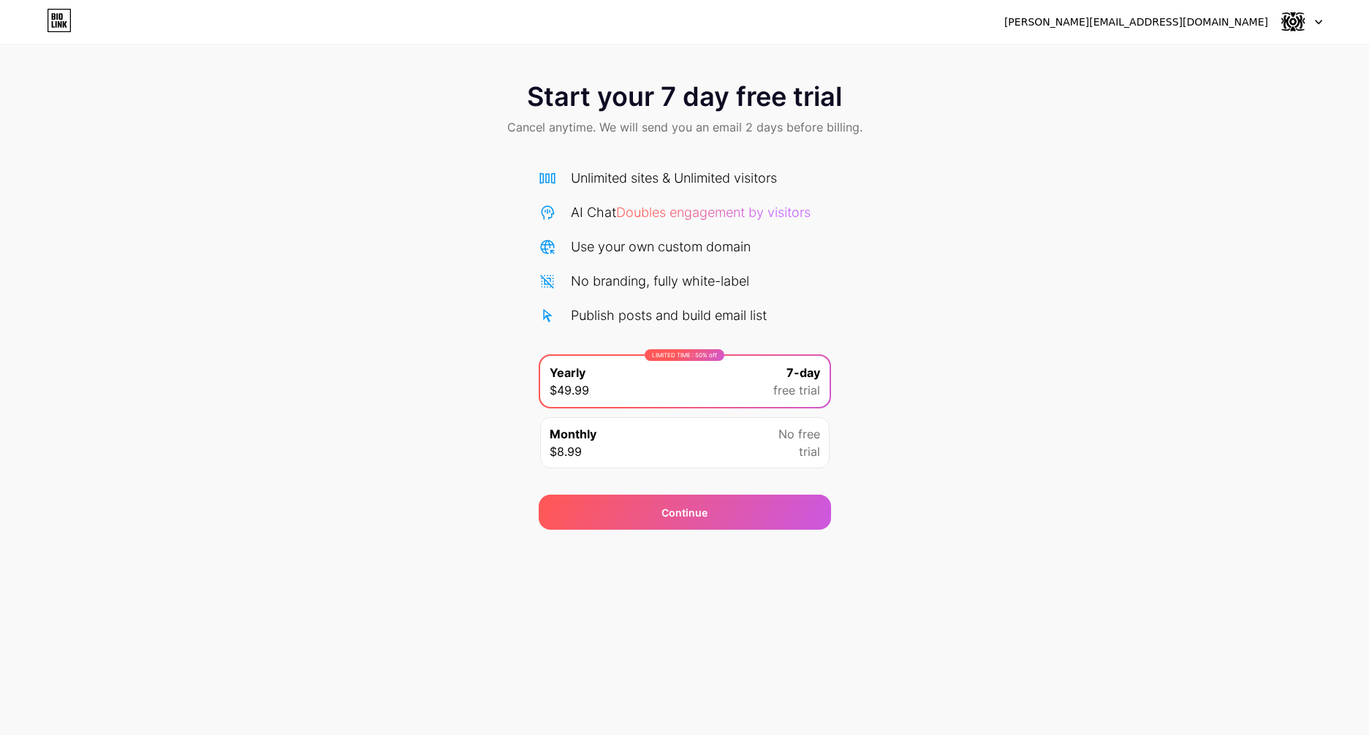
click at [458, 159] on div "Start your 7 day free trial Cancel anytime. We will send you an email 2 days be…" at bounding box center [684, 298] width 1369 height 463
click at [632, 511] on div "Continue" at bounding box center [685, 512] width 292 height 35
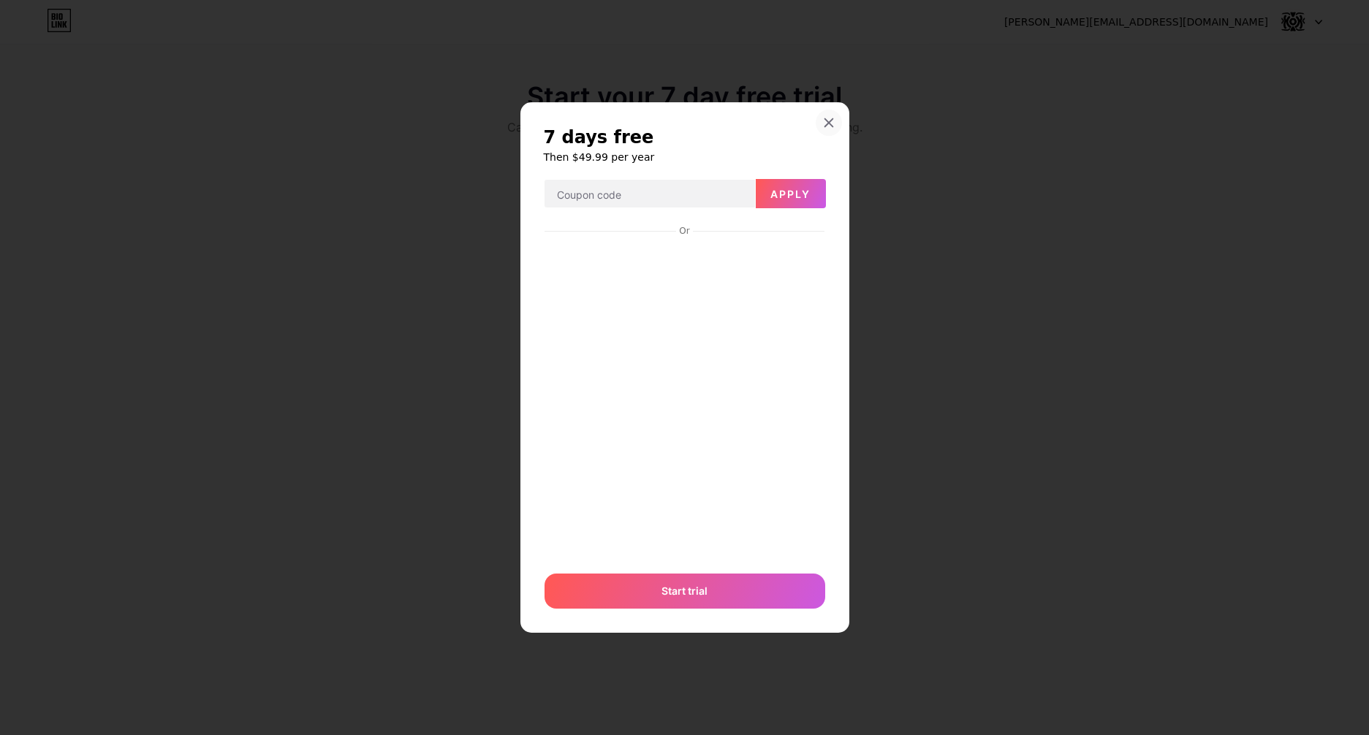
click at [826, 104] on div "7 days free Then $49.99 per year Apply Or Start trial" at bounding box center [684, 367] width 329 height 531
click at [828, 123] on icon at bounding box center [829, 123] width 8 height 8
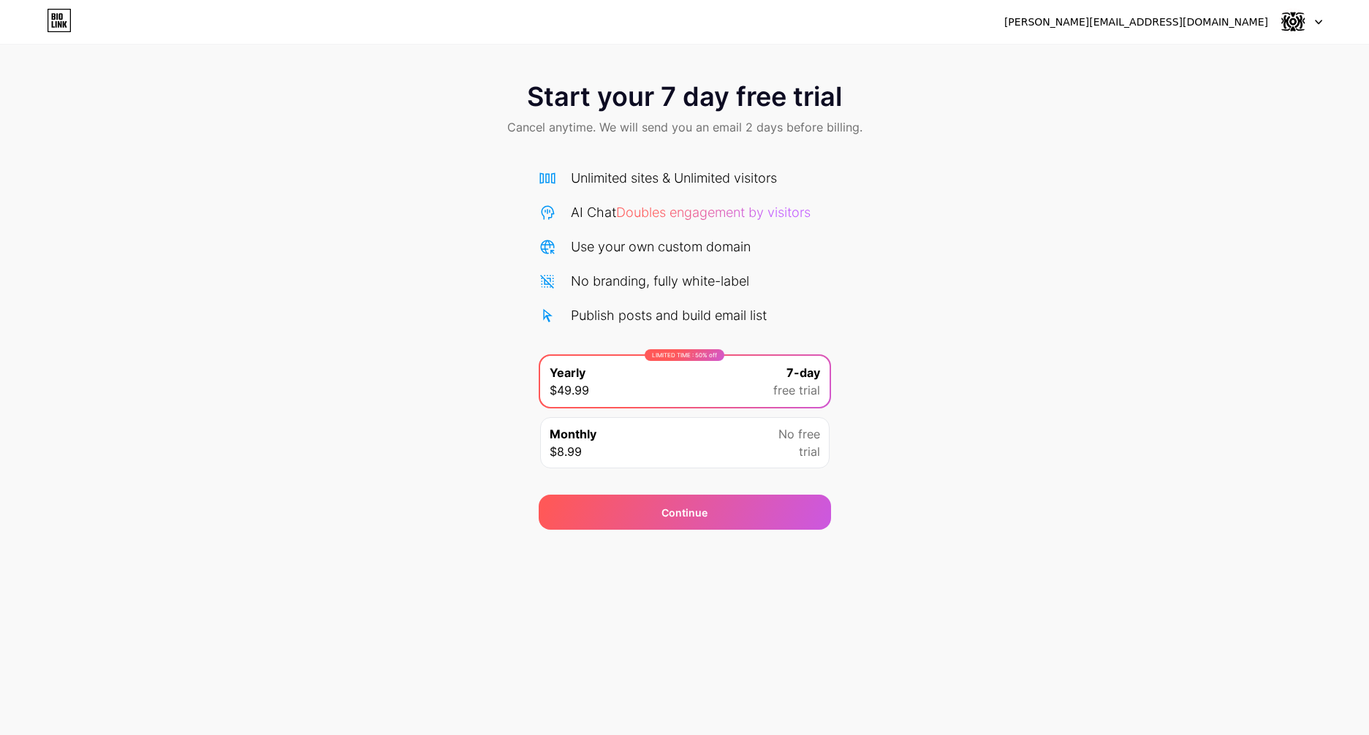
drag, startPoint x: 1078, startPoint y: 161, endPoint x: 1097, endPoint y: 164, distance: 19.2
